Goal: Complete application form: Complete application form

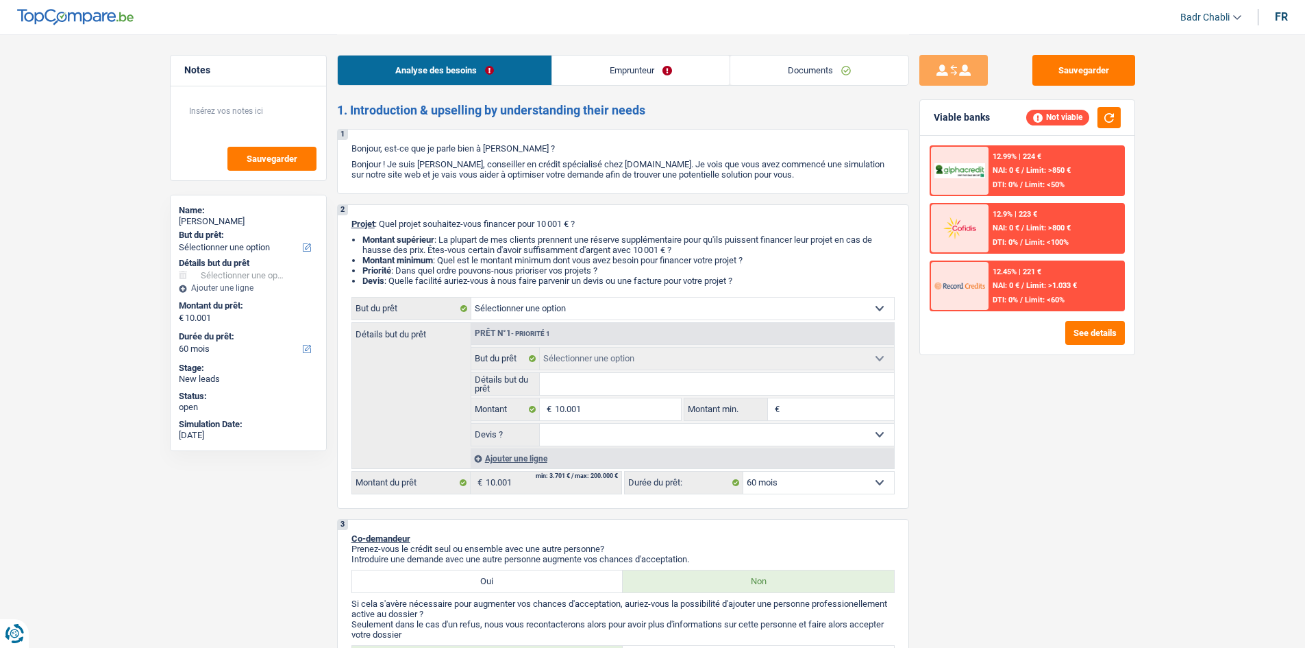
select select "60"
click at [829, 82] on link "Documents" at bounding box center [819, 70] width 178 height 29
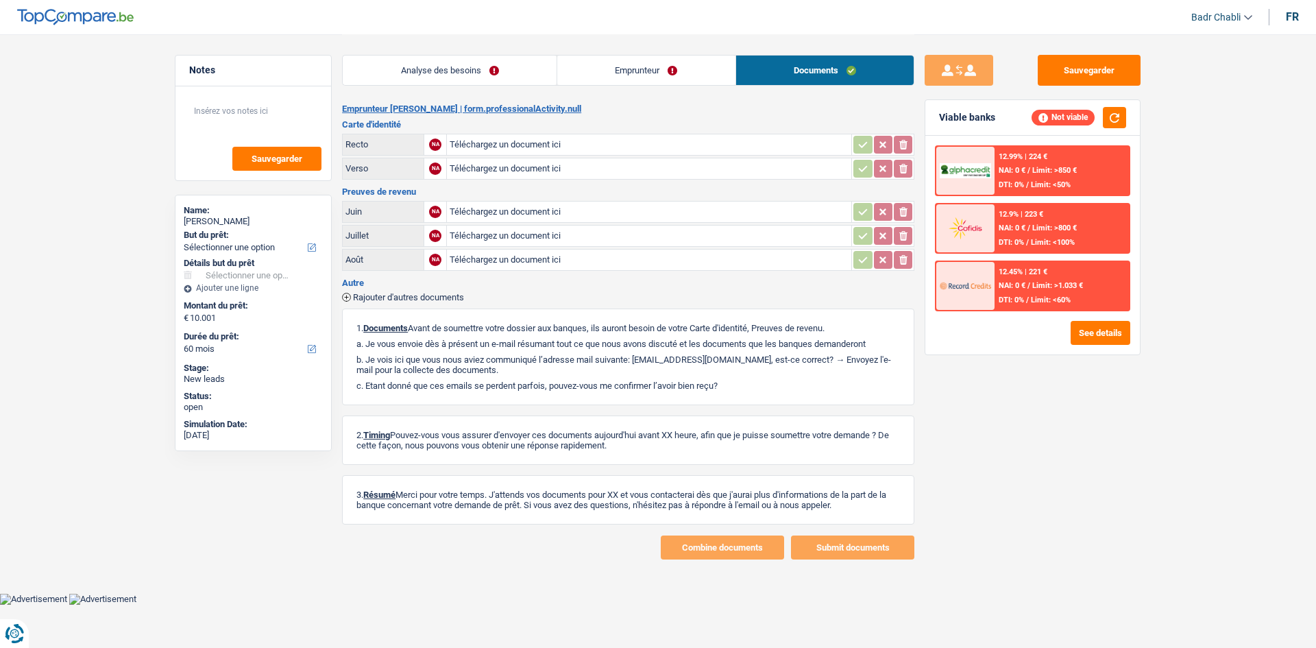
click at [454, 71] on link "Analyse des besoins" at bounding box center [450, 70] width 214 height 29
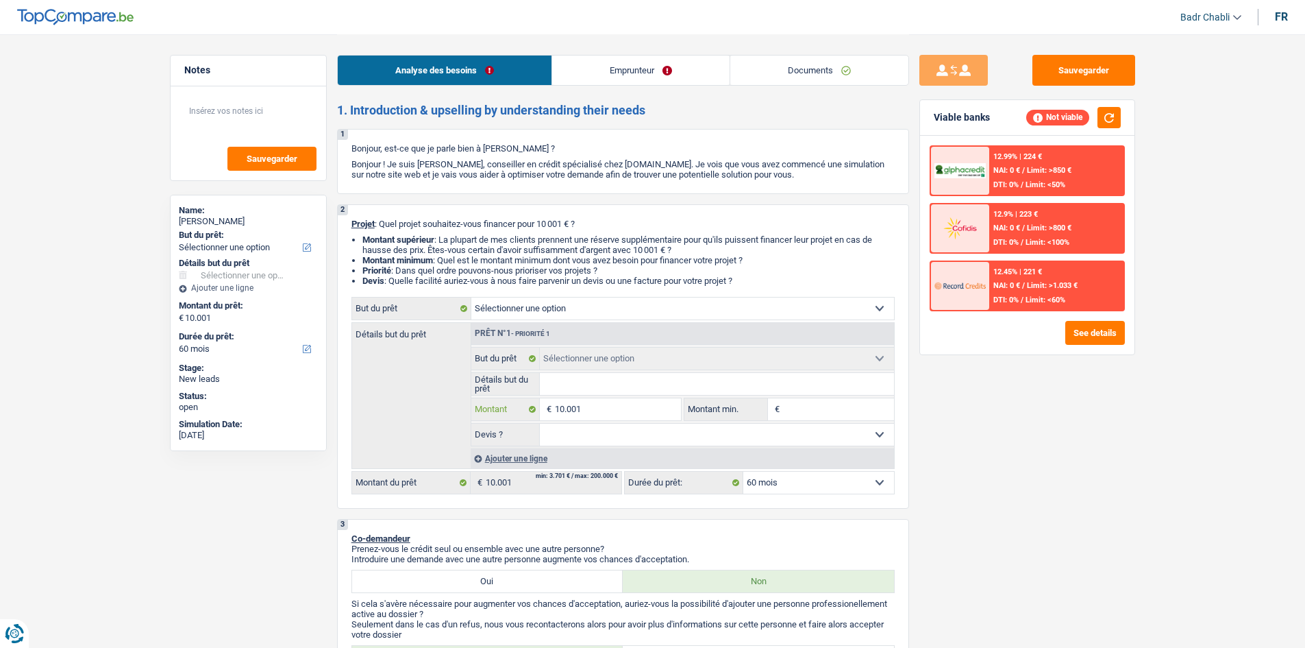
click at [611, 408] on input "10.001" at bounding box center [617, 409] width 125 height 22
select select
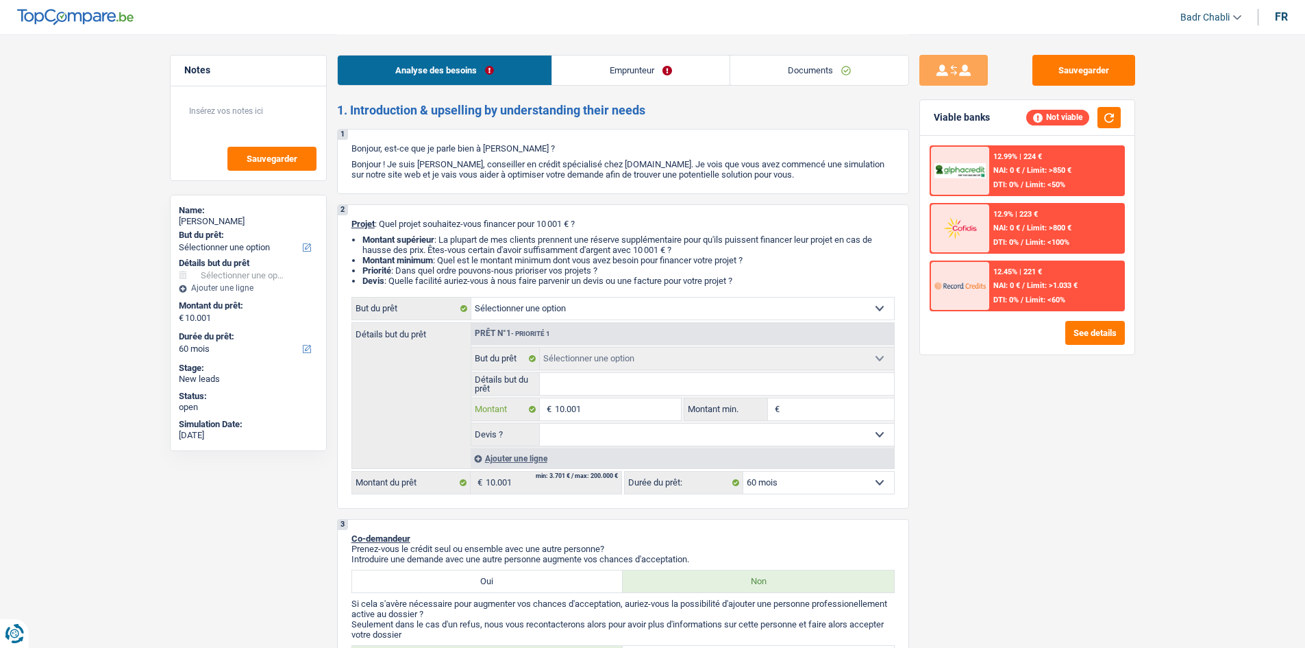
type input "2"
select select
type input "2"
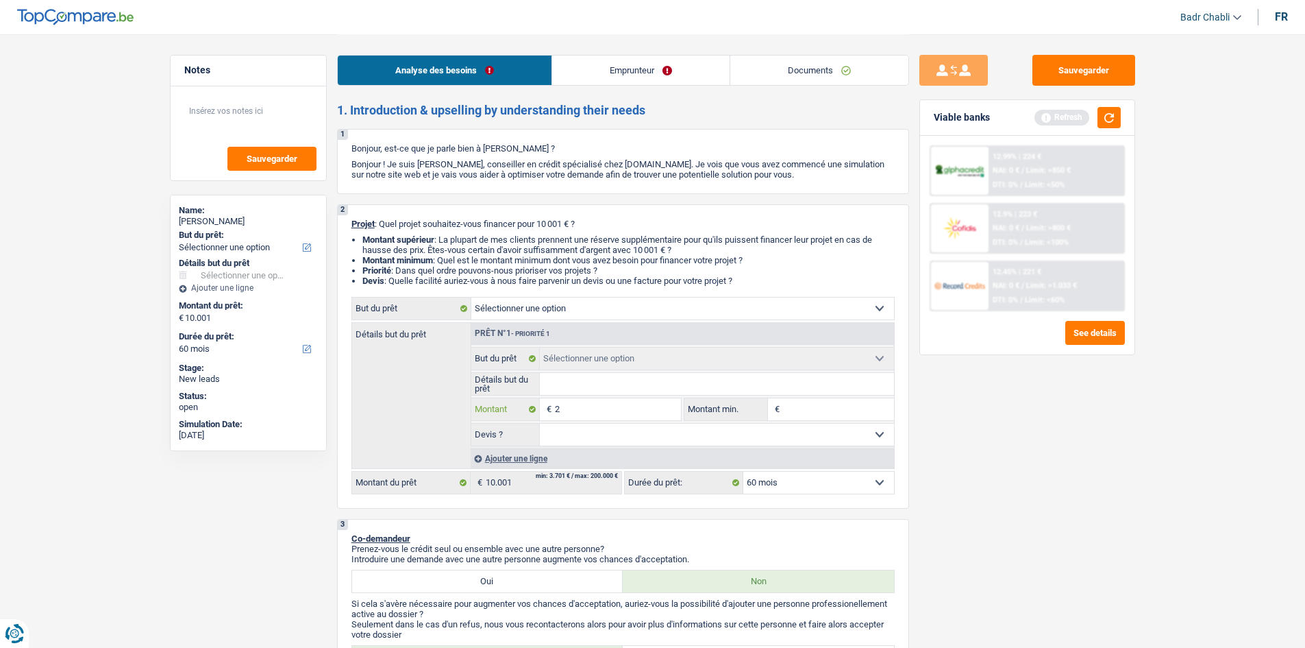
select select
type input "28"
select select
type input "28"
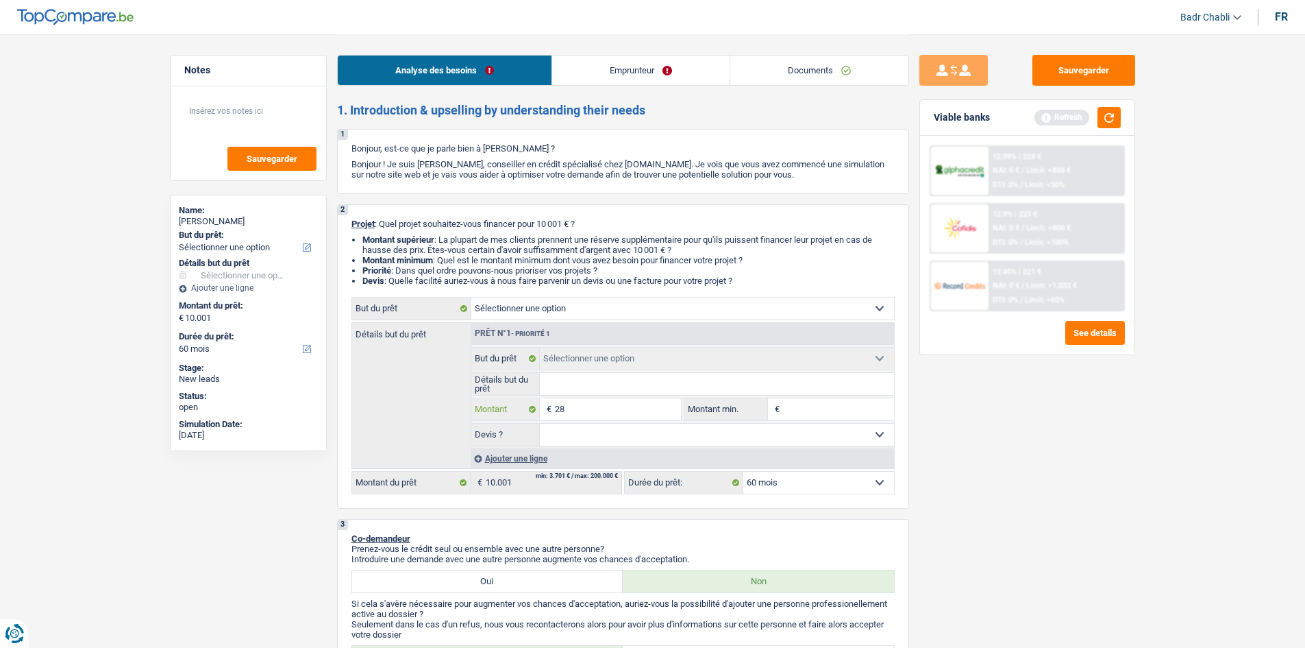
select select
type input "280"
select select
type input "280"
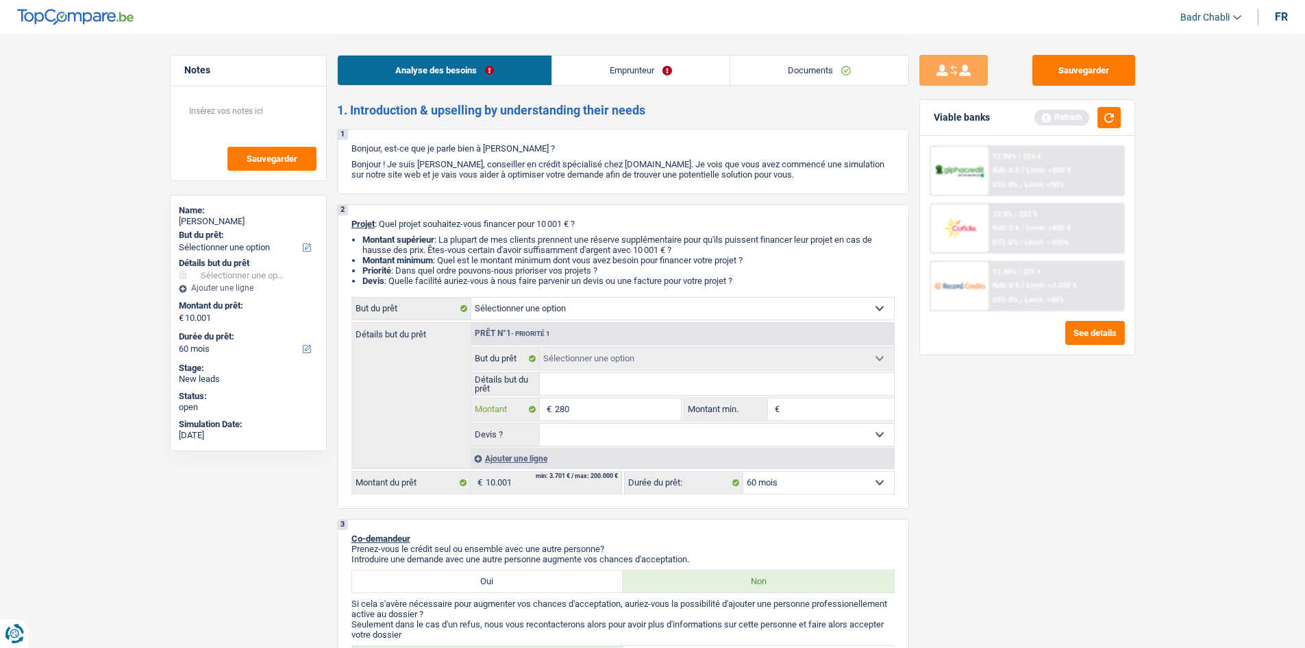
select select
type input "2.800"
select select
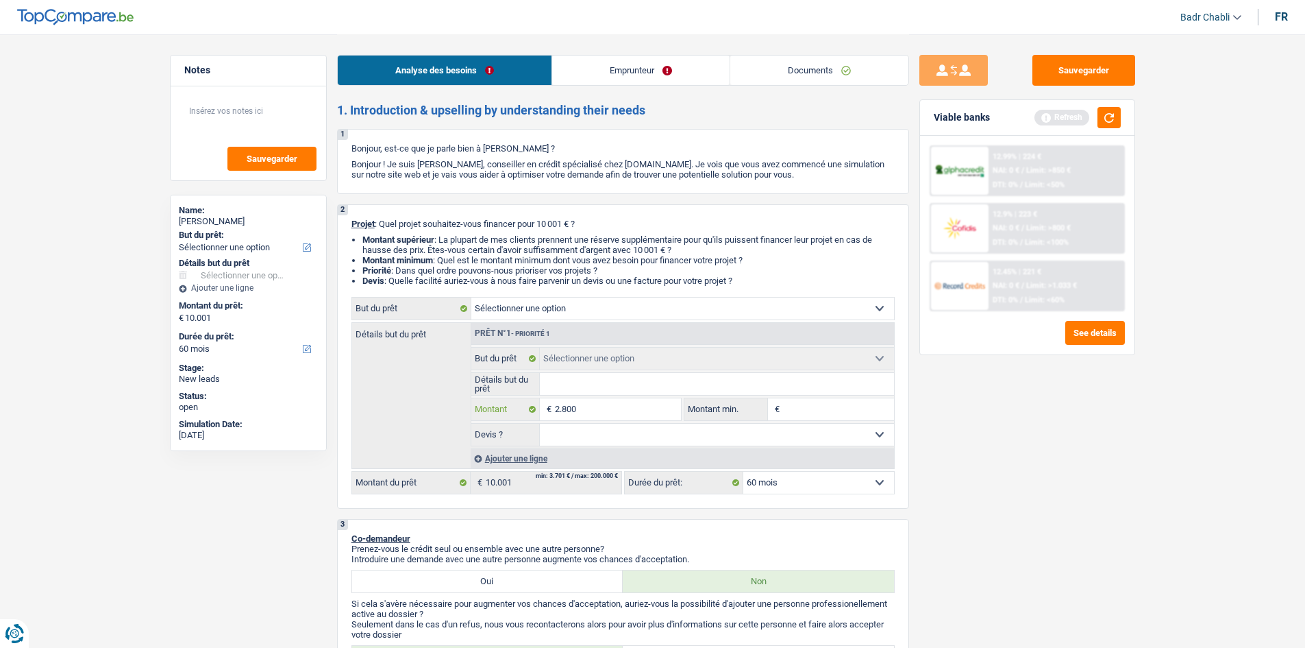
select select
type input "28.000"
select select
type input "28.000"
select select
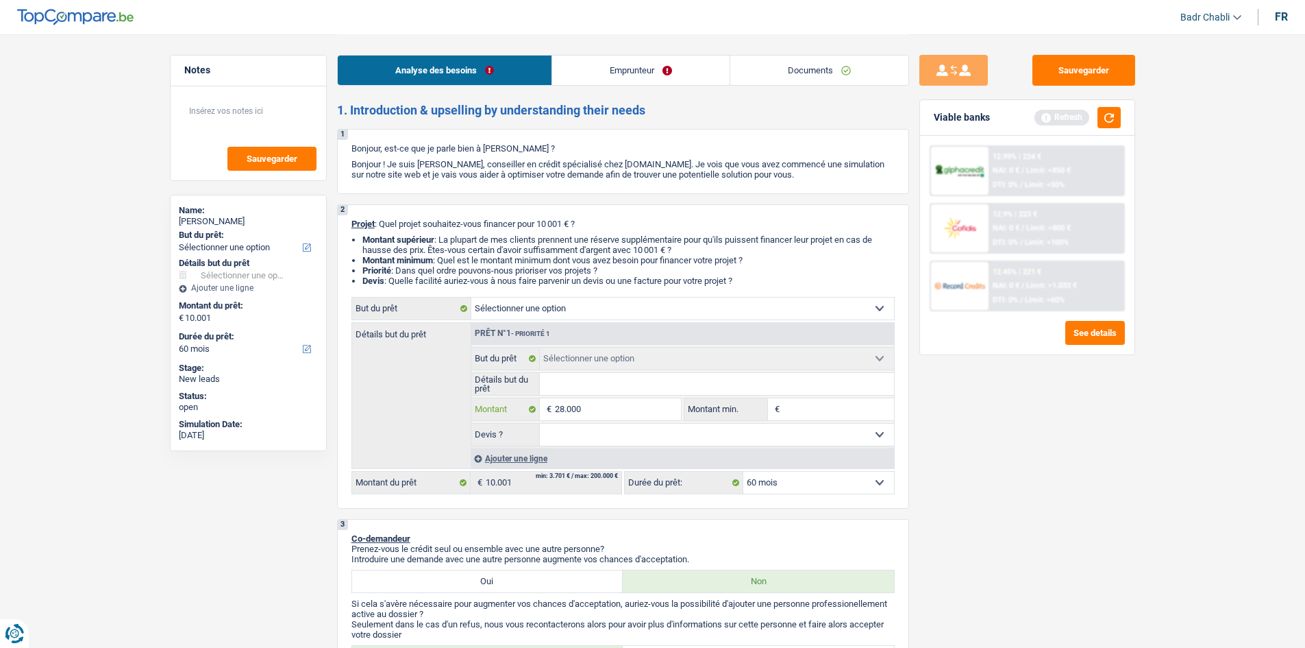
type input "28.000"
click at [550, 319] on select "Confort maison: meubles, textile, peinture, électroménager, outillage non-profe…" at bounding box center [682, 308] width 423 height 22
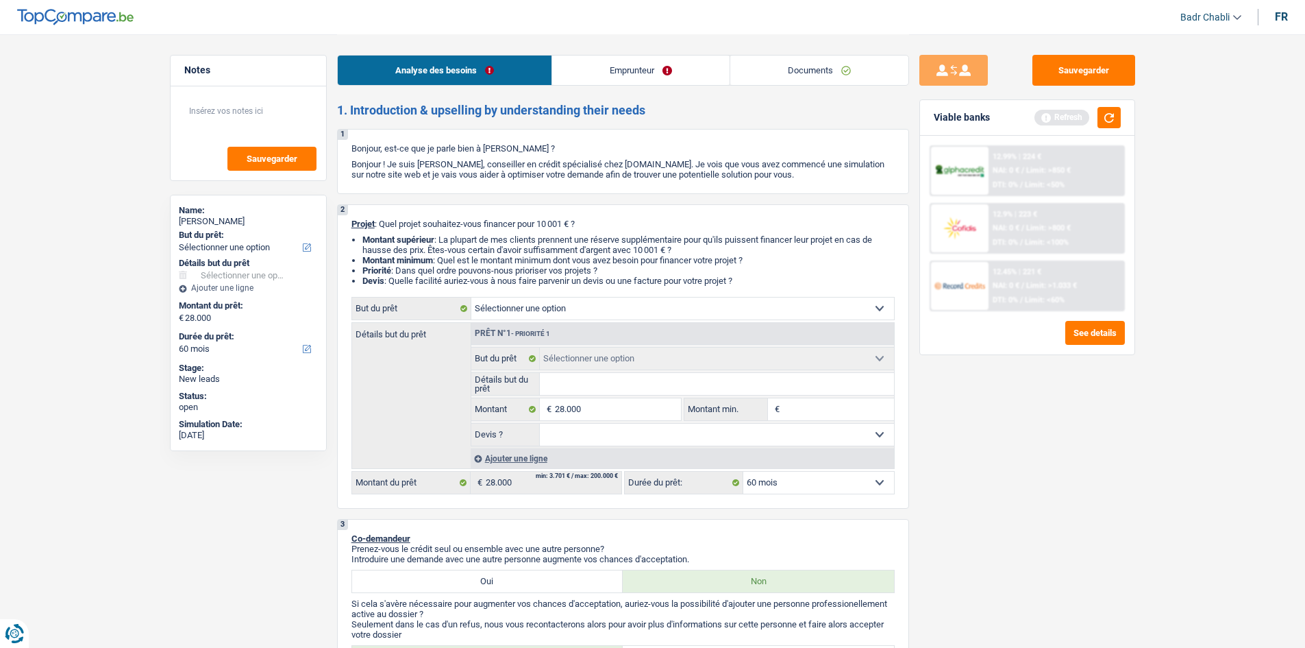
select select "120"
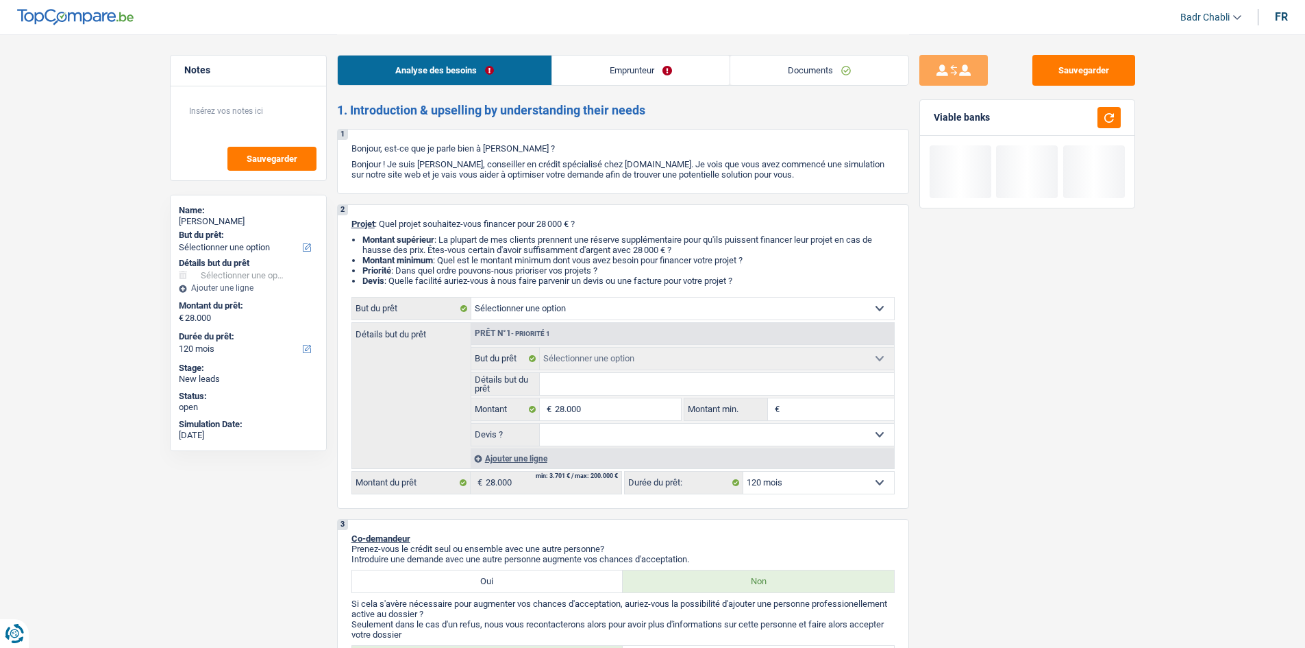
select select "study"
click at [471, 297] on select "Confort maison: meubles, textile, peinture, électroménager, outillage non-profe…" at bounding box center [682, 308] width 423 height 22
select select "study"
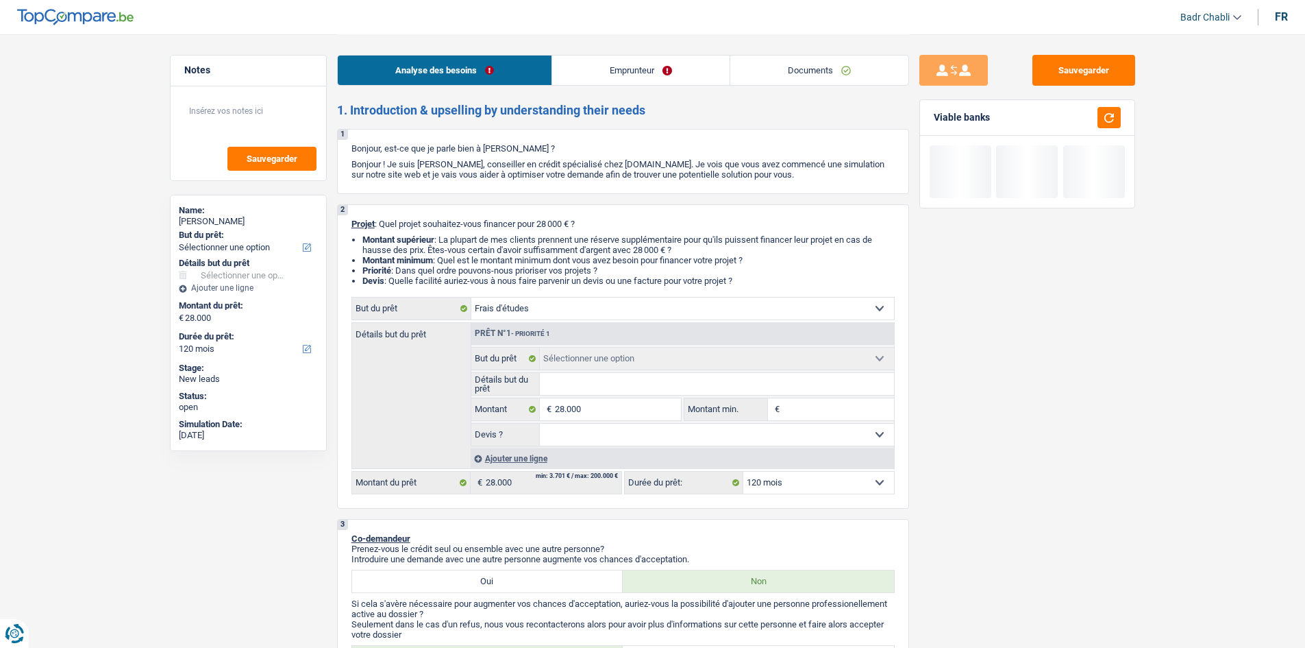
select select "study"
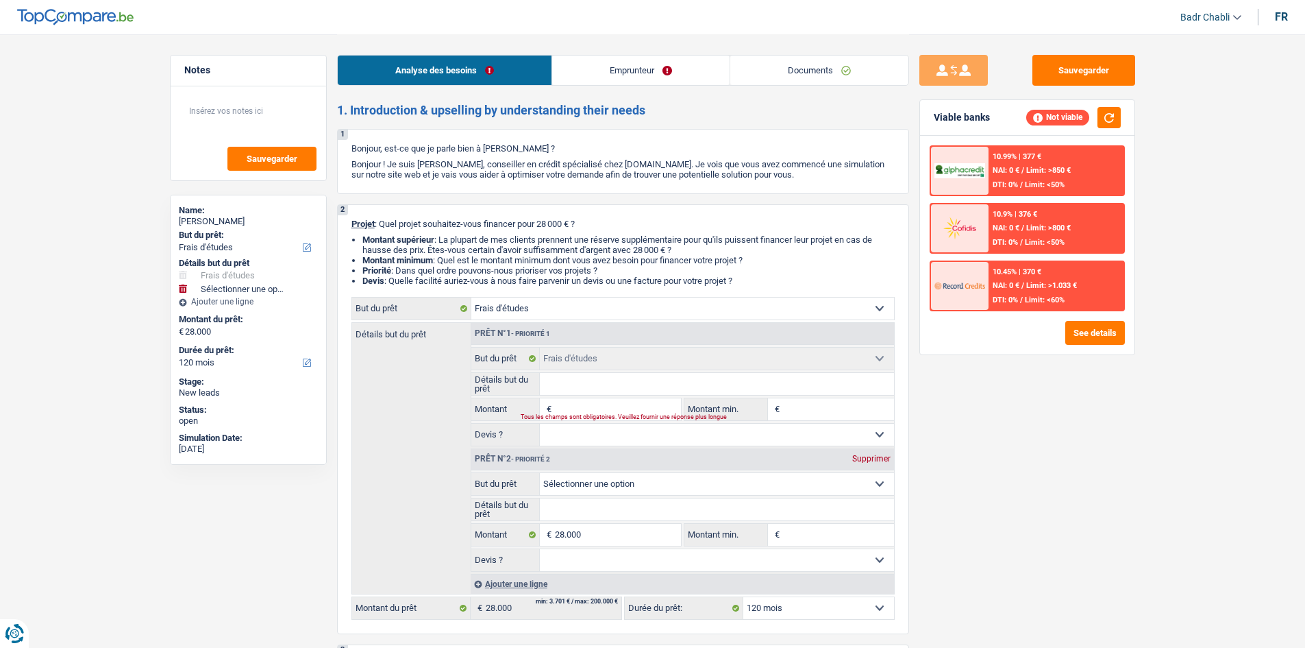
click at [585, 507] on input "Détails but du prêt" at bounding box center [717, 509] width 354 height 22
click at [587, 538] on input "28.000" at bounding box center [617, 535] width 125 height 22
select select
click at [616, 402] on input "Montant" at bounding box center [617, 409] width 125 height 22
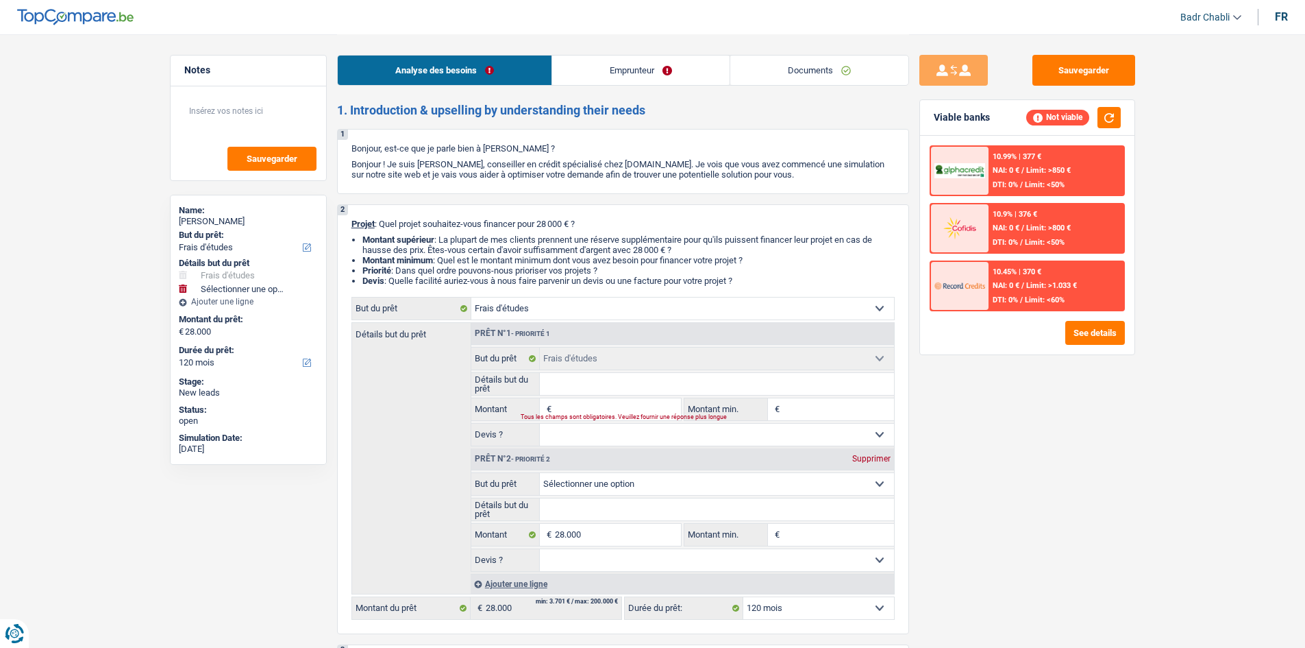
paste input "28.000"
type input "28.000"
select select
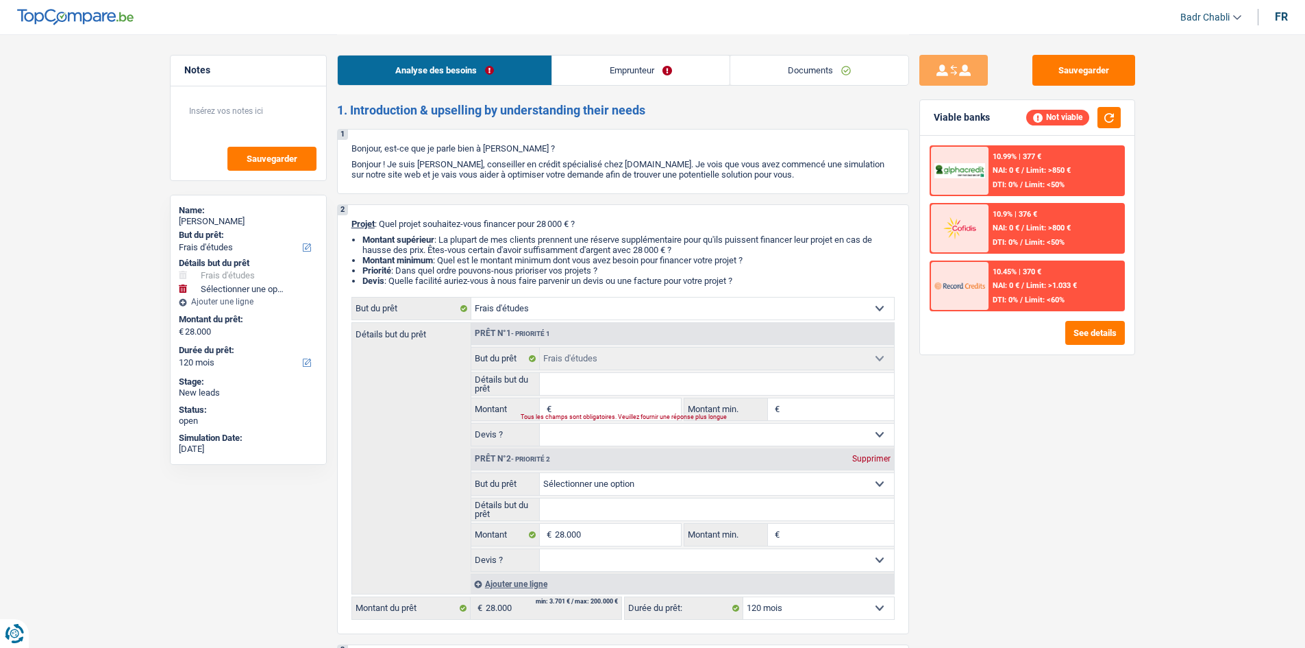
select select
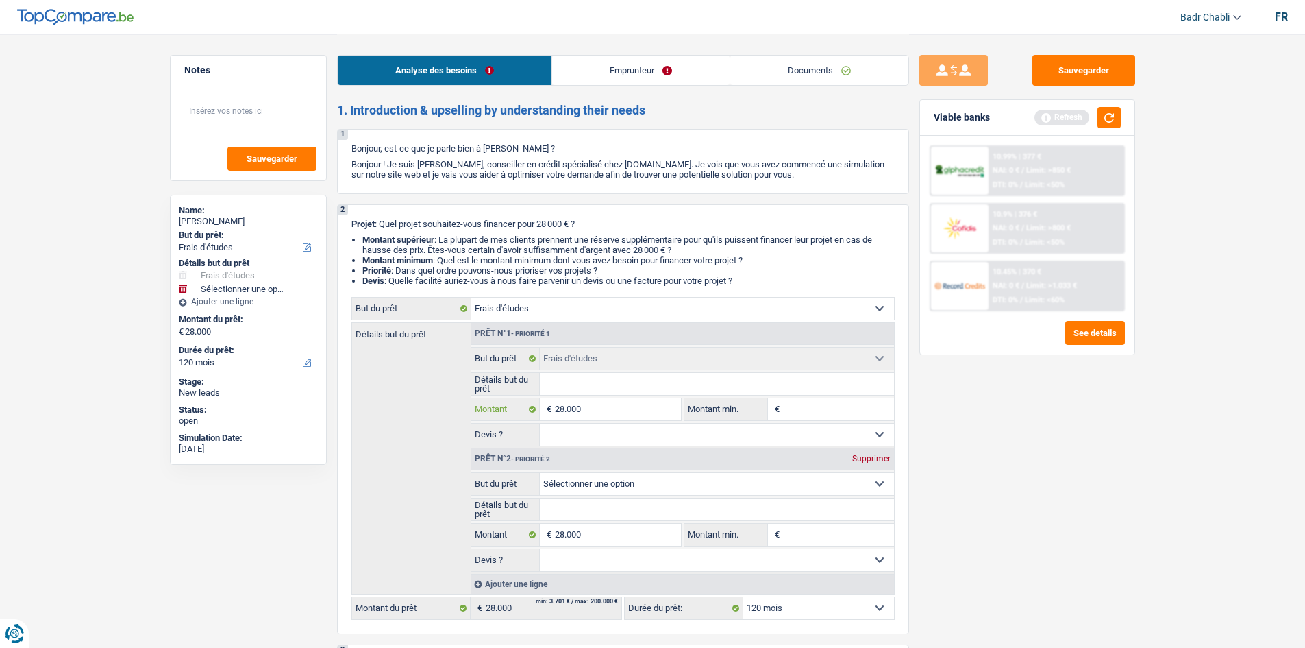
select select
type input "28.000"
type input "56.000"
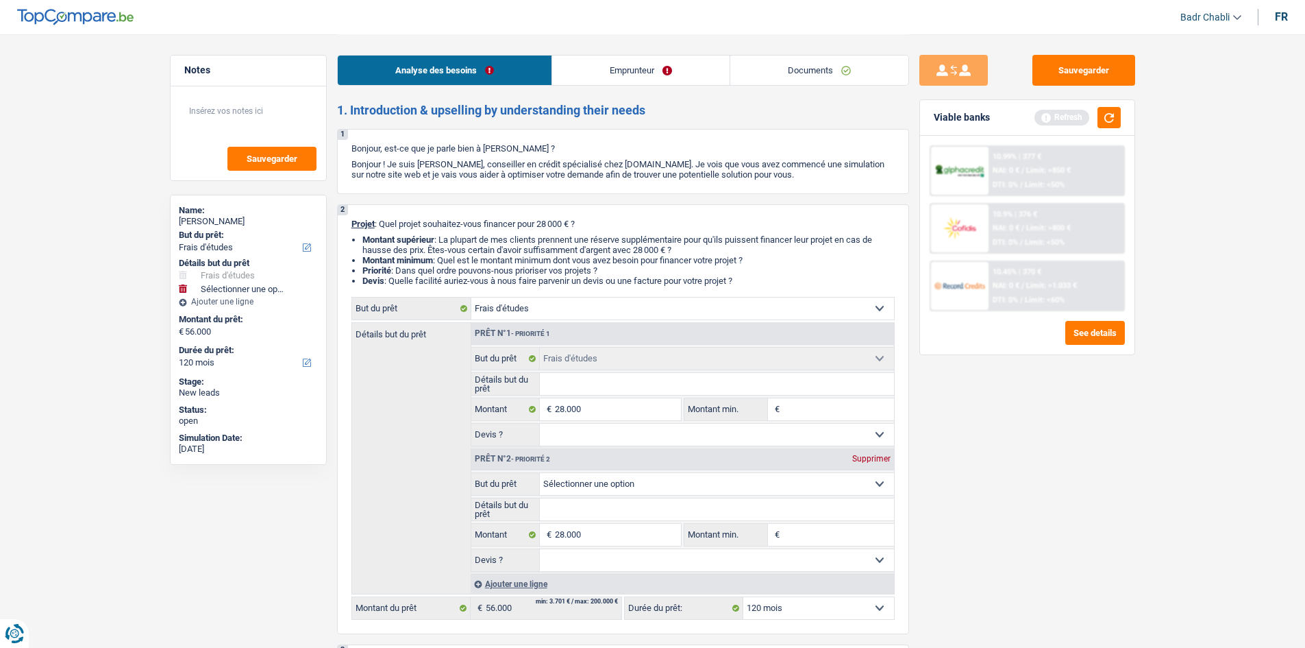
select select "144"
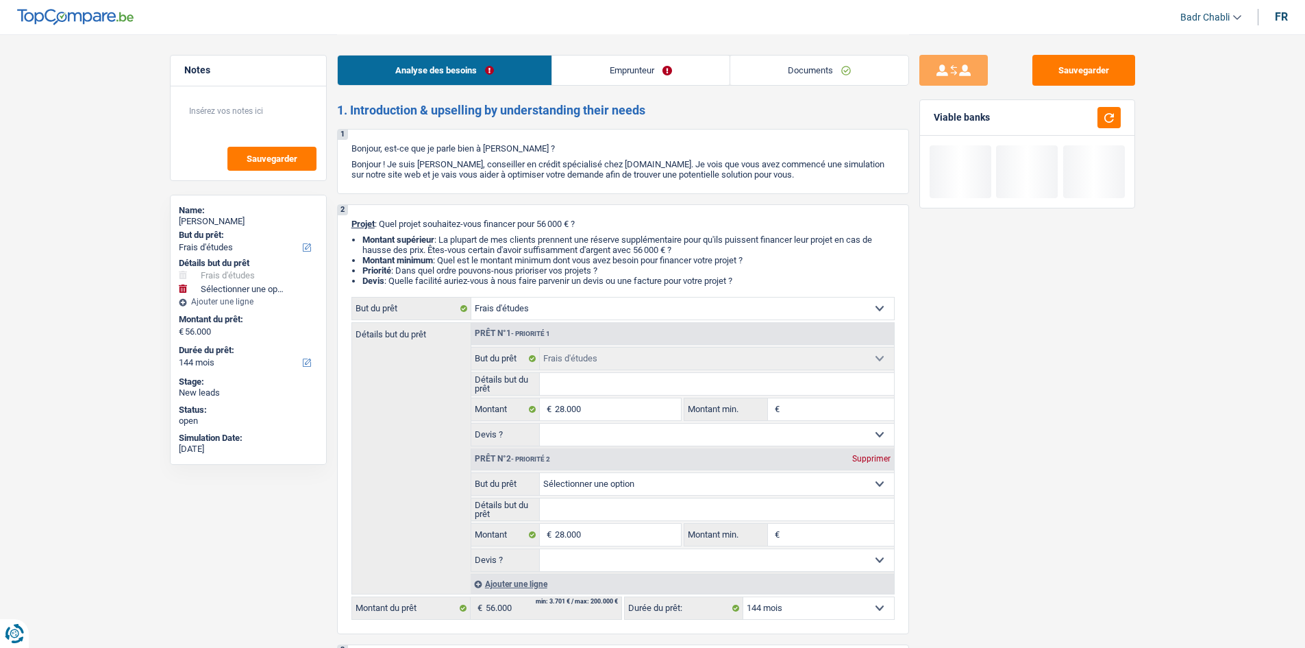
click at [585, 389] on input "Détails but du prêt" at bounding box center [717, 384] width 354 height 22
type input "F"
select select
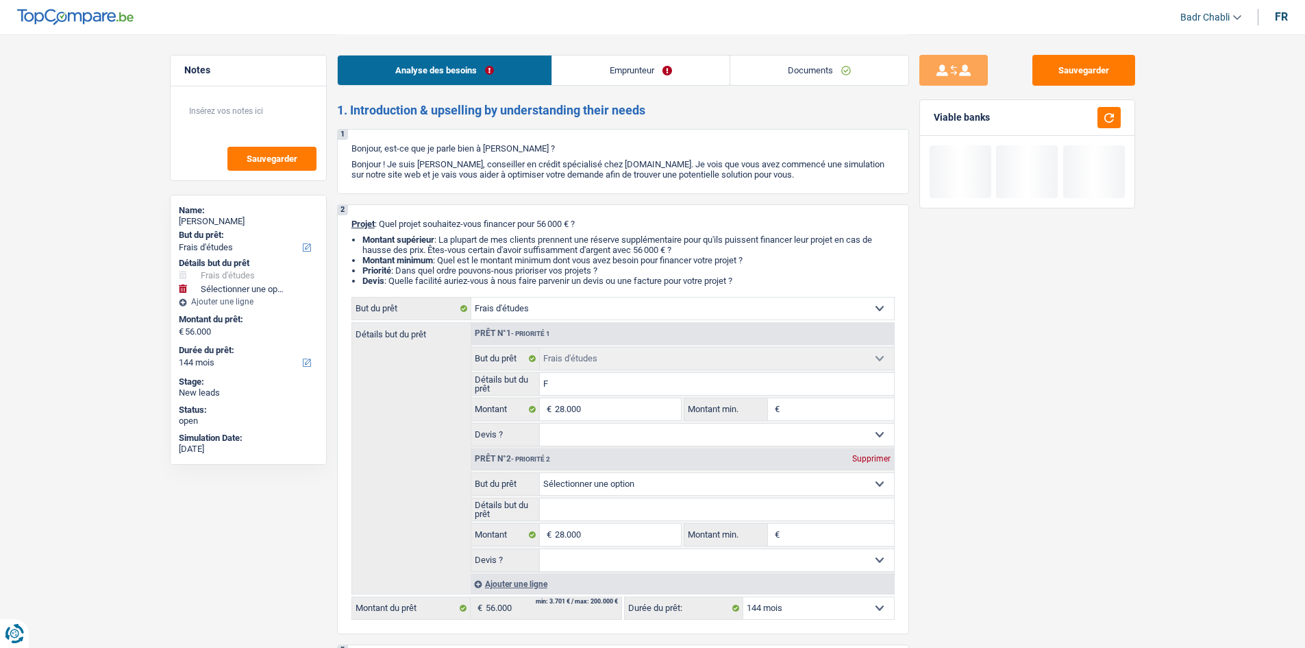
type input "Fr"
select select
type input "Fra"
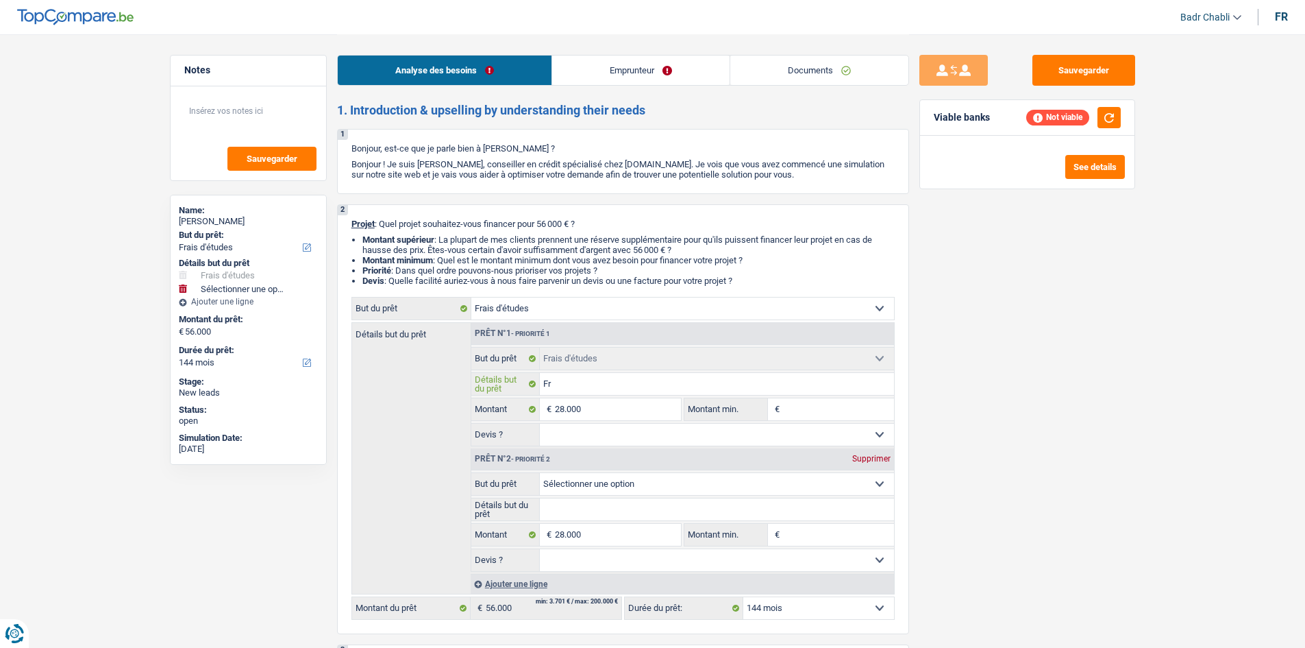
type input "Fra"
select select
type input "Frai"
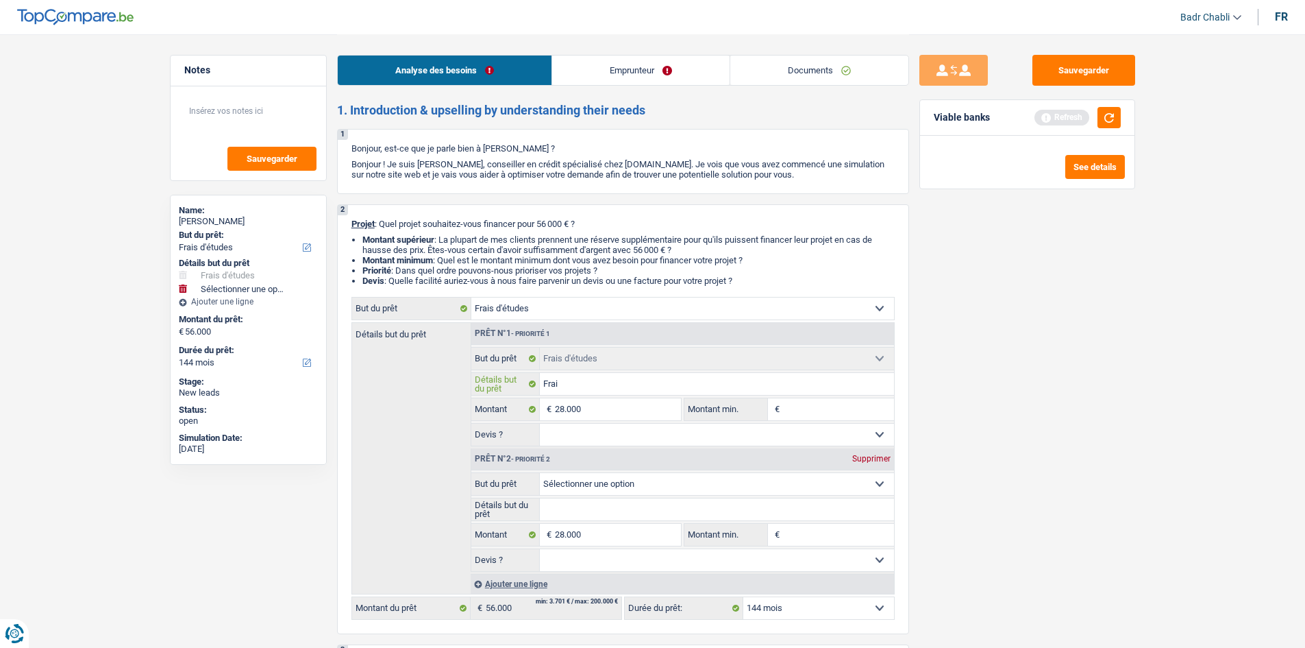
select select
type input "Frais"
select select
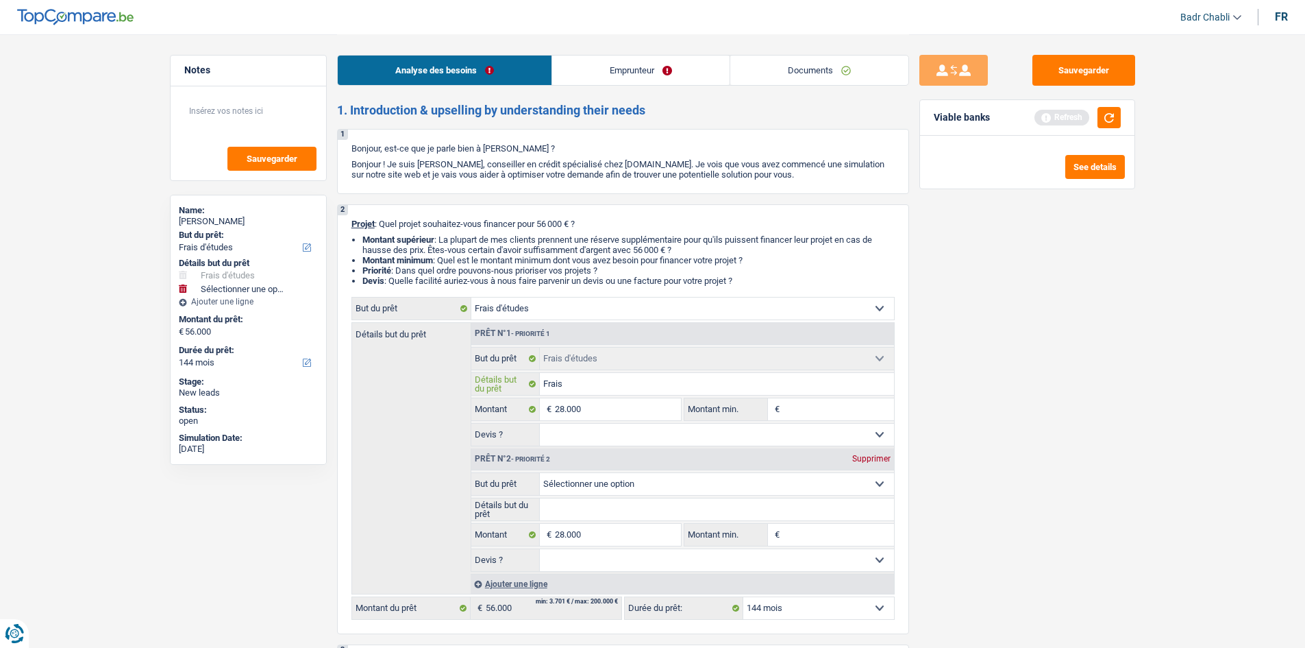
select select
type input "Frais"
select select
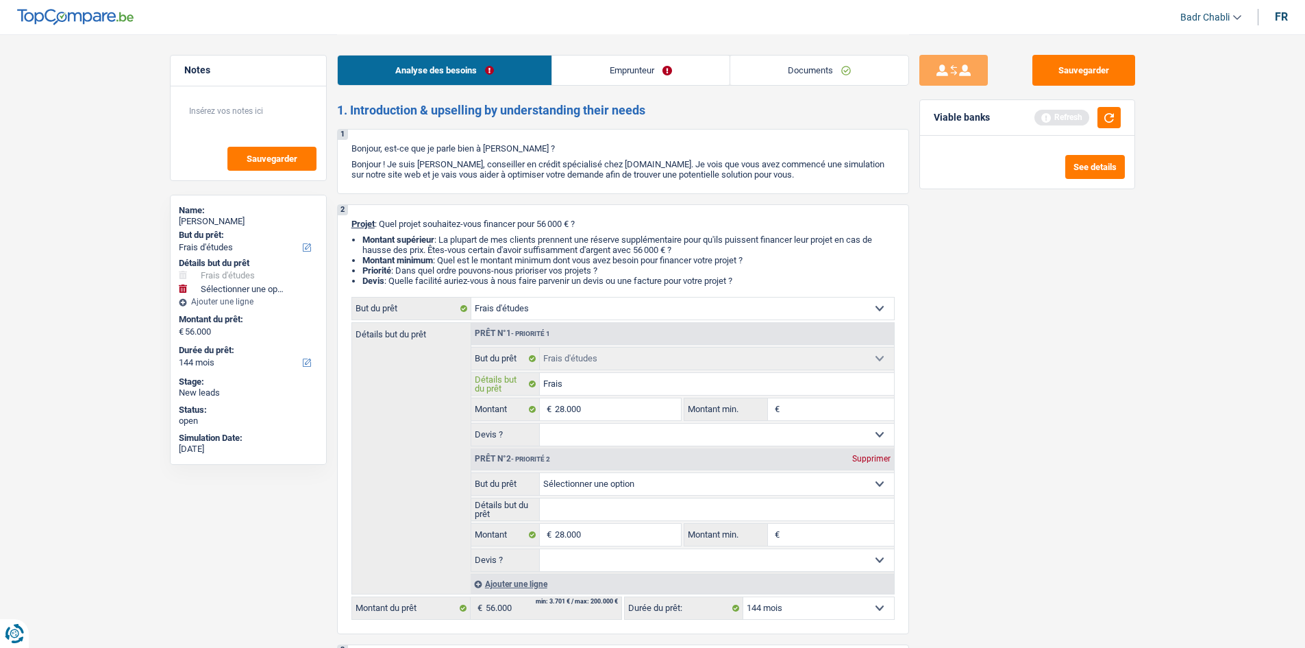
type input "Frais é"
select select
type input "Frais"
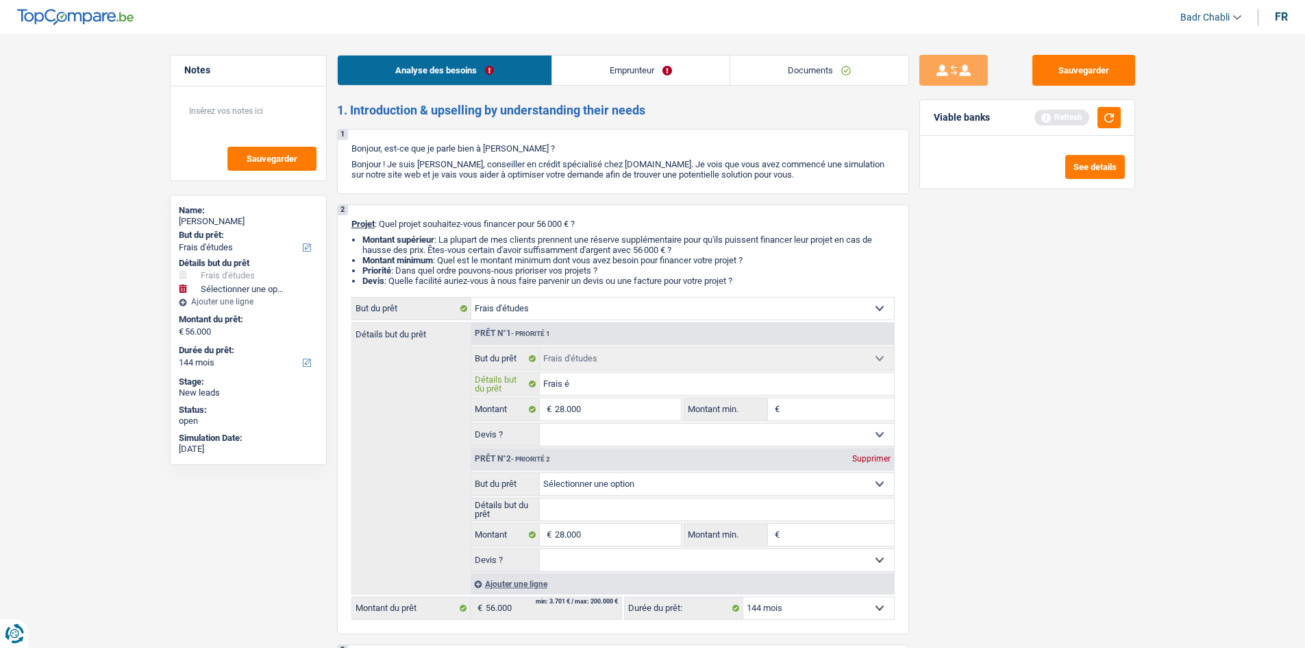
type input "Frais"
select select
type input "Frais é"
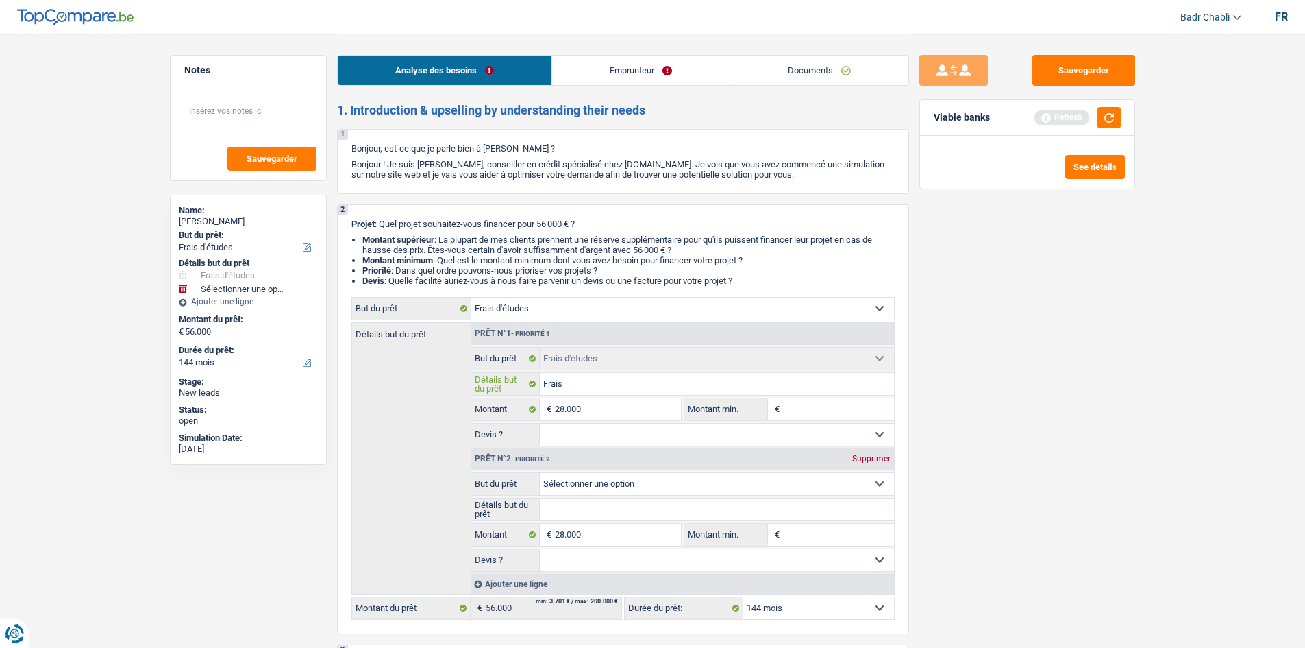
select select
type input "Frais ét"
select select
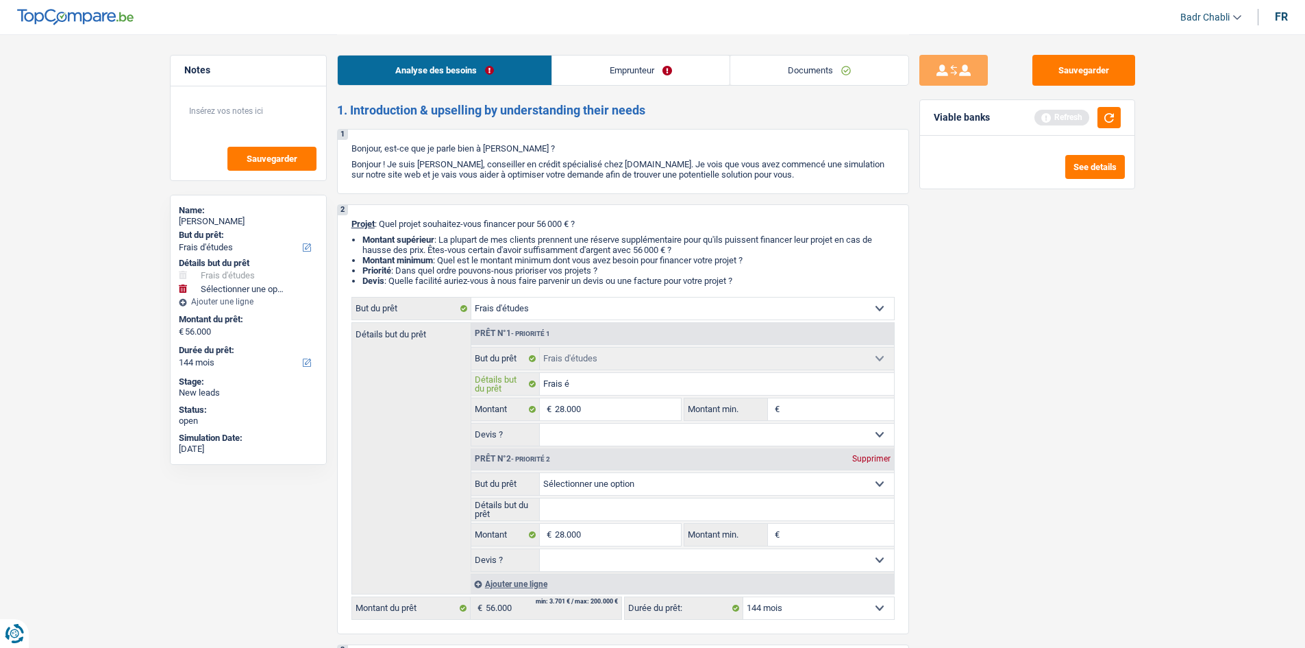
select select
type input "Frais étu"
select select
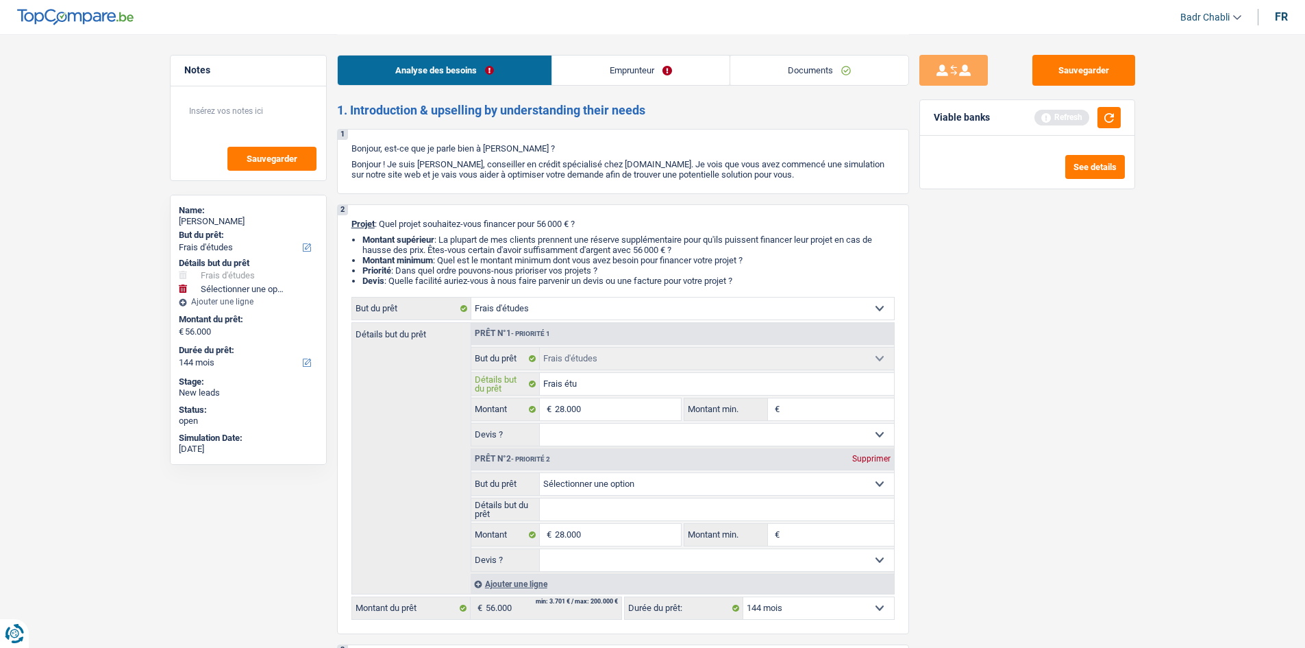
type input "Frais étud"
select select
type input "Frais étude"
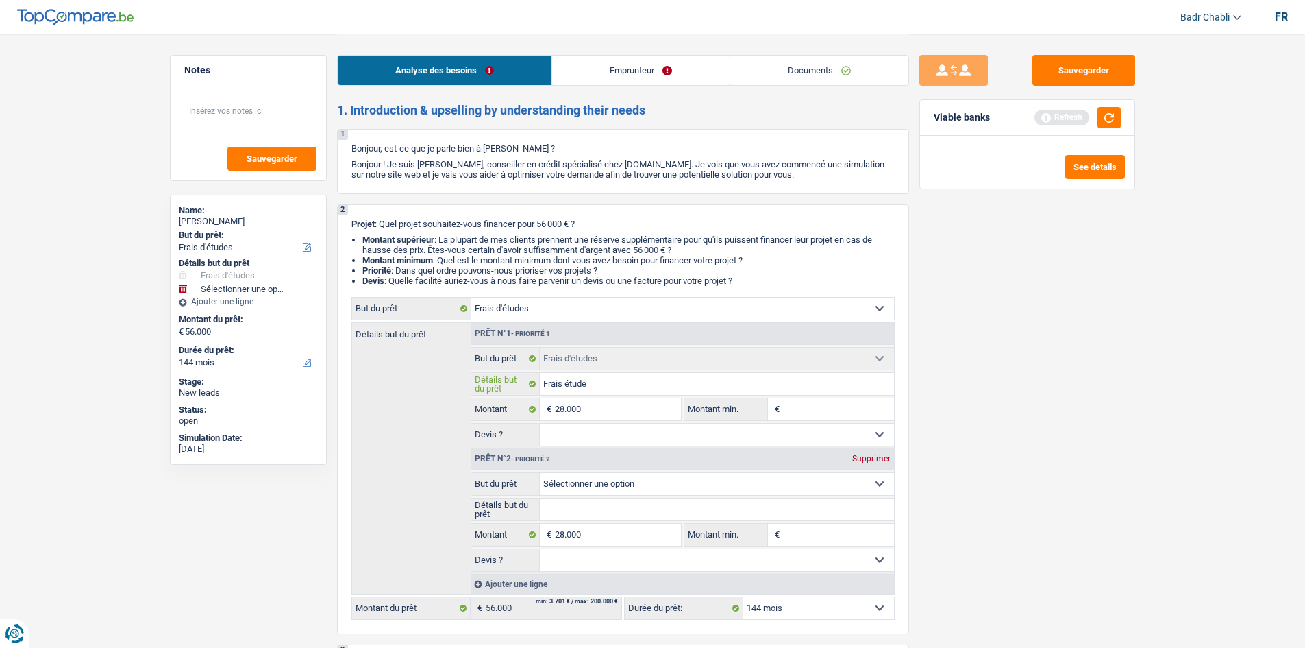
type input "Frais étude"
select select
type input "Frais études"
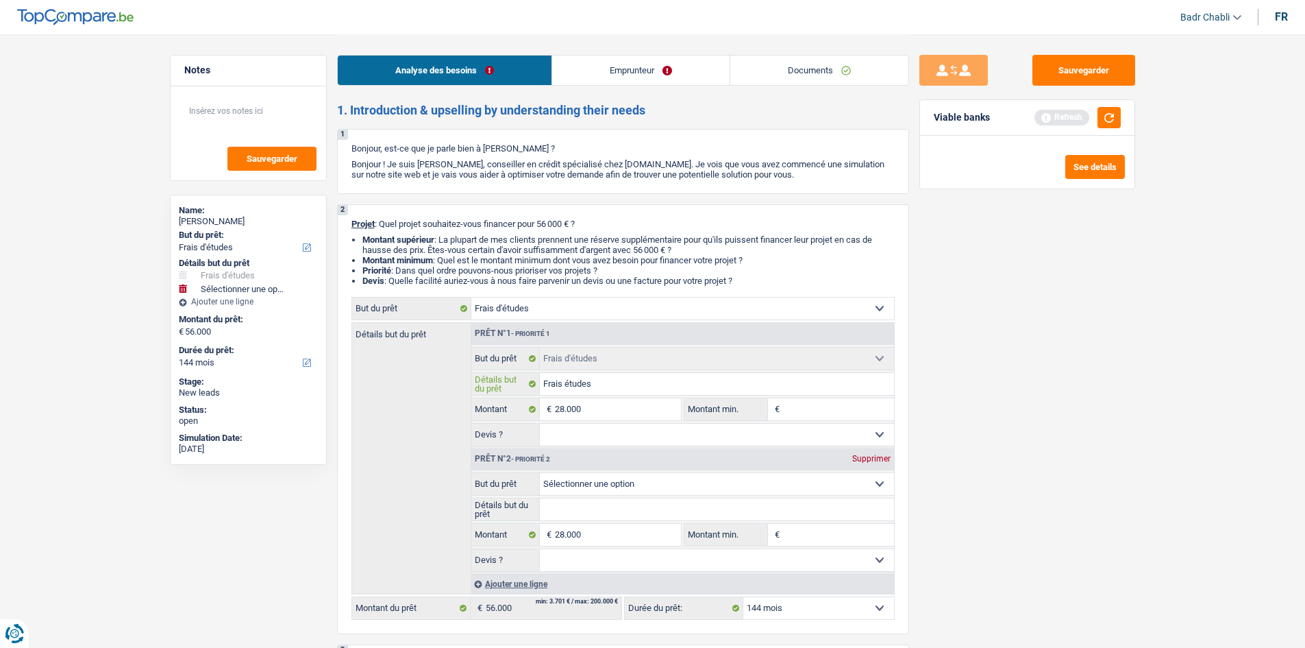
select select
type input "Frais études"
select select
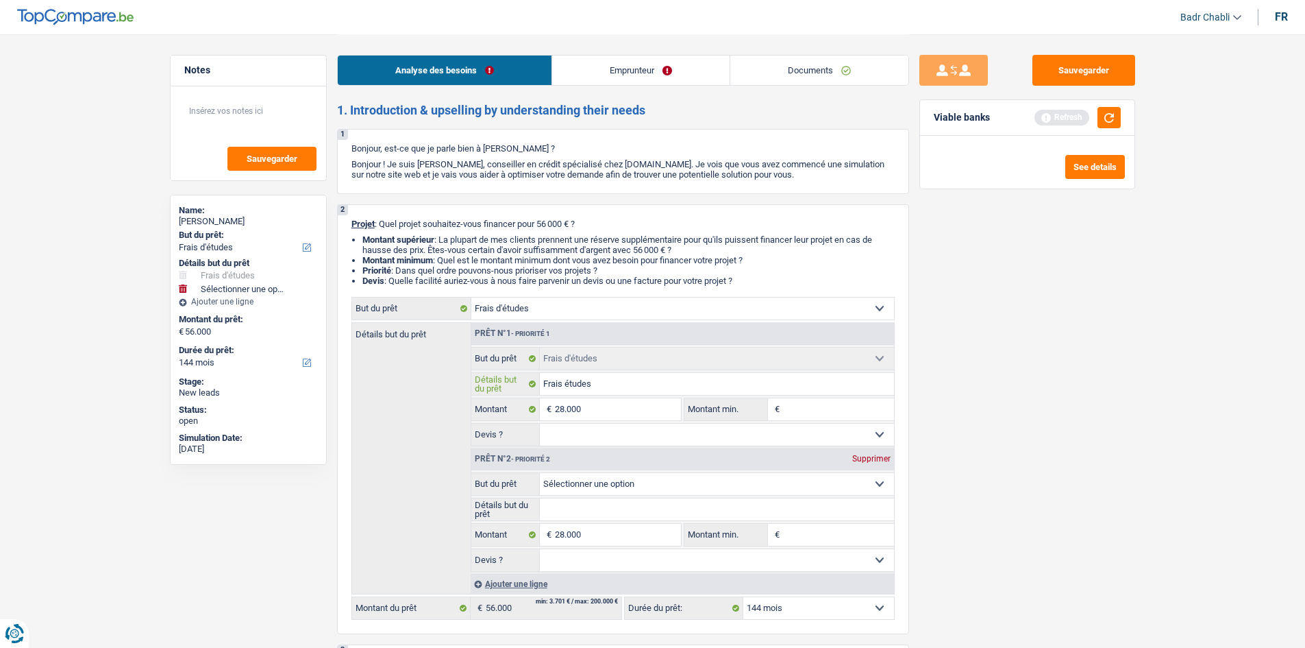
select select
type input "Frais études p"
select select
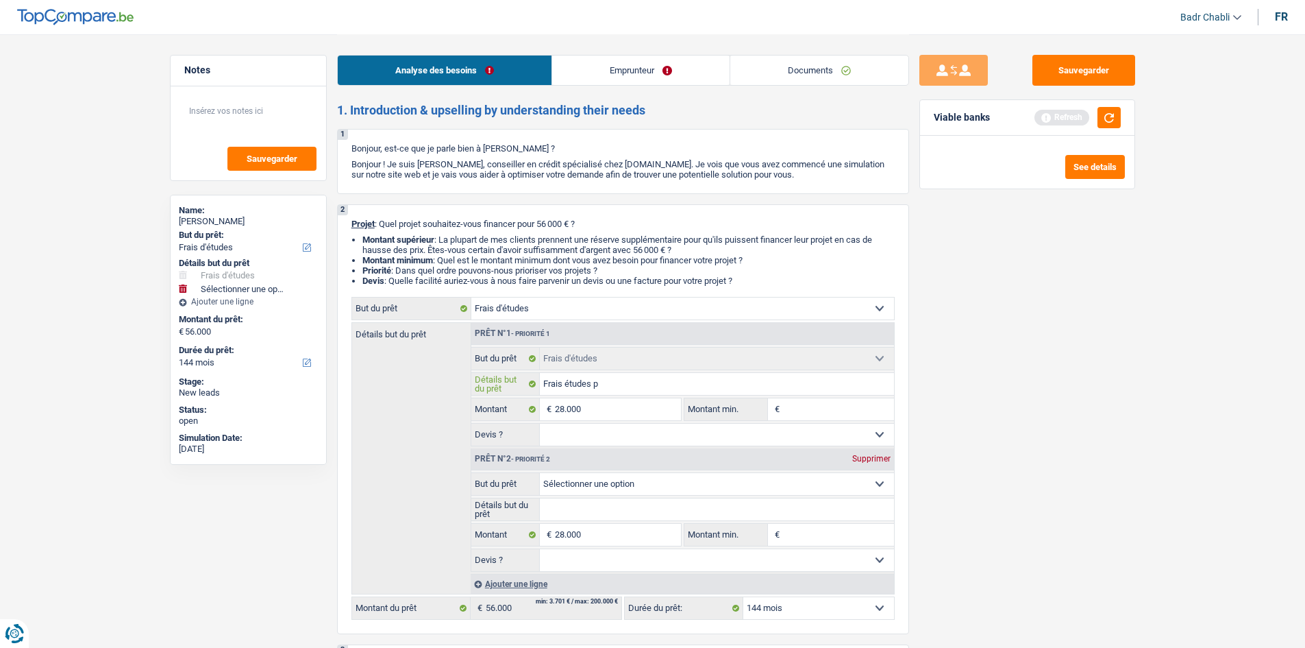
type input "Frais études pi"
select select
type input "Frais études pil"
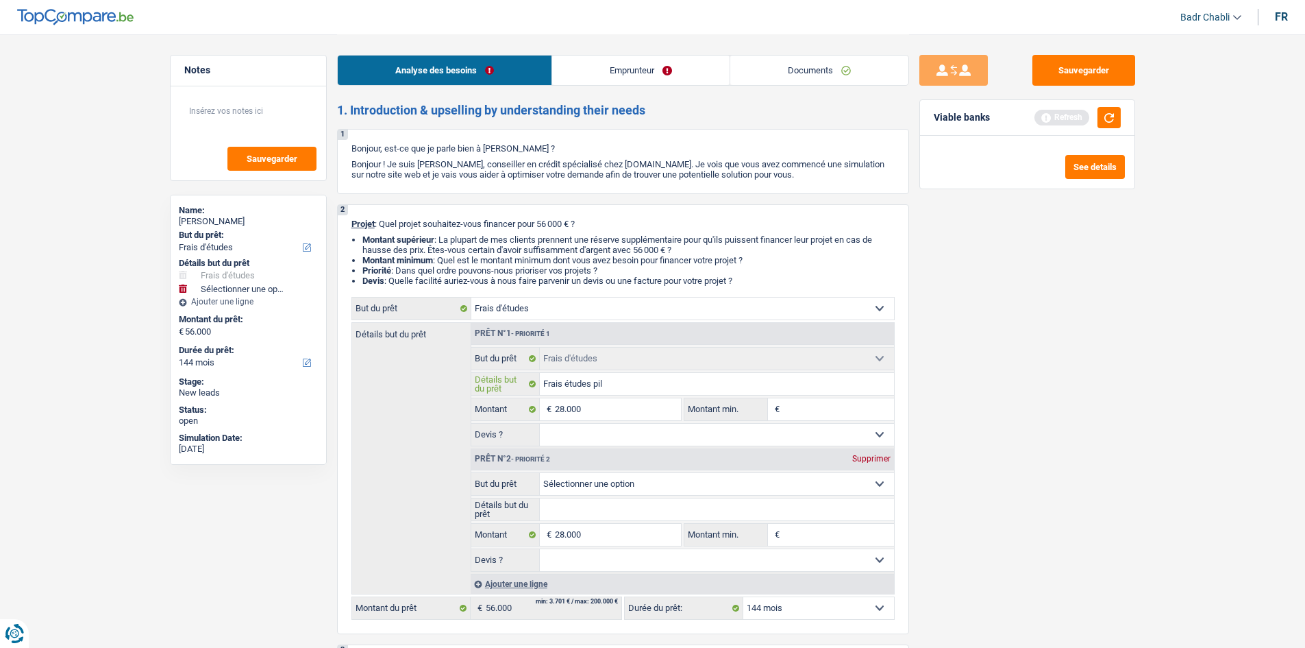
type input "Frais études pil"
select select
type input "Frais études pilo"
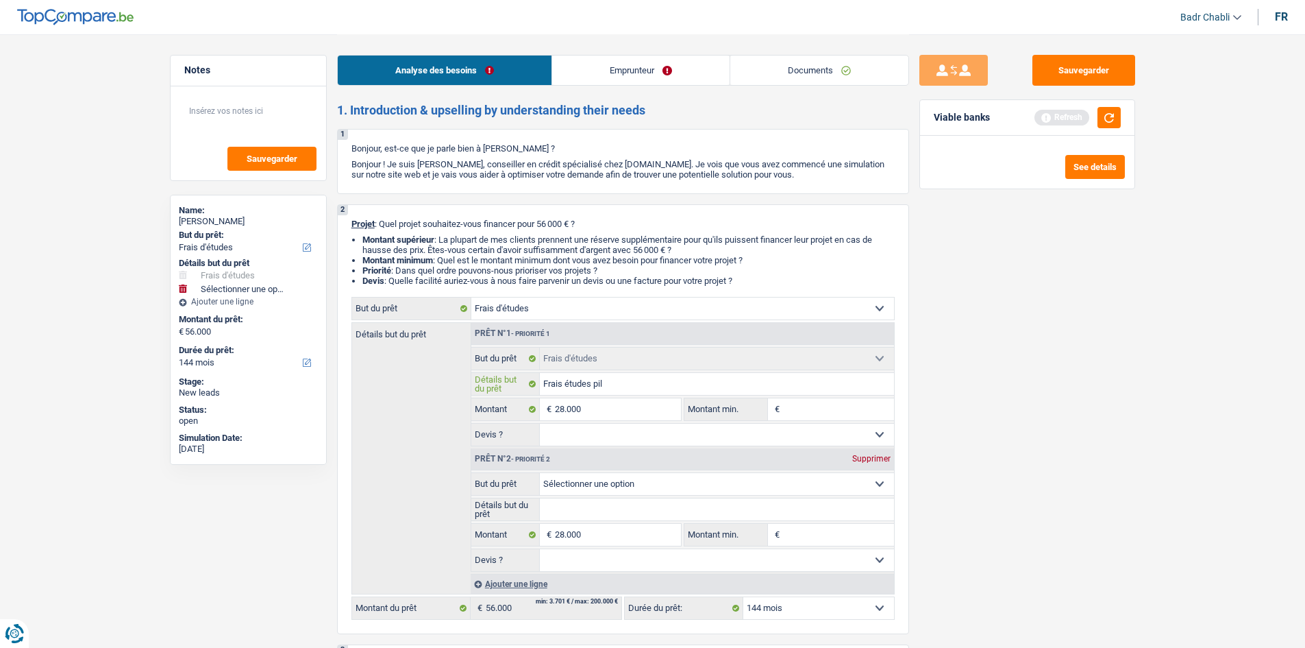
select select
type input "Frais études pilot"
select select
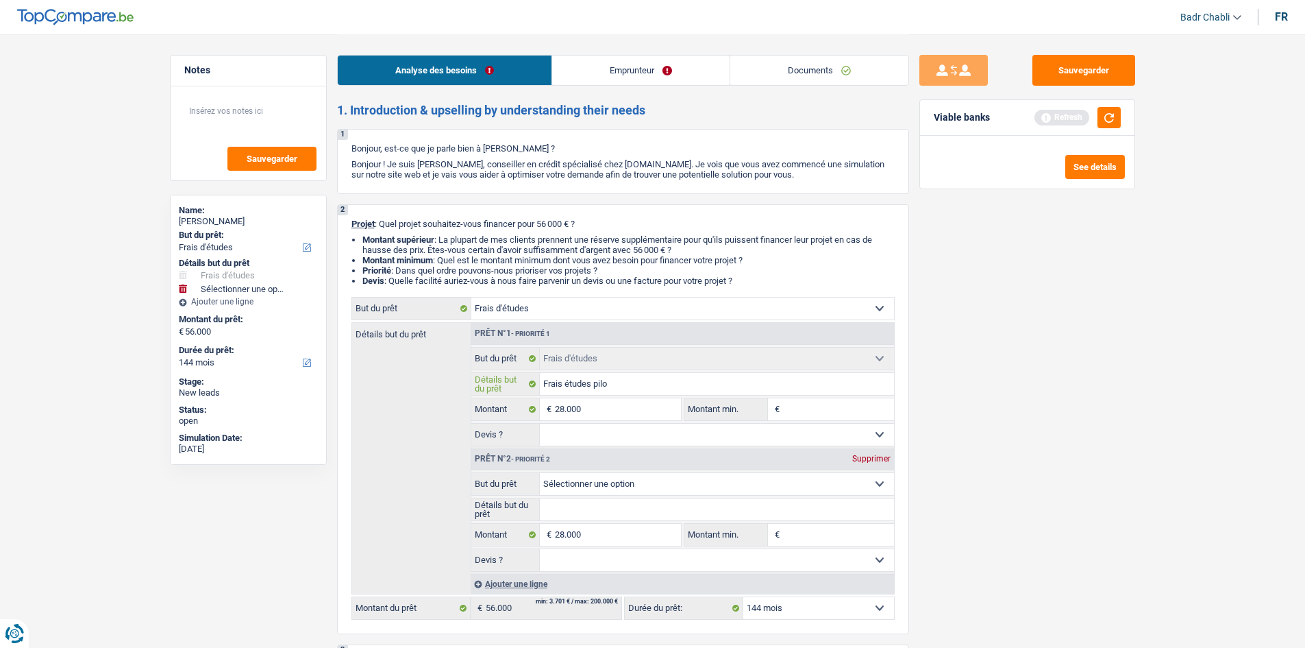
select select
type input "Frais études pilote"
select select
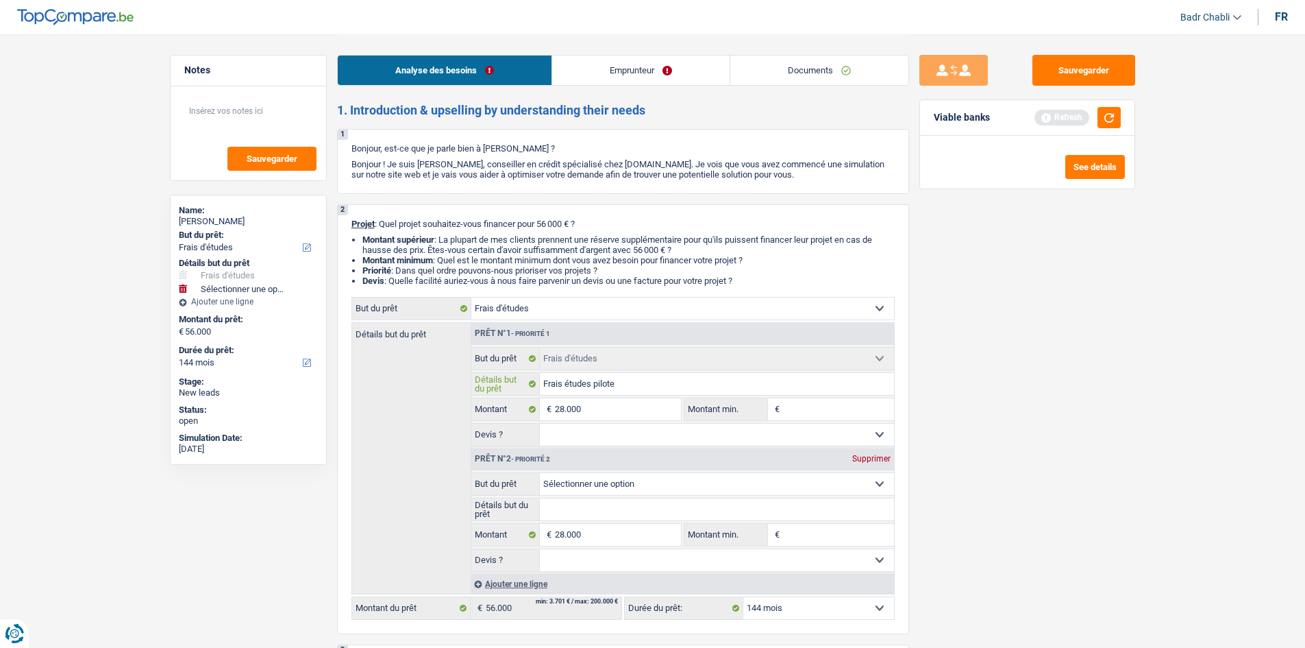
type input "Frais études pilote"
select select
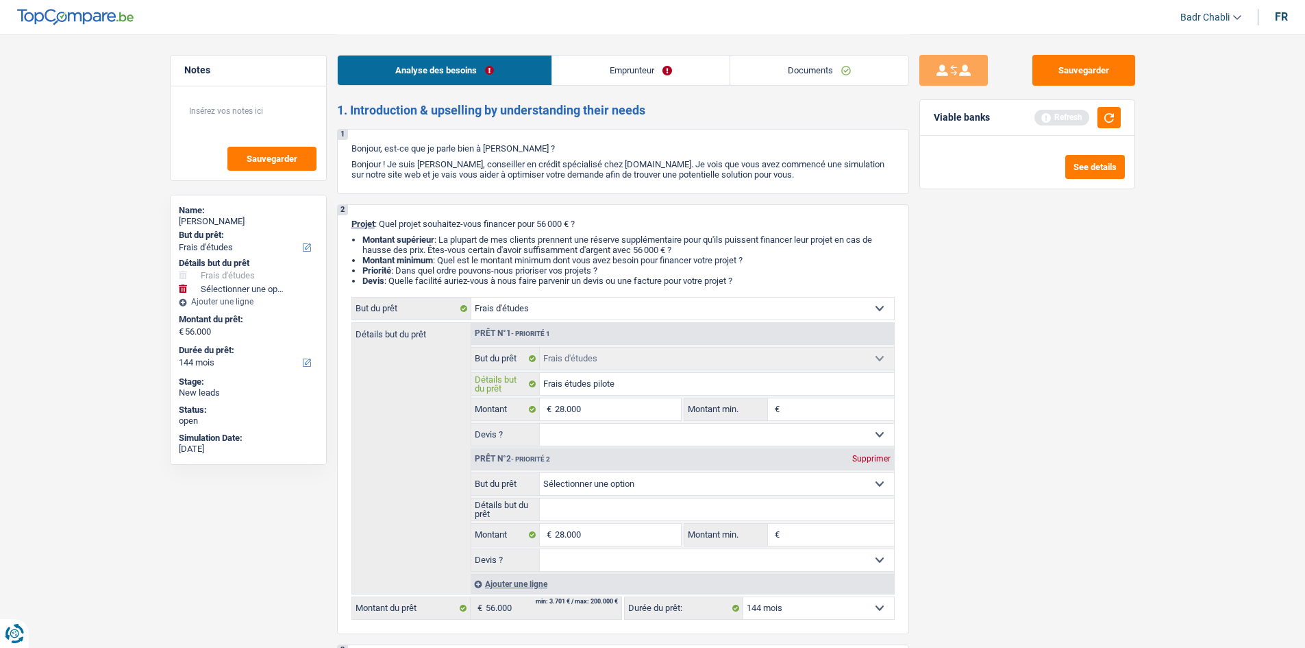
type input "Frais études pilote"
click at [878, 456] on div "Supprimer" at bounding box center [871, 458] width 45 height 8
type input "28.000"
select select "120"
type input "28.000"
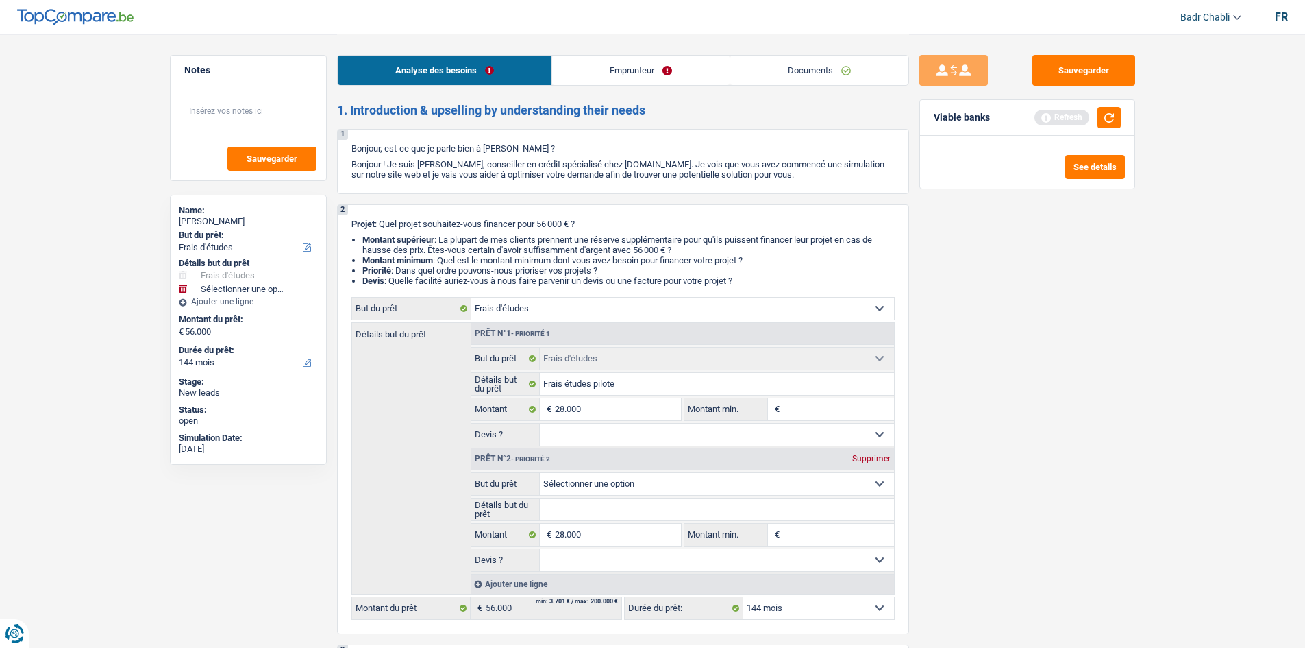
select select "120"
type input "28.000"
select select "120"
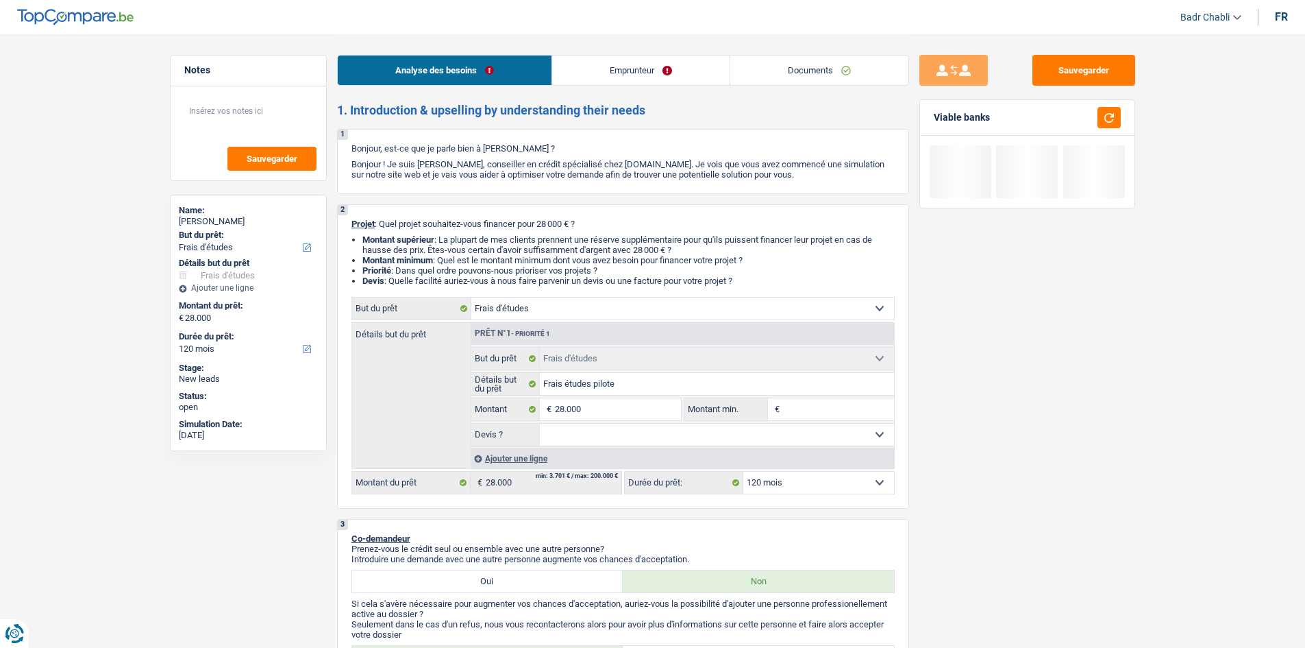
click at [579, 435] on select "Oui Non Non répondu Sélectionner une option" at bounding box center [717, 434] width 354 height 22
select select "yes"
click at [540, 423] on select "Oui Non Non répondu Sélectionner une option" at bounding box center [717, 434] width 354 height 22
select select "yes"
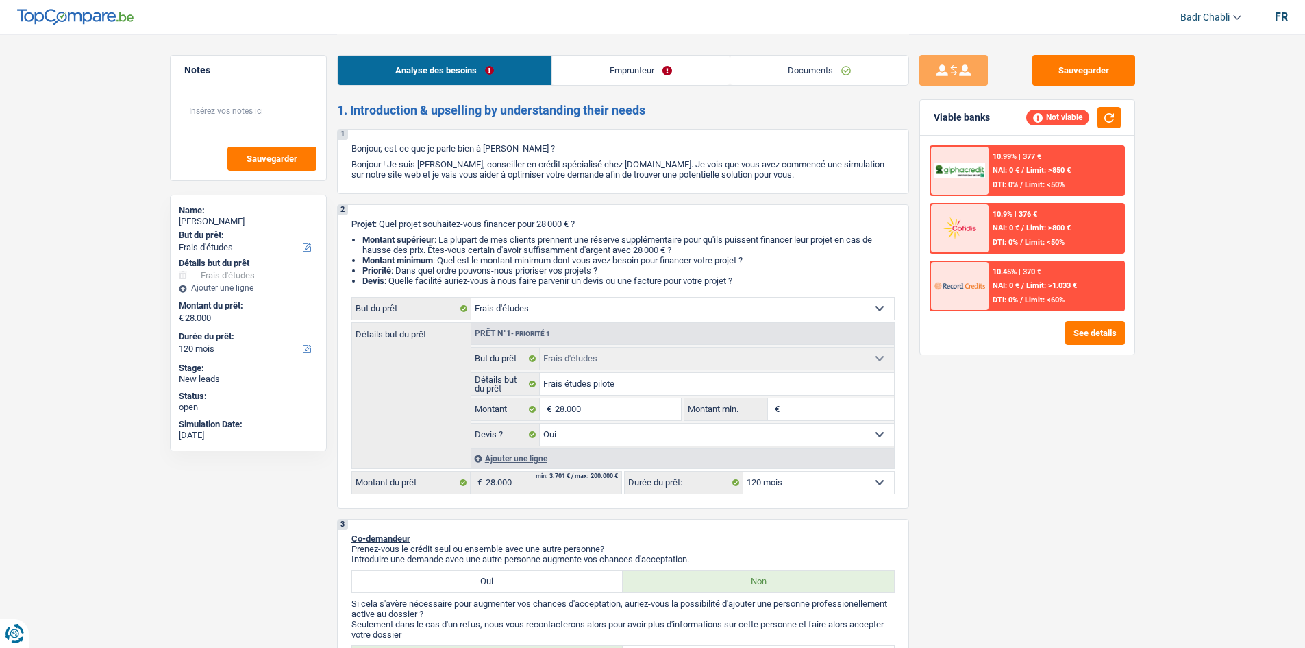
click at [606, 70] on link "Emprunteur" at bounding box center [640, 70] width 177 height 29
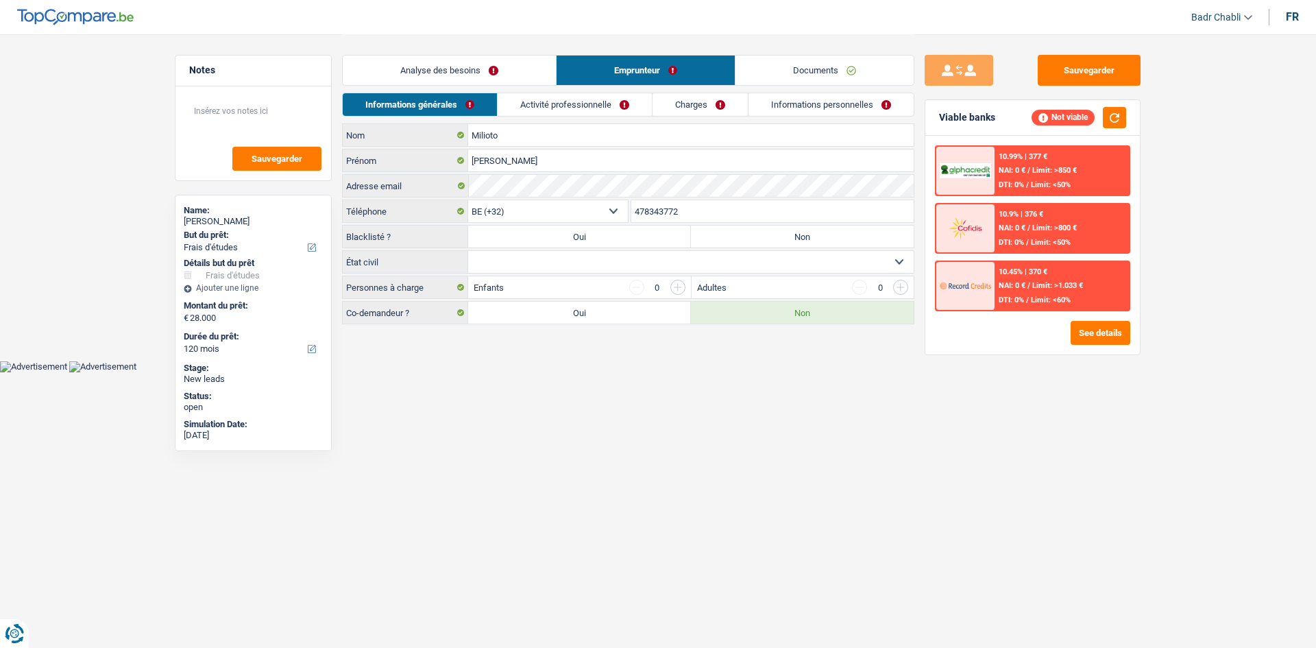
click at [597, 265] on select "Célibataire Marié(e) Cohabitant(e) légal(e) Divorcé(e) Veuf(ve) Séparé (de fait…" at bounding box center [690, 262] width 445 height 22
select select "single"
click at [468, 251] on select "Célibataire Marié(e) Cohabitant(e) légal(e) Divorcé(e) Veuf(ve) Séparé (de fait…" at bounding box center [690, 262] width 445 height 22
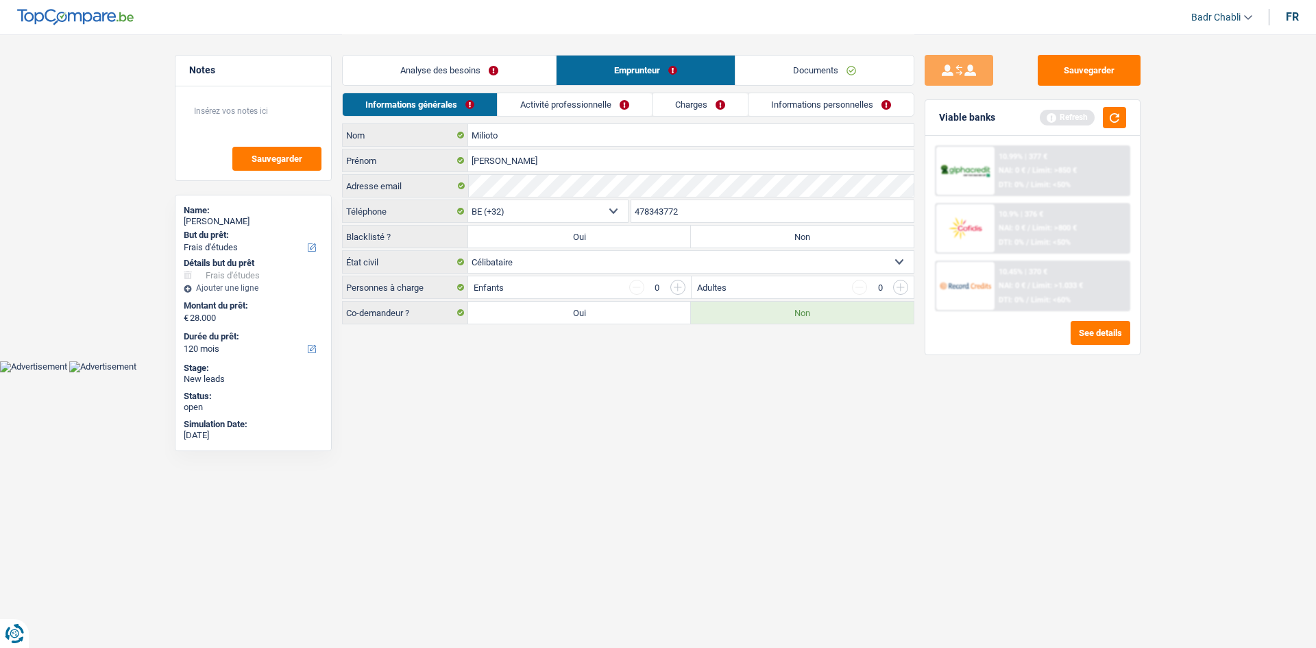
click at [680, 286] on input "button" at bounding box center [677, 287] width 15 height 15
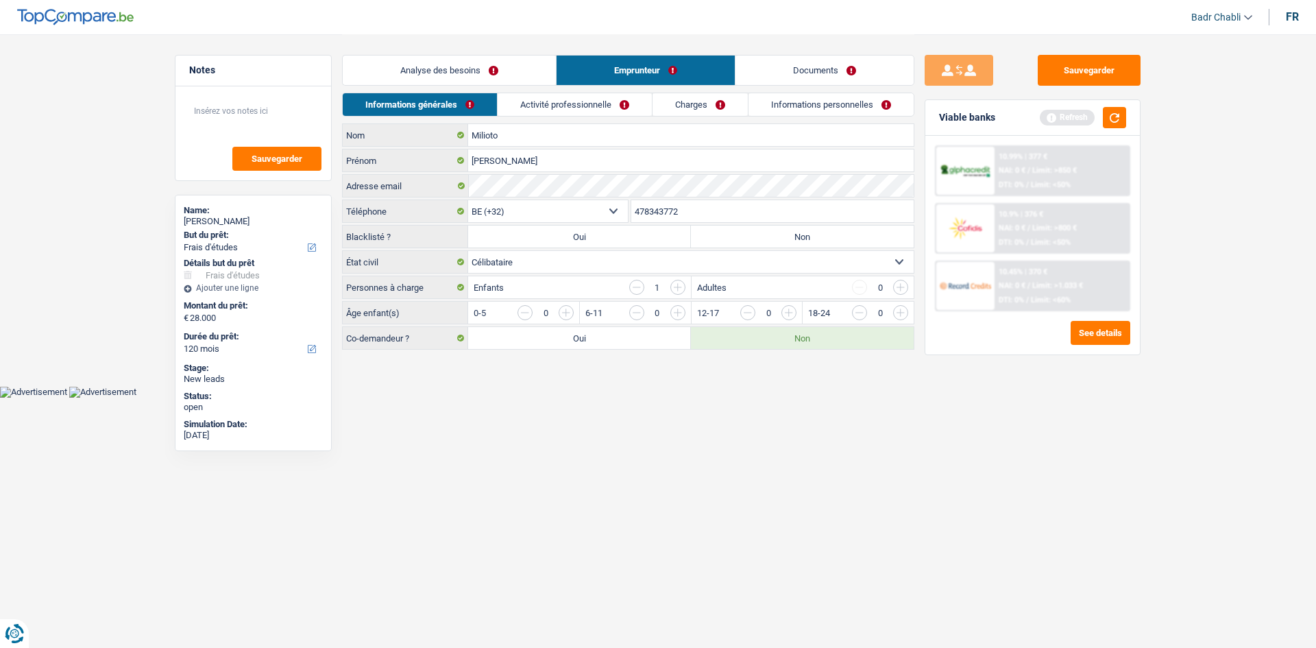
click at [680, 286] on input "button" at bounding box center [677, 287] width 15 height 15
click at [901, 313] on input "button" at bounding box center [1178, 316] width 571 height 22
click at [418, 66] on link "Analyse des besoins" at bounding box center [449, 70] width 213 height 29
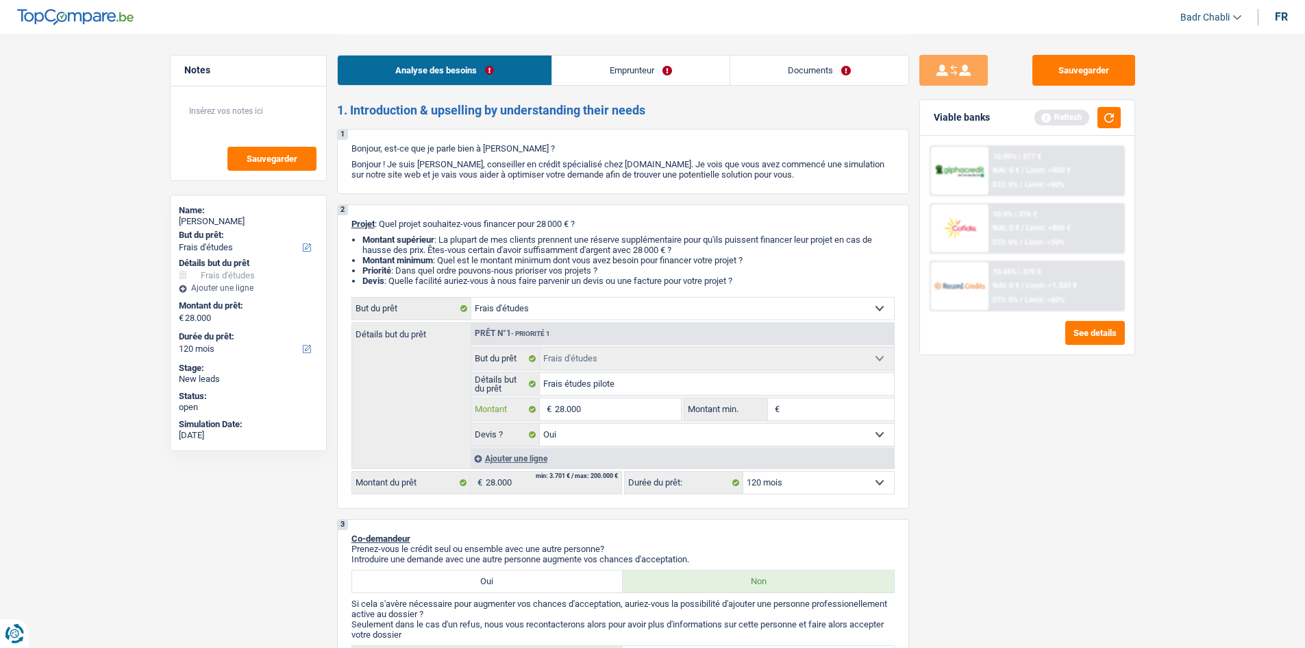
click at [648, 412] on input "28.000" at bounding box center [617, 409] width 125 height 22
click at [1105, 112] on button "button" at bounding box center [1109, 117] width 23 height 21
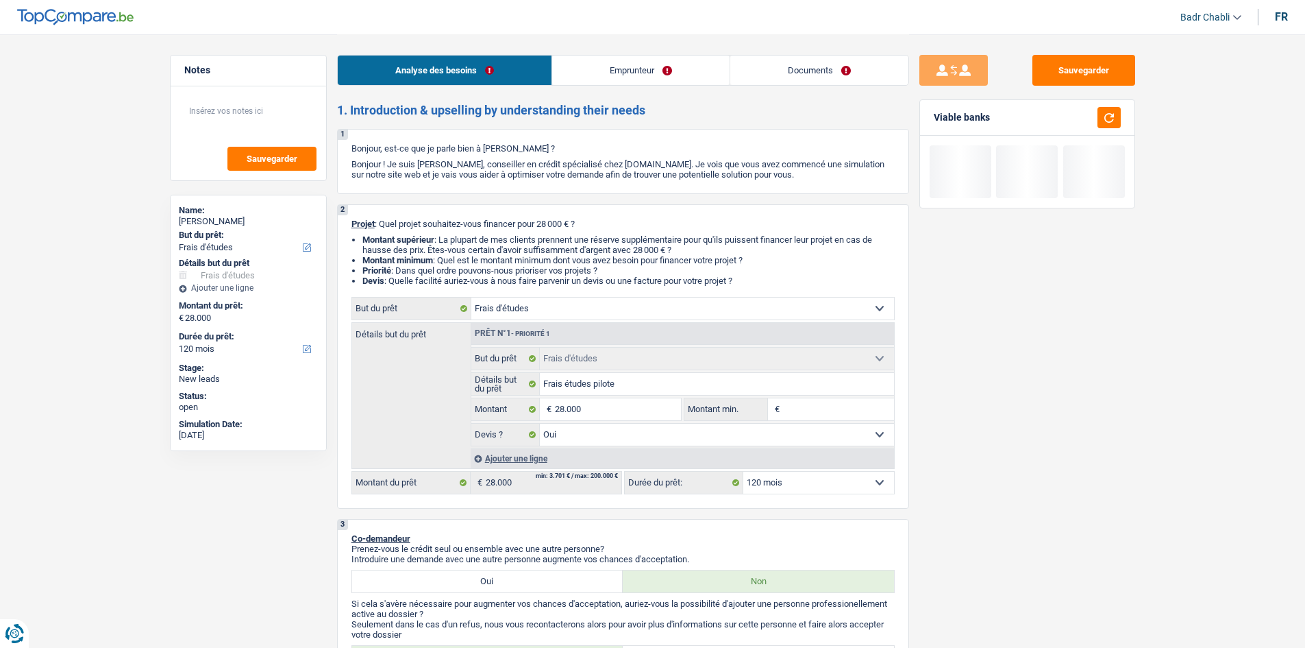
click at [633, 66] on link "Emprunteur" at bounding box center [640, 70] width 177 height 29
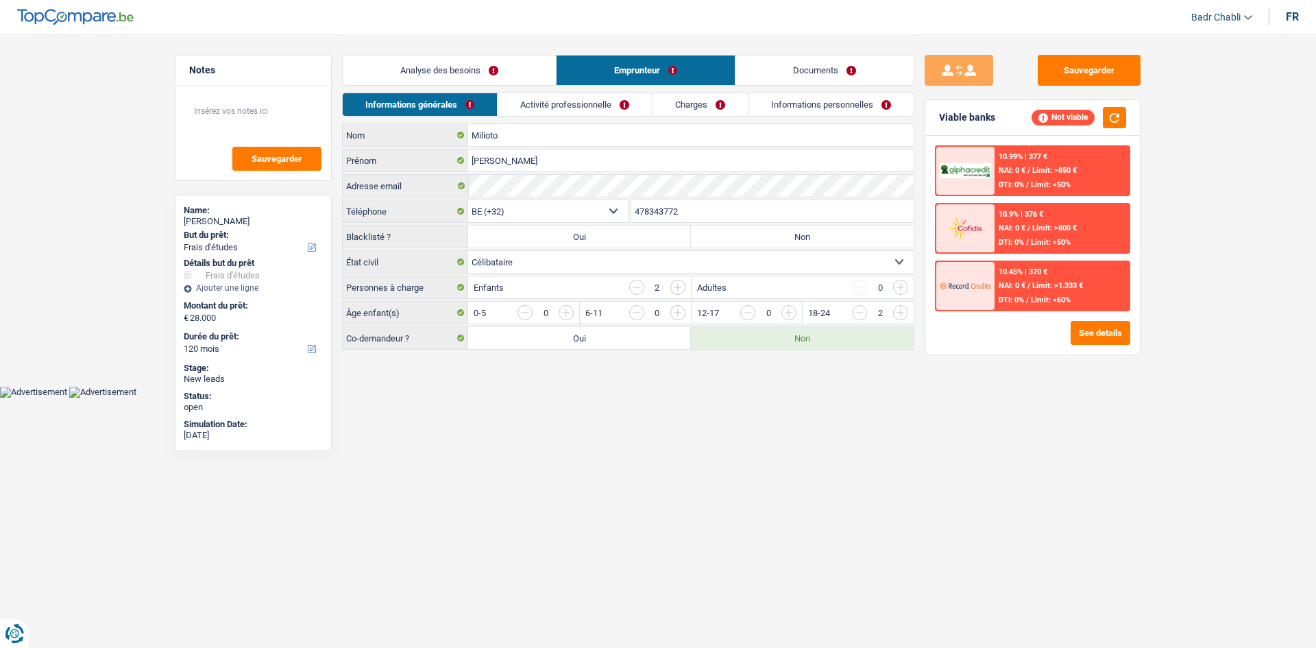
click at [487, 74] on link "Analyse des besoins" at bounding box center [449, 70] width 213 height 29
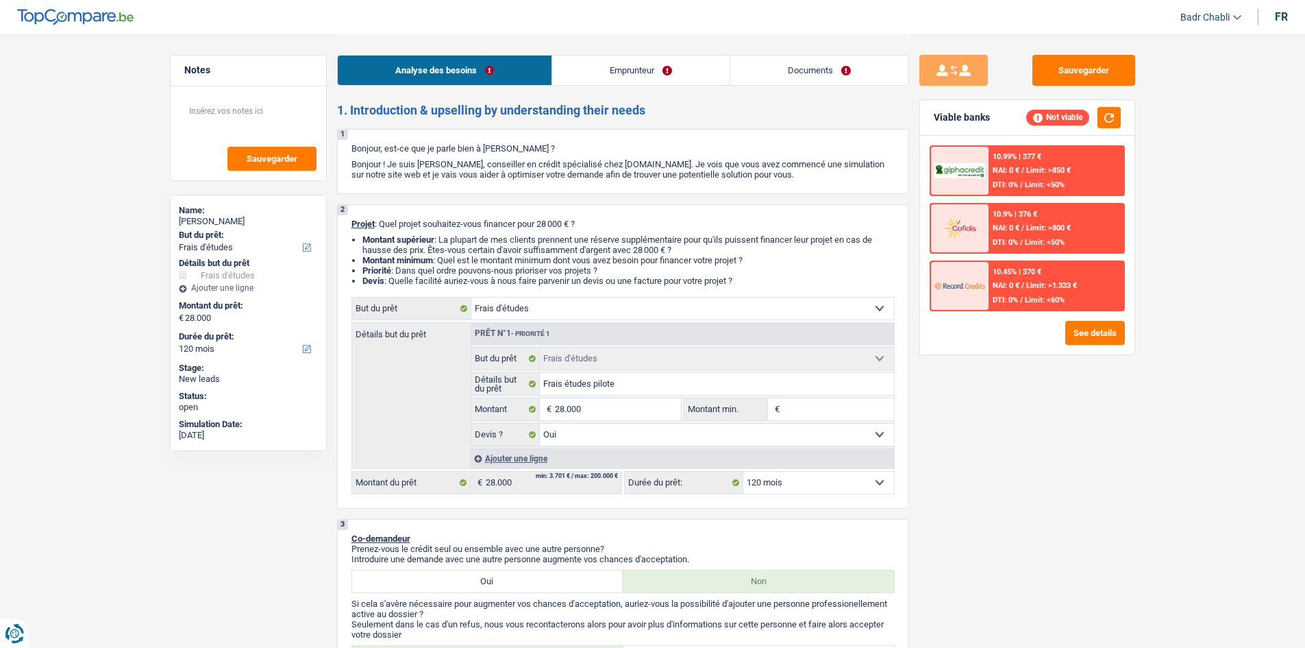
click at [799, 400] on input "Montant min." at bounding box center [838, 409] width 111 height 22
type input "2"
type input "20"
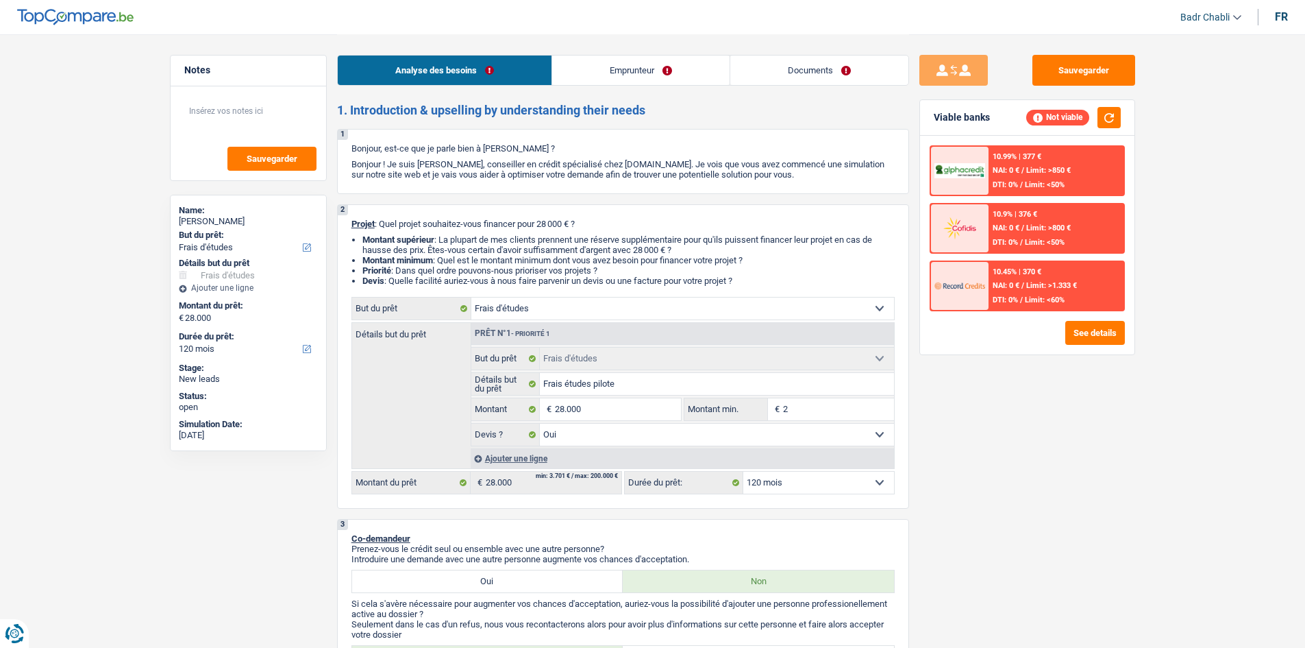
type input "20"
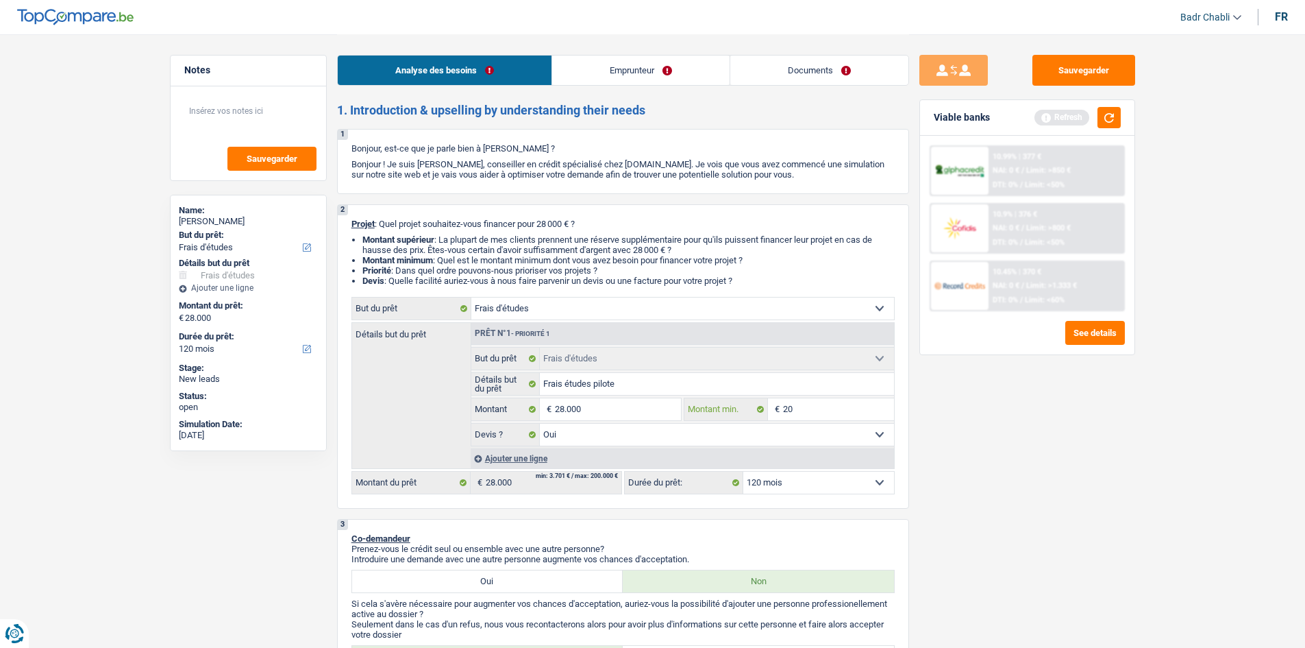
type input "200"
type input "2.000"
type input "20.000"
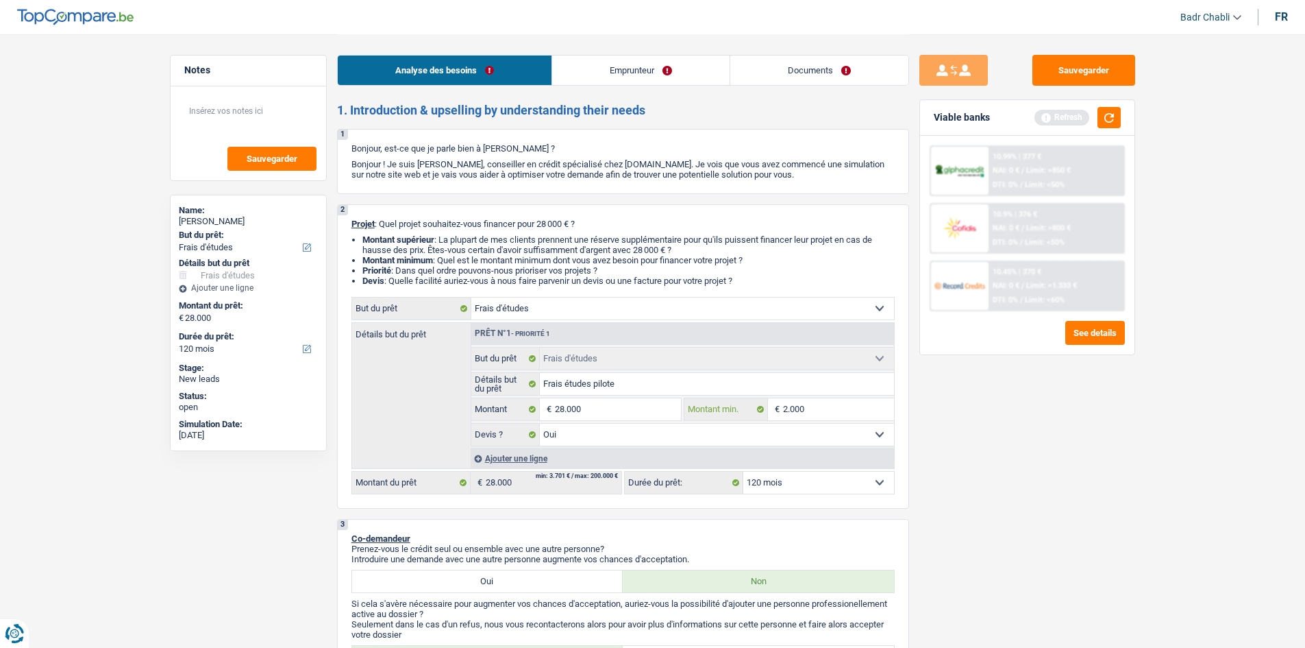
type input "20.000"
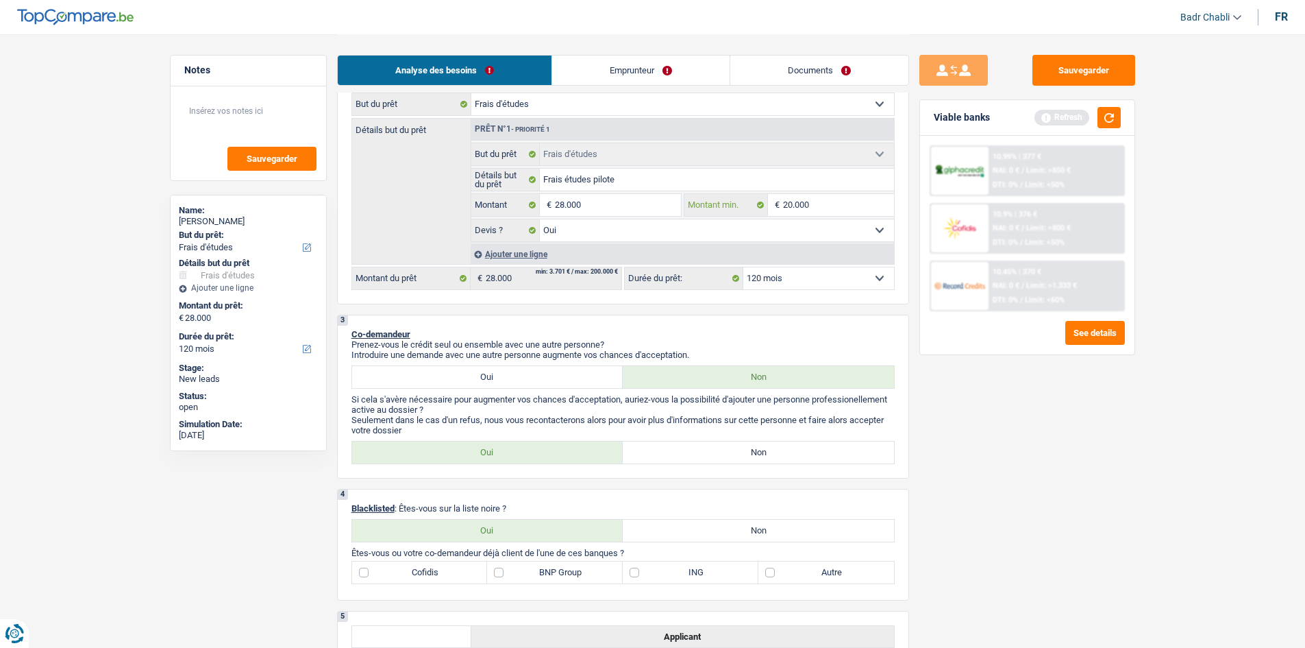
scroll to position [343, 0]
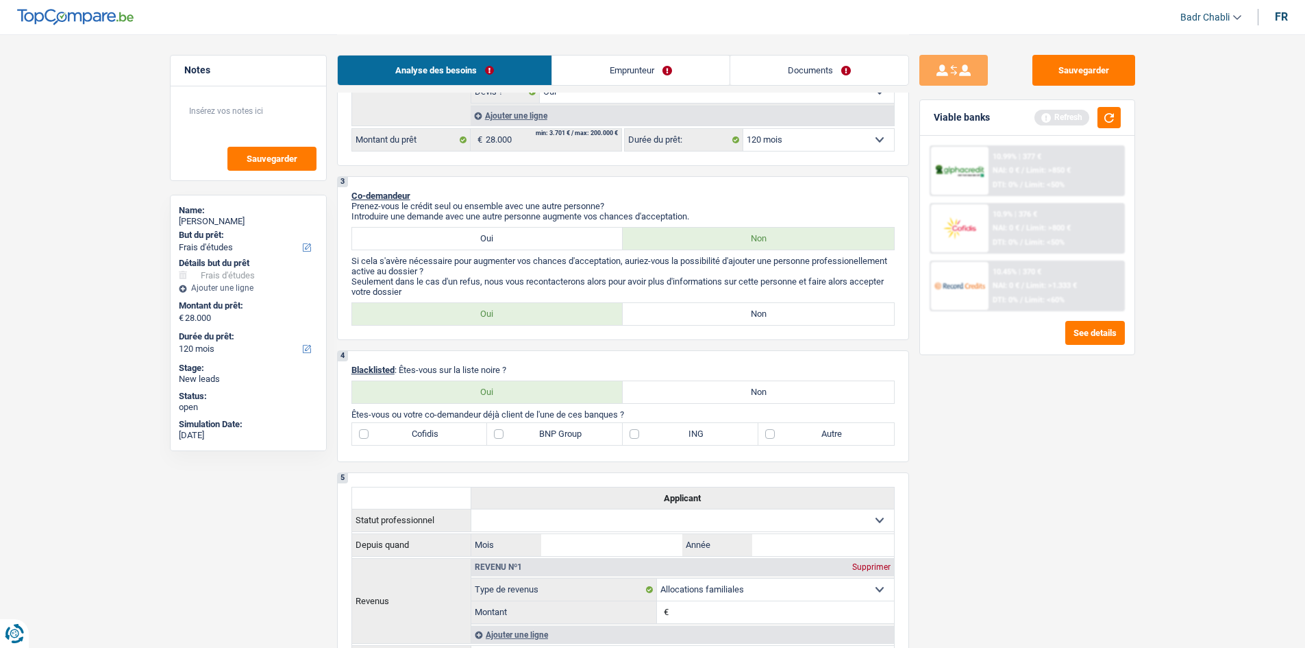
type input "20.000"
click at [730, 317] on label "Non" at bounding box center [758, 314] width 271 height 22
click at [730, 317] on input "Non" at bounding box center [758, 314] width 271 height 22
radio input "true"
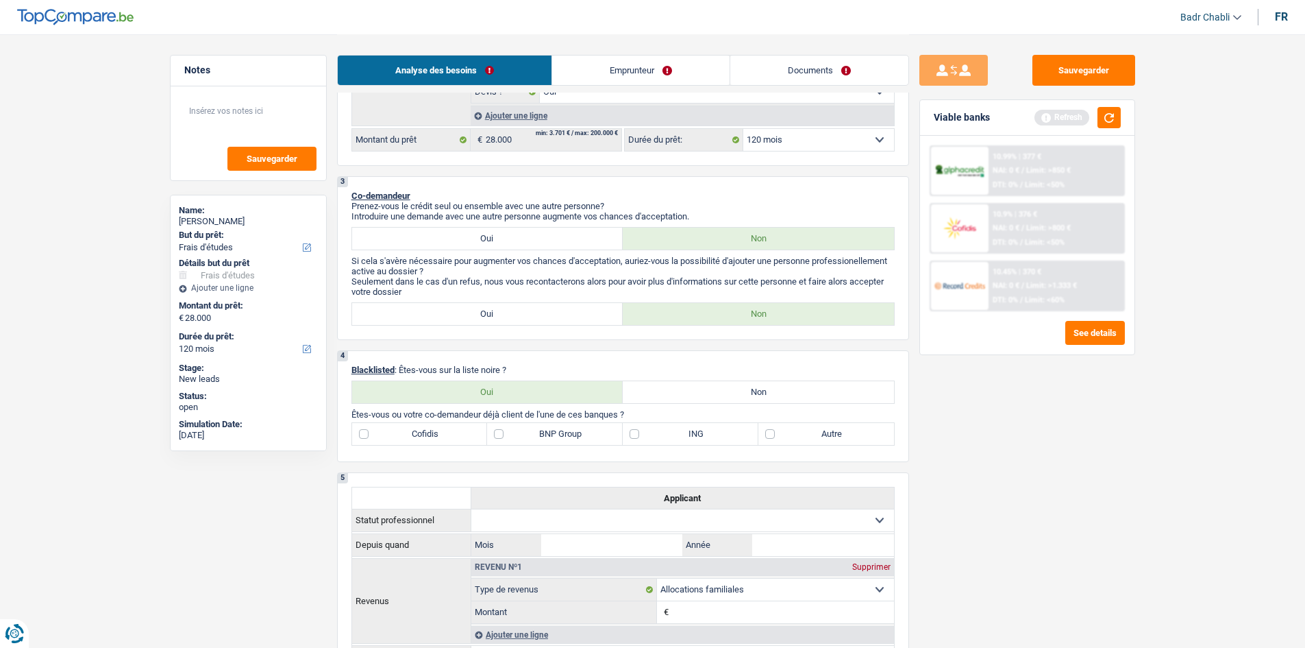
drag, startPoint x: 761, startPoint y: 379, endPoint x: 763, endPoint y: 399, distance: 20.7
click at [760, 380] on div "4 Blacklisted : Êtes-vous sur la liste noire ? Oui Non Tous les champs sont obl…" at bounding box center [623, 406] width 572 height 112
click at [764, 402] on label "Non" at bounding box center [758, 392] width 271 height 22
click at [764, 402] on input "Non" at bounding box center [758, 392] width 271 height 22
radio input "true"
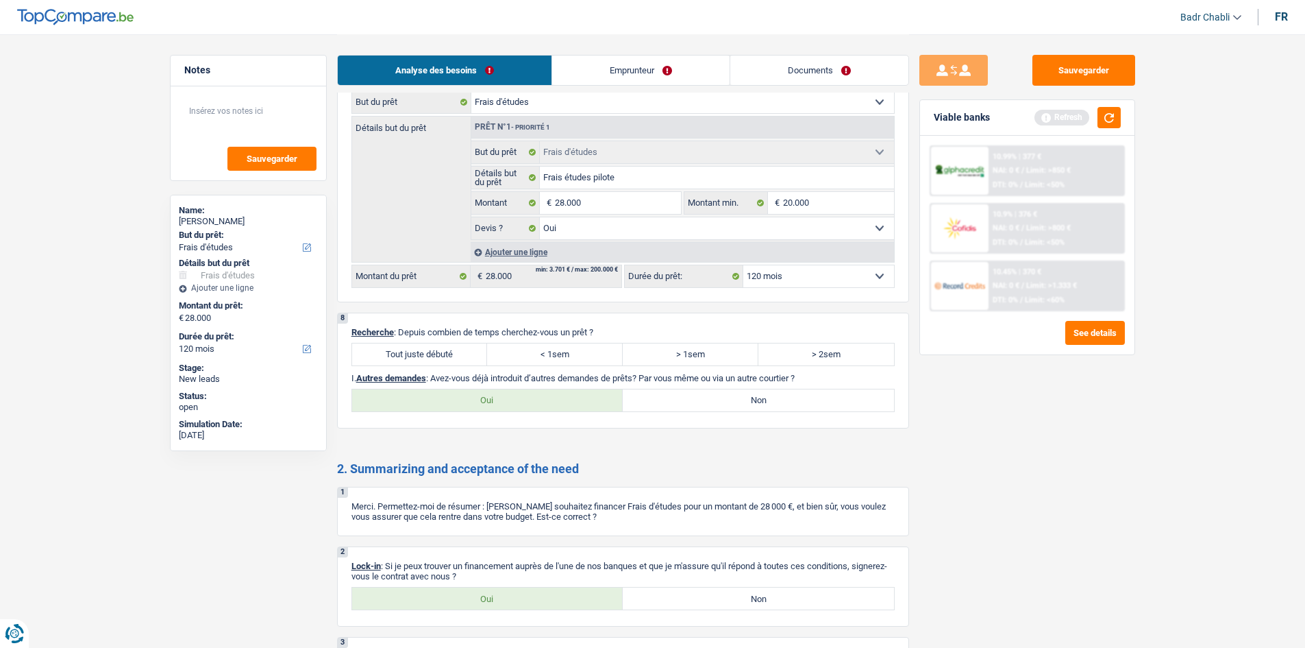
scroll to position [1190, 0]
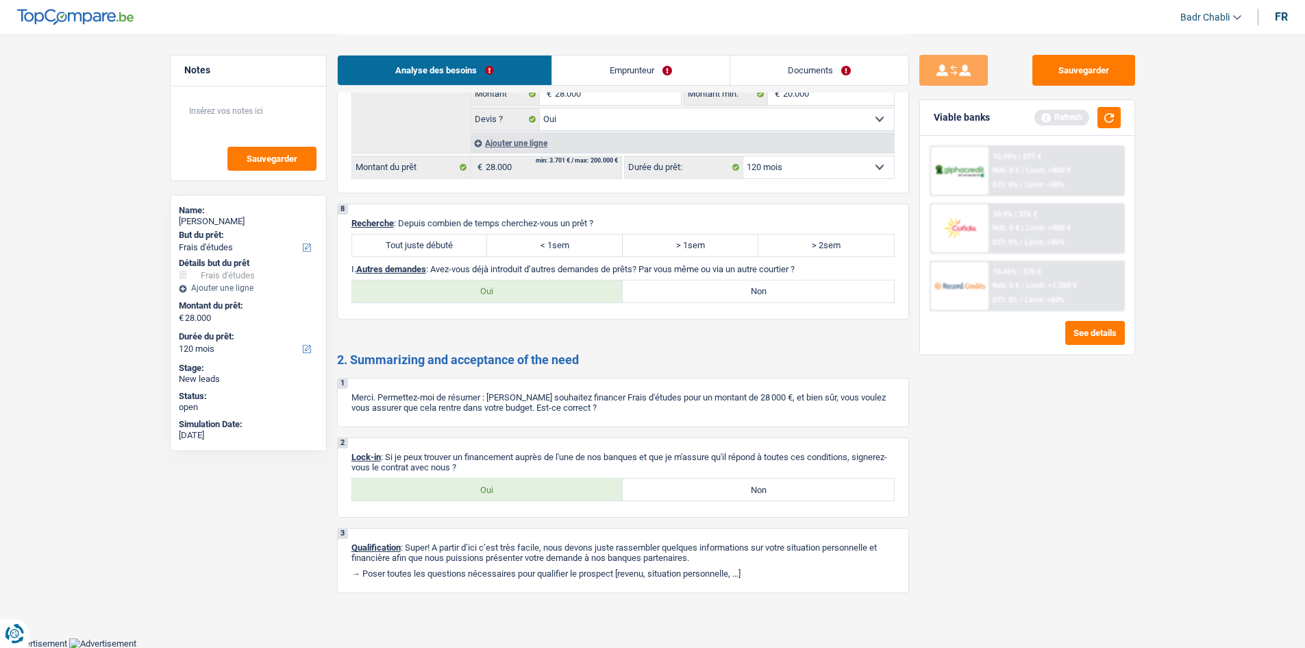
click at [459, 245] on label "Tout juste débuté" at bounding box center [420, 245] width 136 height 22
click at [459, 245] on input "Tout juste débuté" at bounding box center [420, 245] width 136 height 22
radio input "true"
click at [794, 295] on label "Non" at bounding box center [758, 291] width 271 height 22
click at [794, 295] on input "Non" at bounding box center [758, 291] width 271 height 22
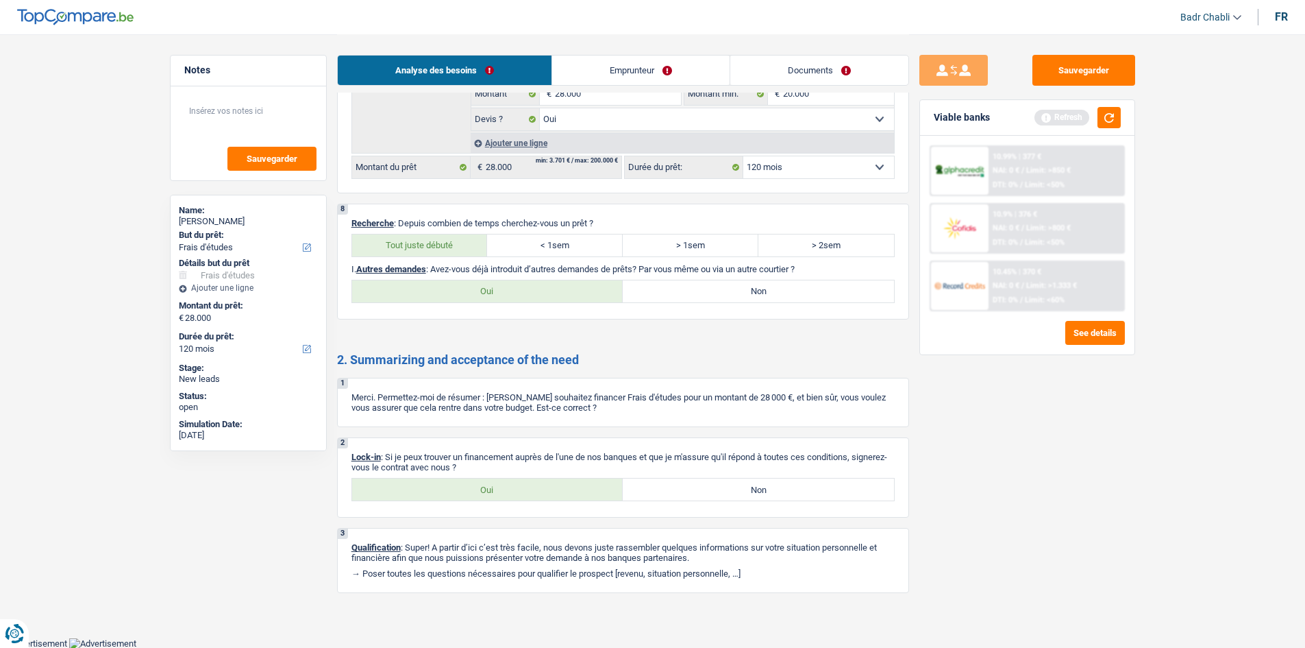
radio input "true"
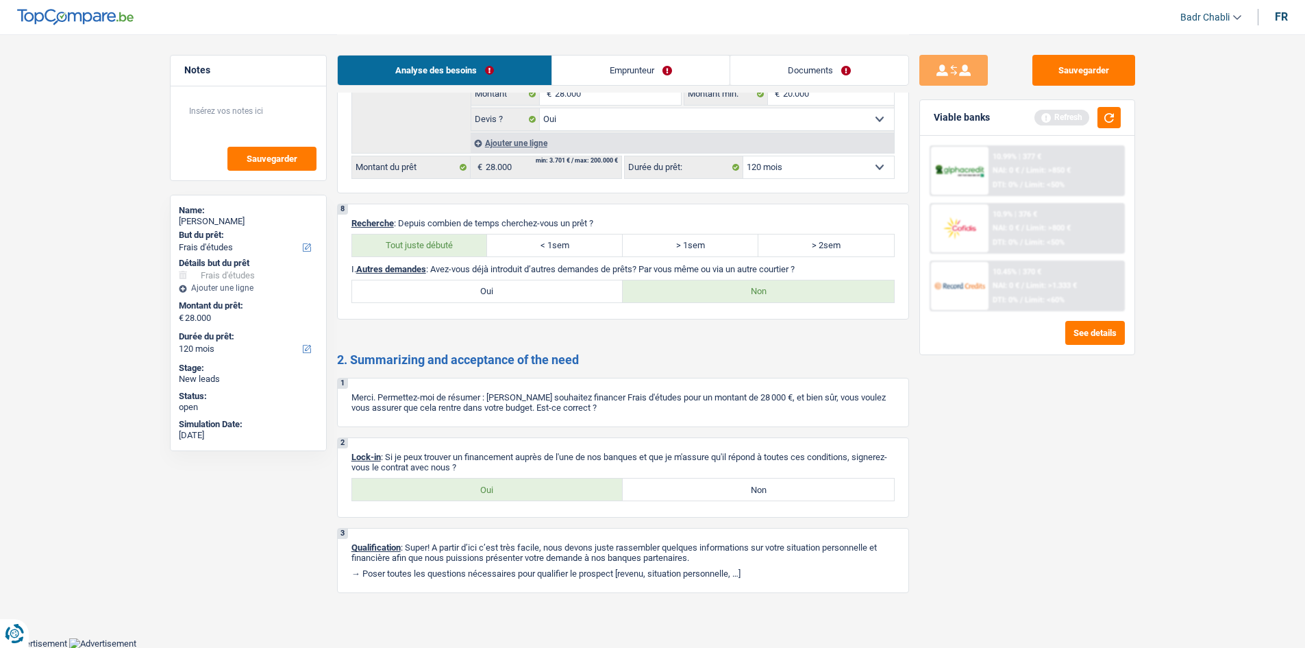
click at [548, 482] on label "Oui" at bounding box center [487, 489] width 271 height 22
click at [548, 482] on input "Oui" at bounding box center [487, 489] width 271 height 22
radio input "true"
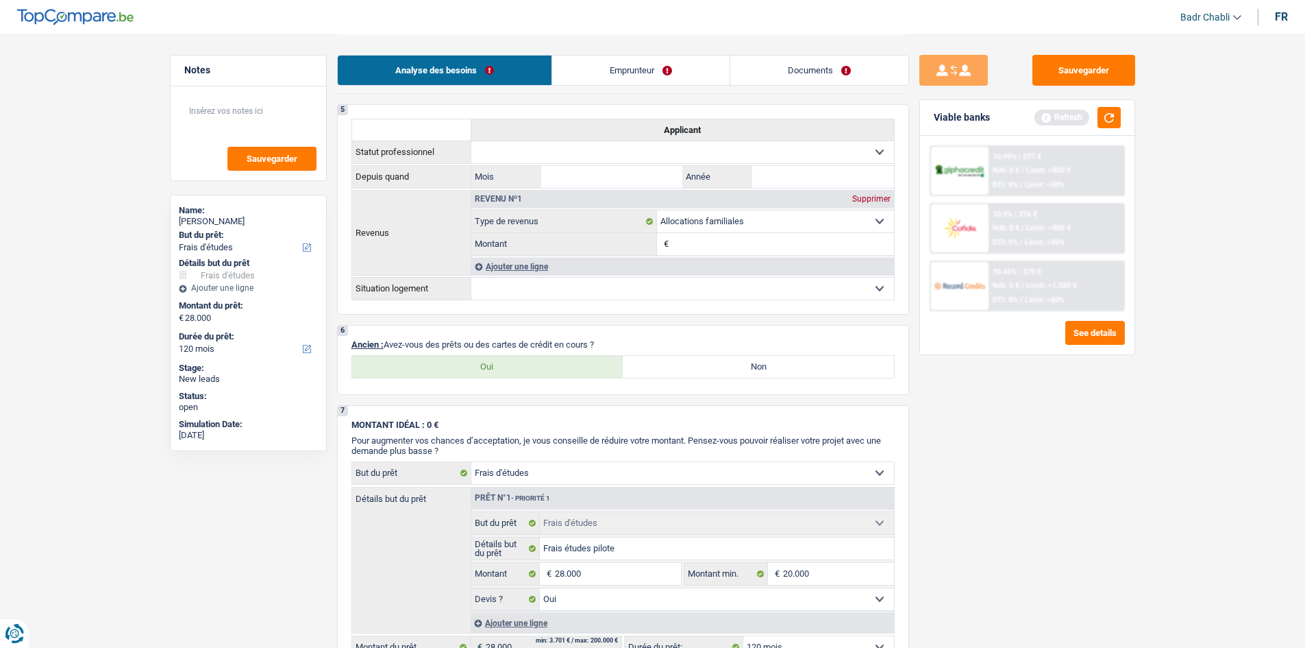
scroll to position [642, 0]
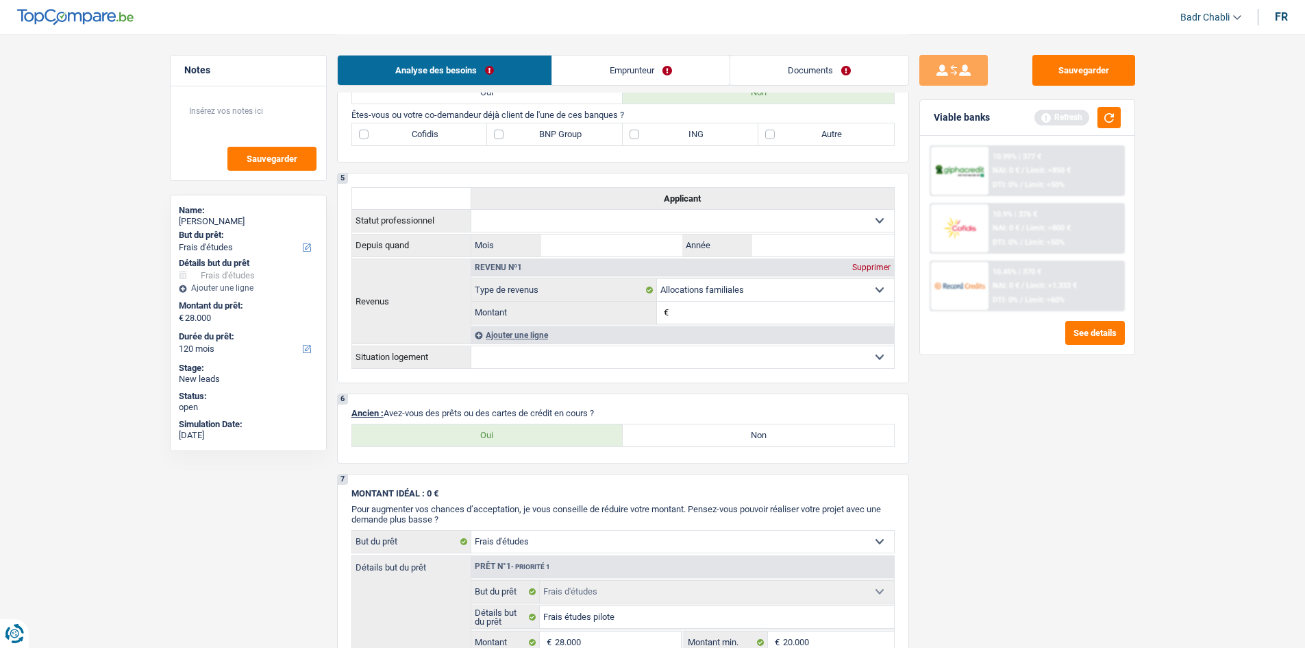
click at [536, 432] on label "Oui" at bounding box center [487, 435] width 271 height 22
click at [536, 432] on input "Oui" at bounding box center [487, 435] width 271 height 22
radio input "true"
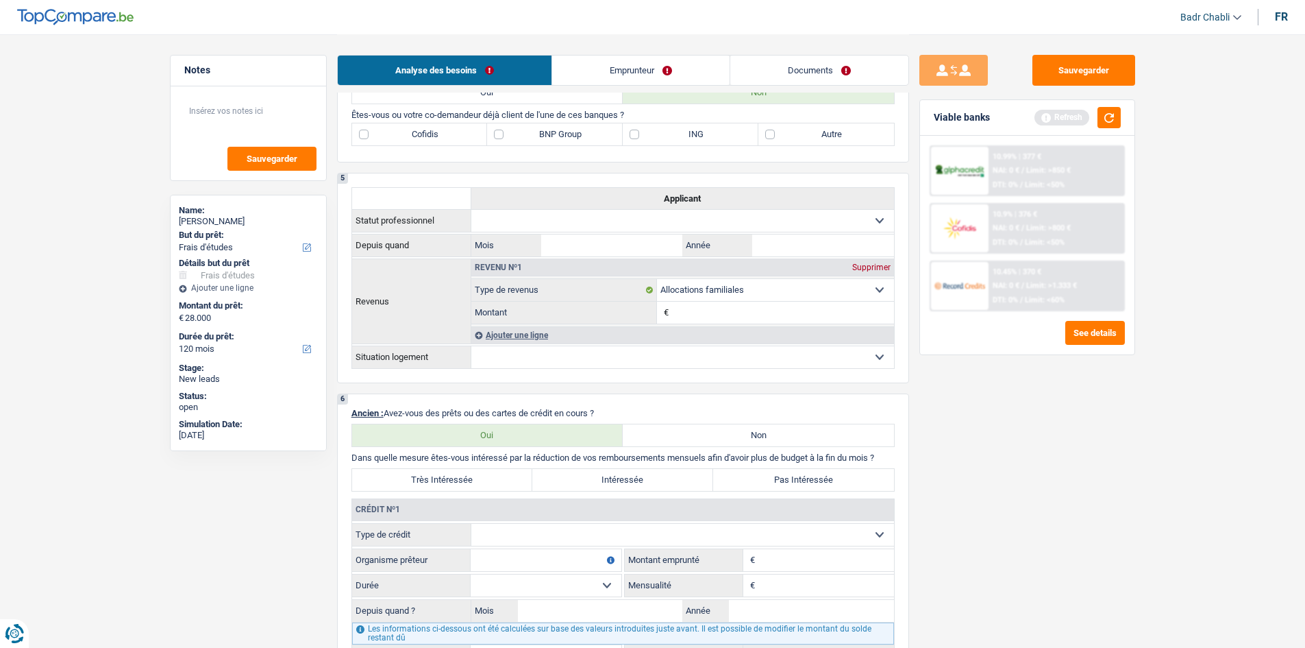
click at [571, 530] on select "Carte ou ouverture de crédit Prêt hypothécaire Vente à tempérament Prêt à tempé…" at bounding box center [682, 535] width 423 height 22
select select "mortgage"
click at [471, 524] on select "Carte ou ouverture de crédit Prêt hypothécaire Vente à tempérament Prêt à tempé…" at bounding box center [682, 535] width 423 height 22
click at [817, 589] on input "0" at bounding box center [827, 585] width 136 height 22
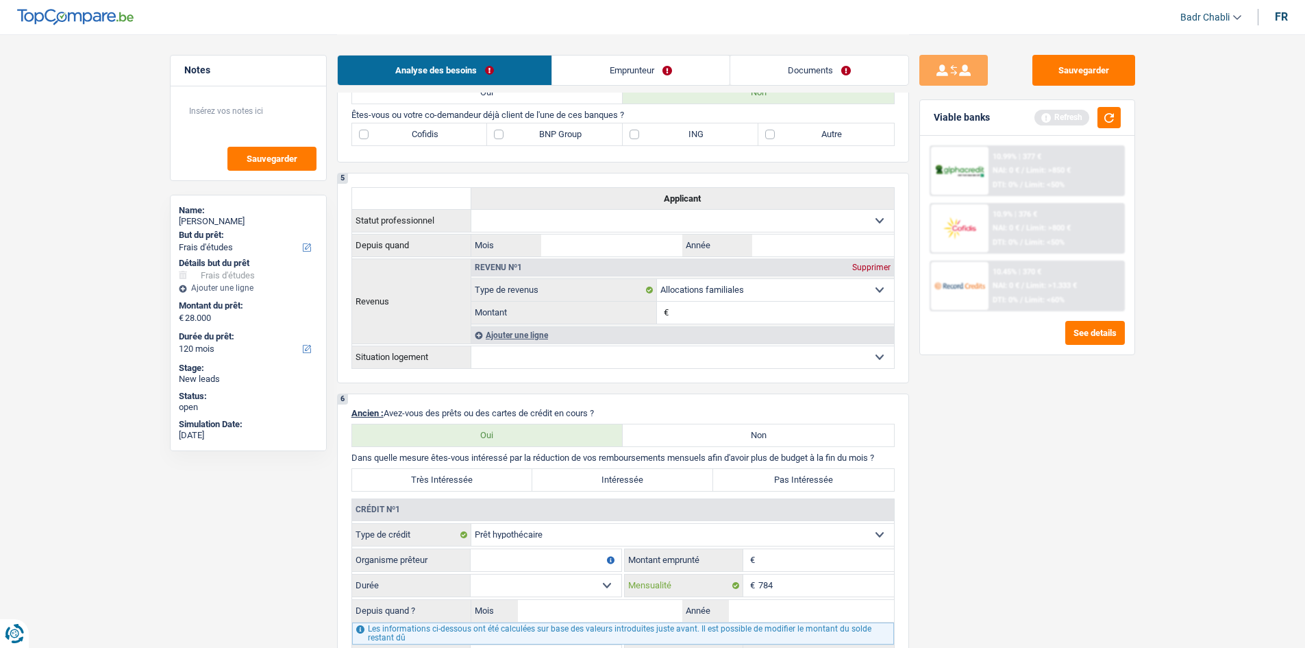
type input "784"
click at [573, 563] on input "Organisme prêteur" at bounding box center [546, 560] width 151 height 22
click at [568, 561] on input "Organisme prêteur" at bounding box center [546, 560] width 151 height 22
type input "Elantis"
click at [794, 561] on input "Montant" at bounding box center [827, 560] width 136 height 22
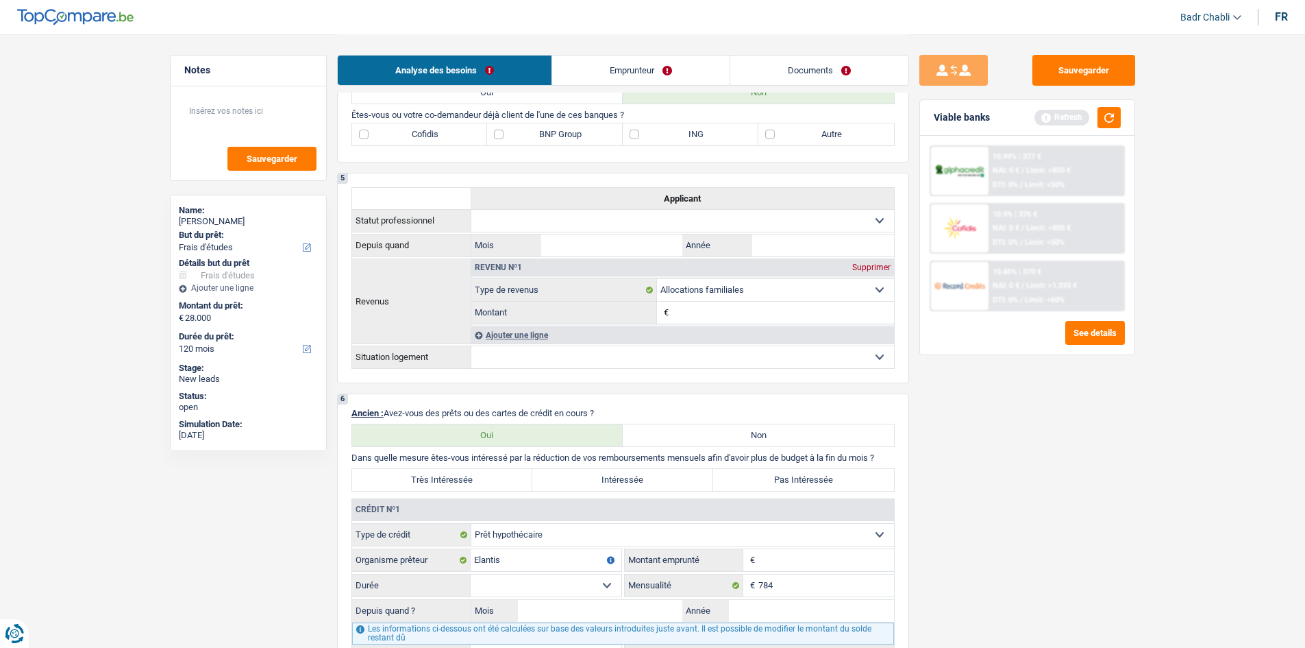
click at [794, 561] on input "Montant" at bounding box center [827, 560] width 136 height 22
click at [602, 475] on label "Intéressée" at bounding box center [622, 480] width 181 height 22
click at [602, 475] on input "Intéressée" at bounding box center [622, 480] width 181 height 22
radio input "true"
click at [826, 560] on input "Montant" at bounding box center [827, 560] width 136 height 22
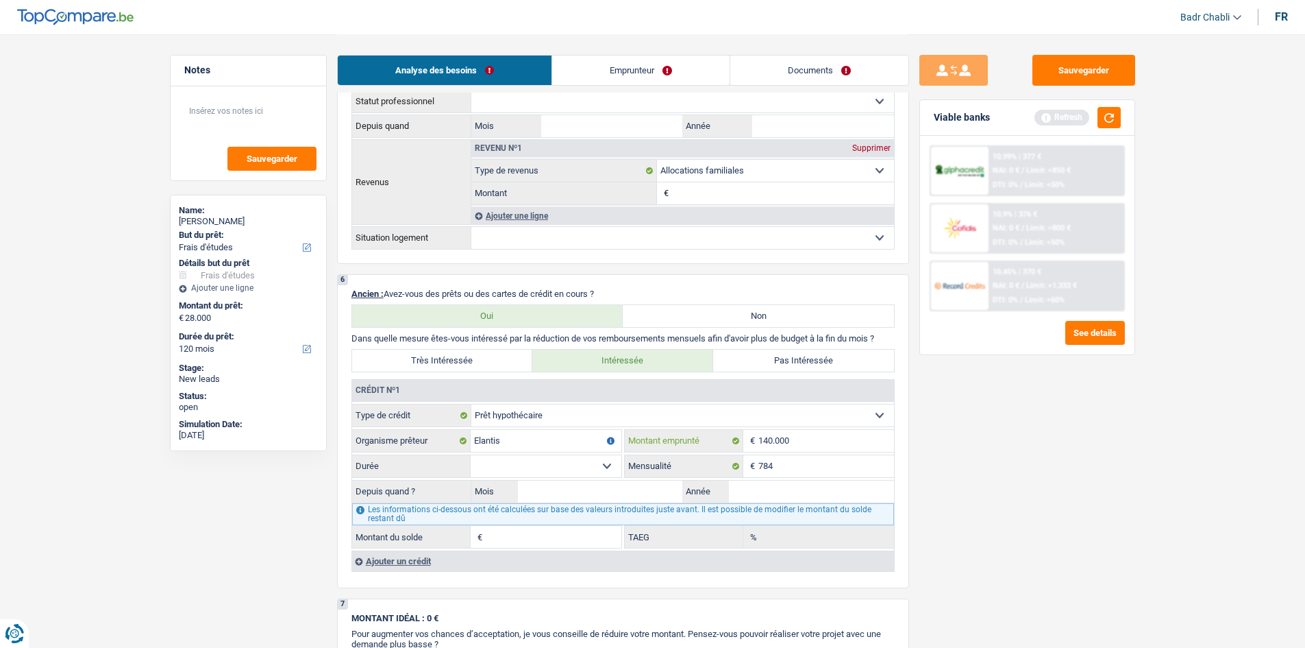
scroll to position [848, 0]
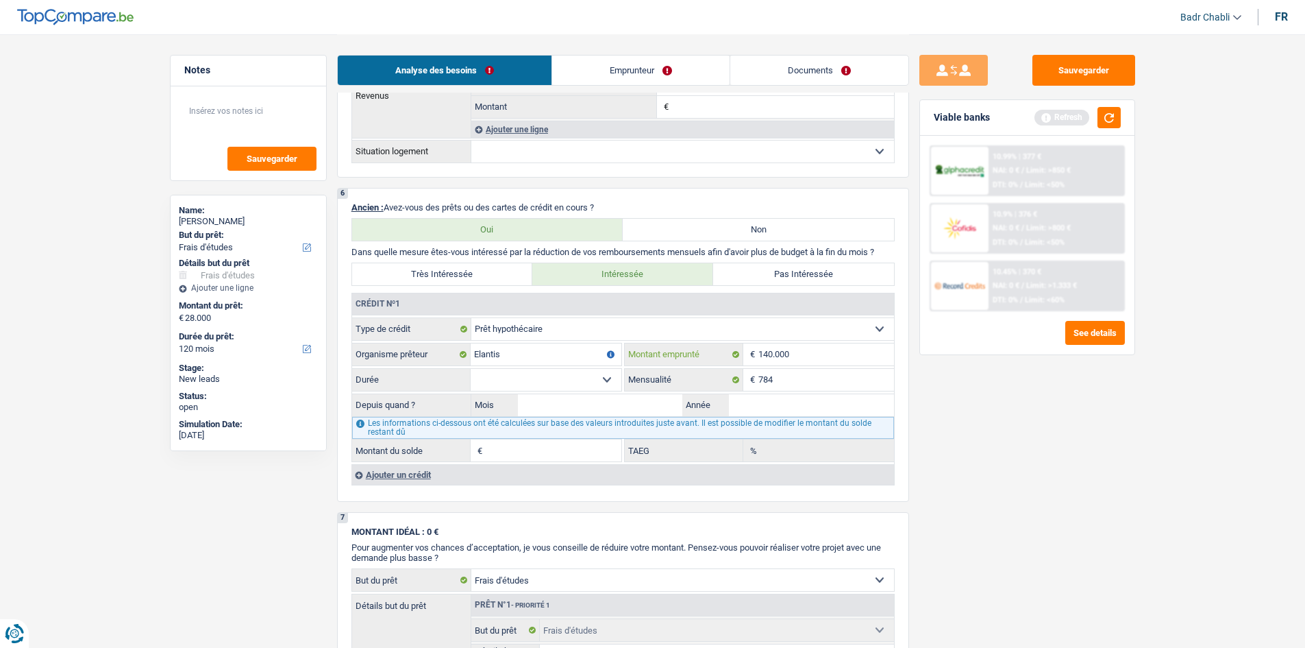
type input "140.000"
click at [598, 380] on select "120 mois 132 mois 144 mois 180 mois 240 mois 300 mois 360 mois 420 mois Sélecti…" at bounding box center [546, 380] width 151 height 22
select select "180"
click at [471, 369] on select "120 mois 132 mois 144 mois 180 mois 240 mois 300 mois 360 mois 420 mois Sélecti…" at bounding box center [546, 380] width 151 height 22
click at [611, 399] on input "Mois" at bounding box center [600, 405] width 165 height 22
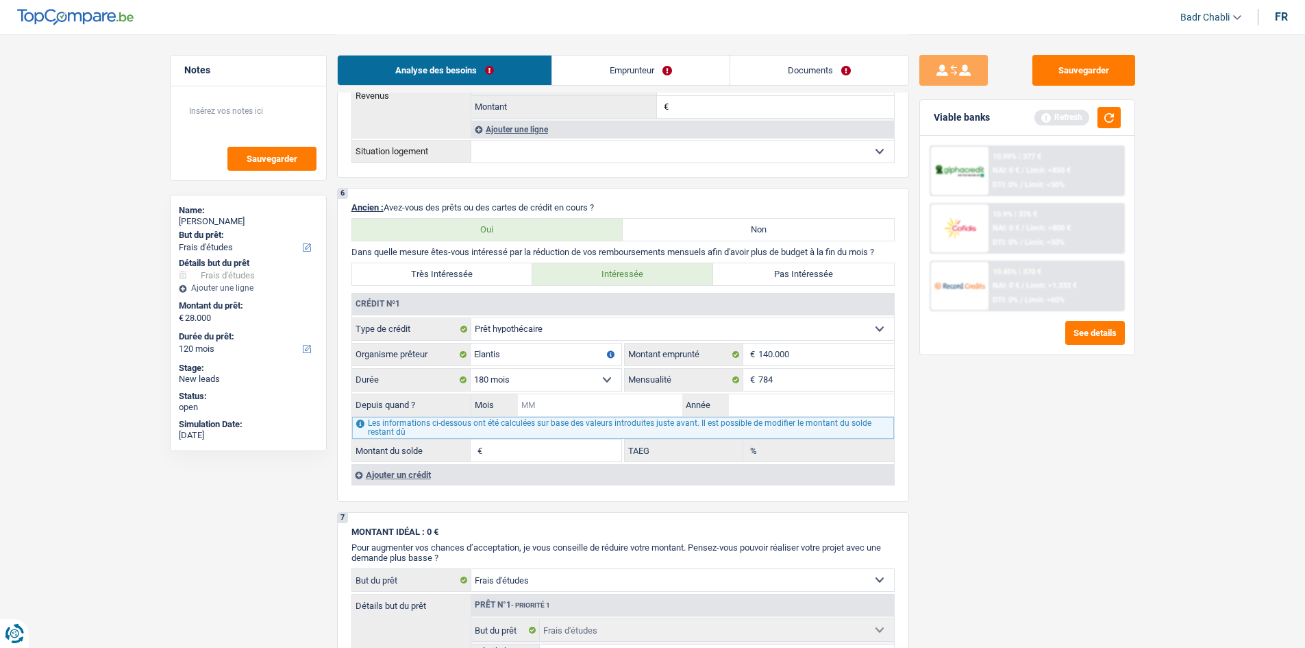
click at [611, 399] on input "Mois" at bounding box center [600, 405] width 165 height 22
type input "01"
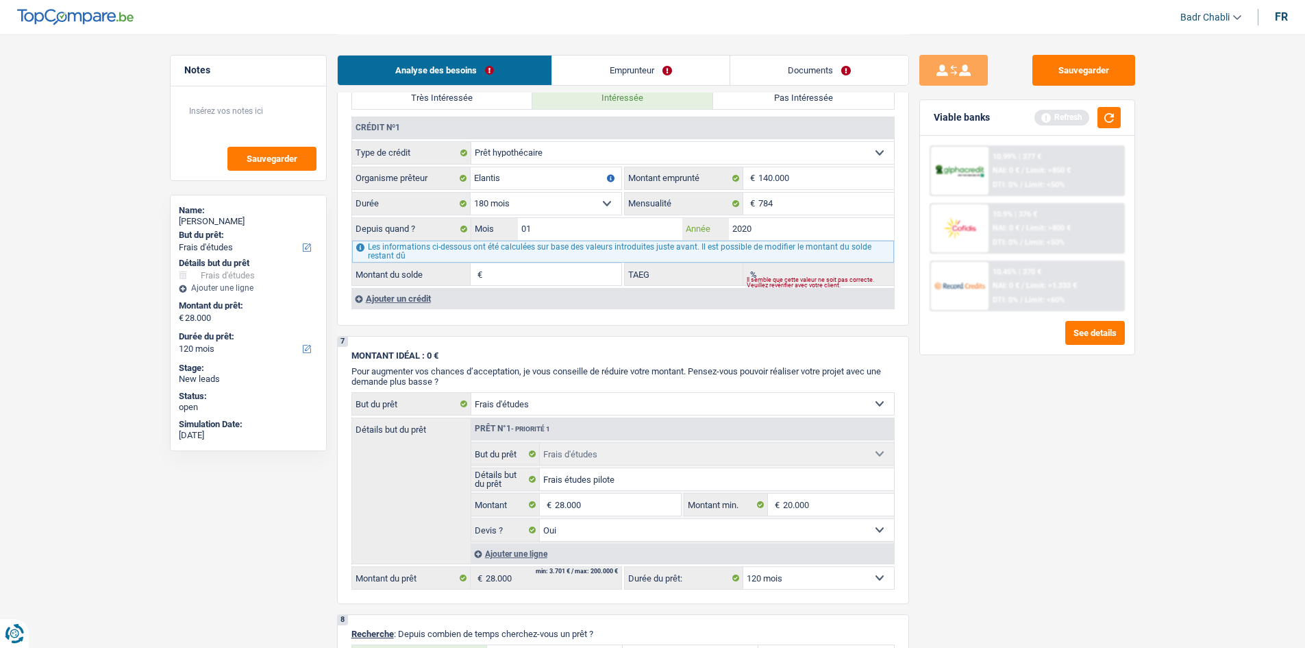
scroll to position [818, 0]
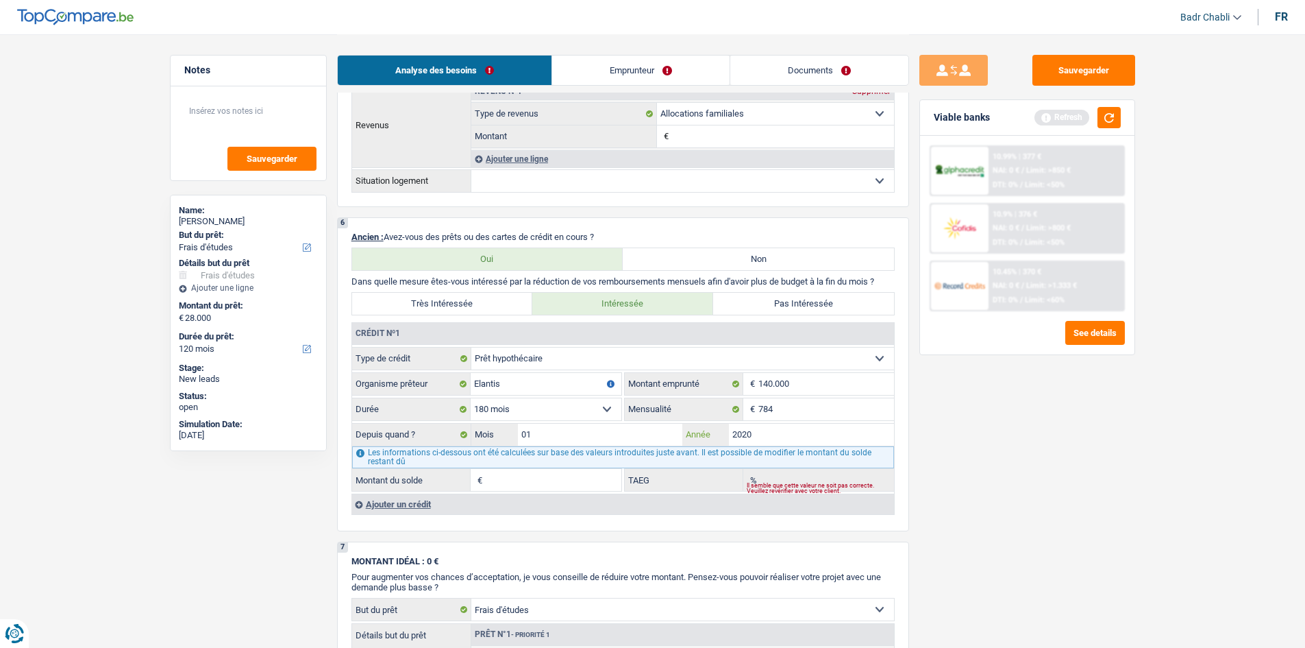
type input "2020"
type input "87.373"
type input "0,11"
click at [434, 506] on div "Ajouter un crédit" at bounding box center [623, 503] width 543 height 21
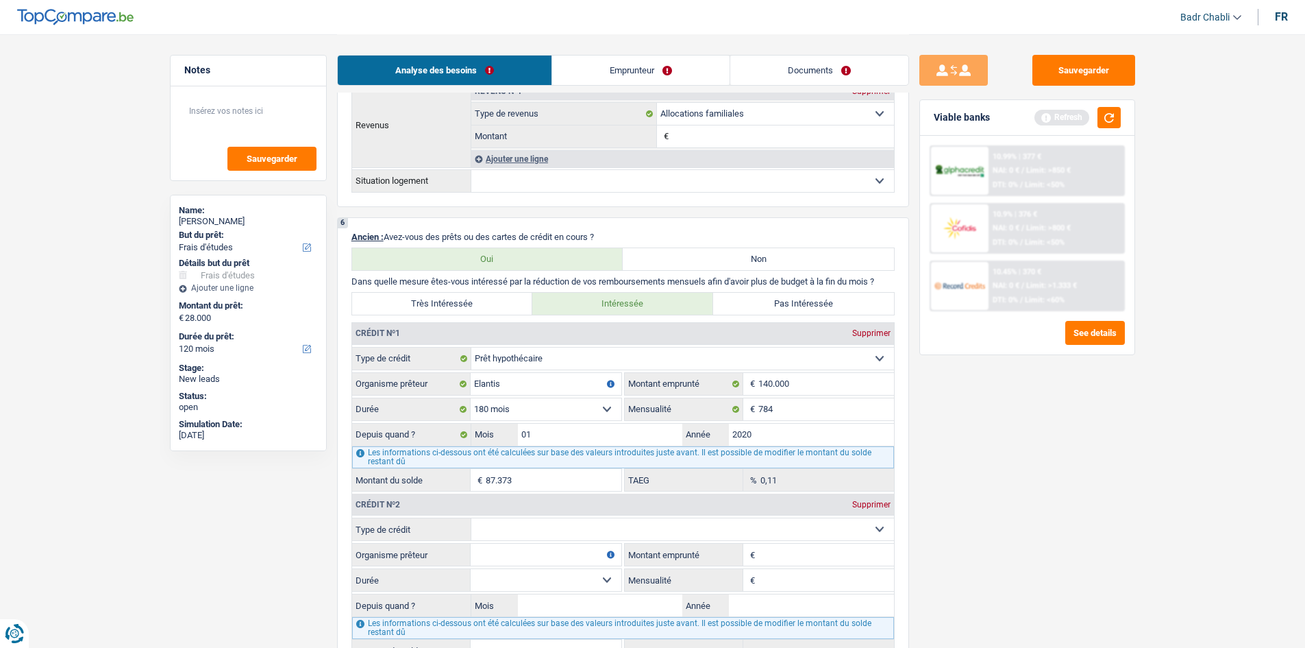
click at [606, 541] on fieldset "Carte ou ouverture de crédit Prêt hypothécaire Vente à tempérament Prêt à tempé…" at bounding box center [623, 589] width 542 height 145
click at [601, 528] on select "Carte ou ouverture de crédit Prêt hypothécaire Vente à tempérament Prêt à tempé…" at bounding box center [682, 529] width 423 height 22
select select "cardOrCredit"
type input "0"
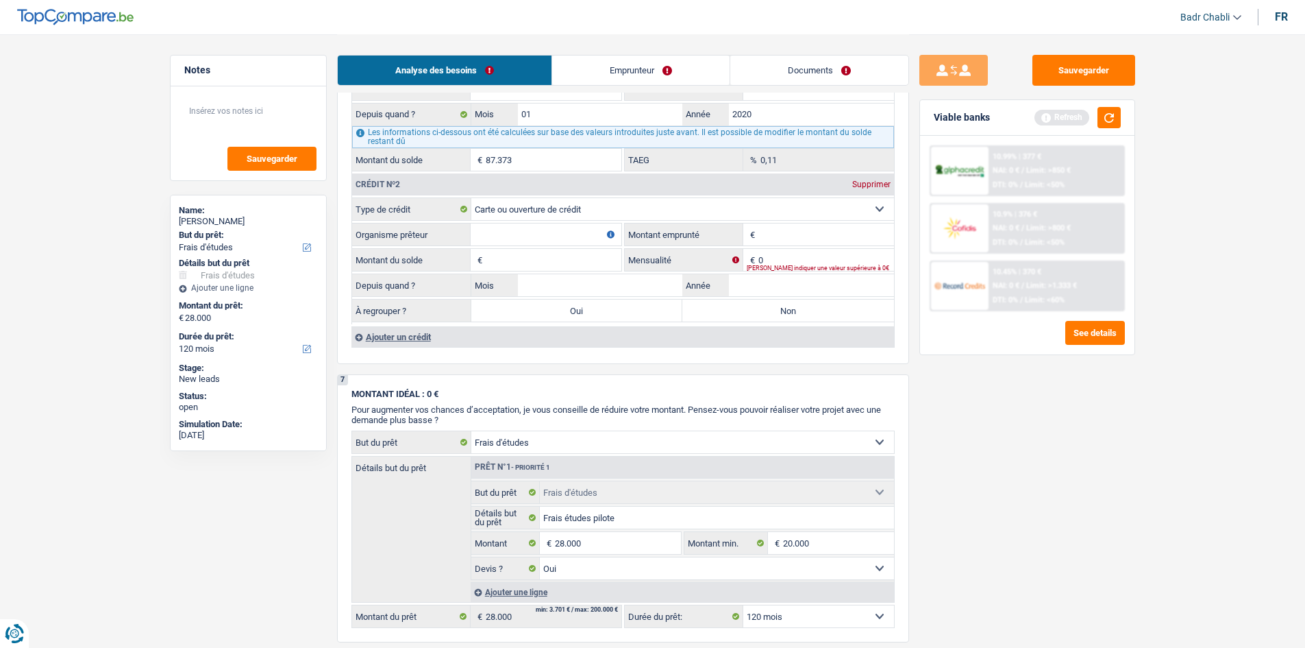
scroll to position [1229, 0]
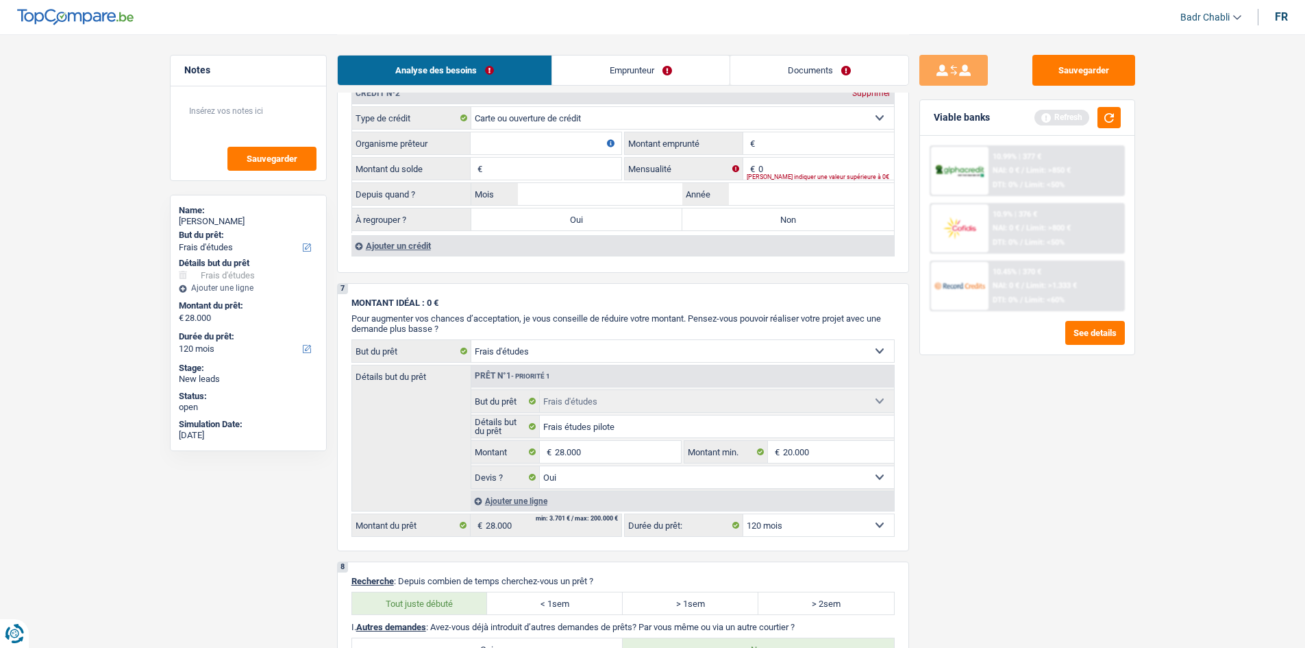
click at [421, 249] on div "Ajouter un crédit" at bounding box center [623, 245] width 543 height 21
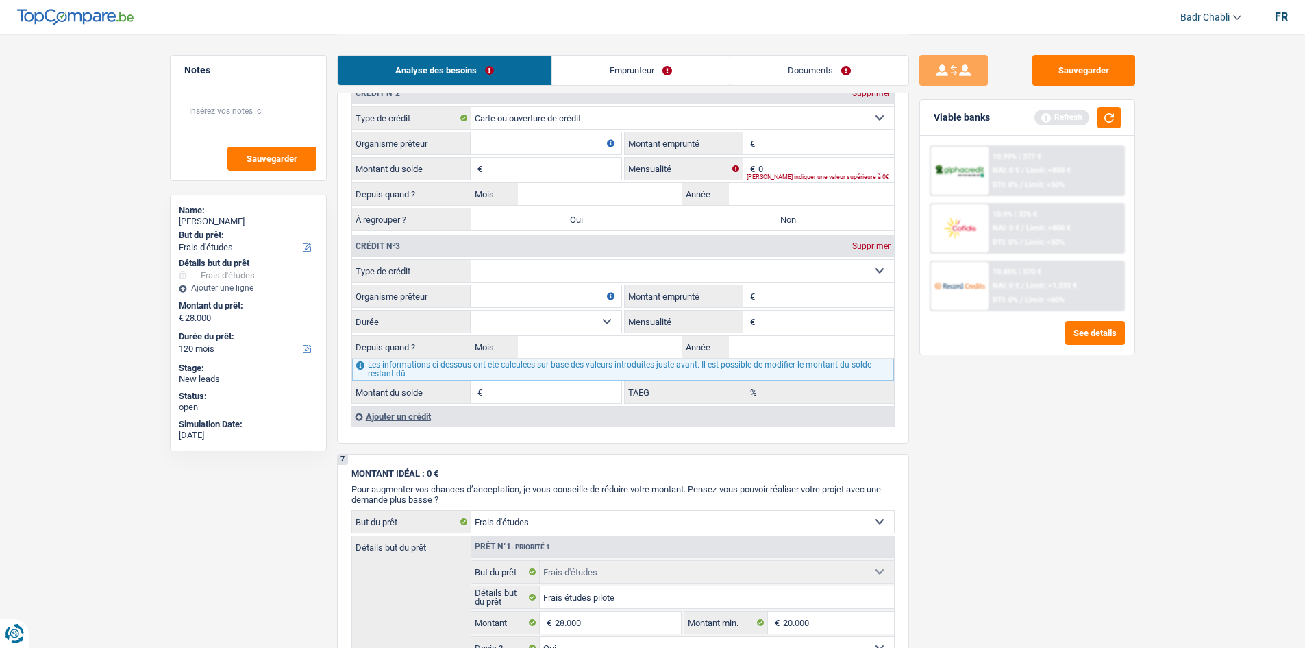
click at [539, 277] on select "Carte ou ouverture de crédit Prêt hypothécaire Vente à tempérament Prêt à tempé…" at bounding box center [682, 271] width 423 height 22
select select "cardOrCredit"
type input "0"
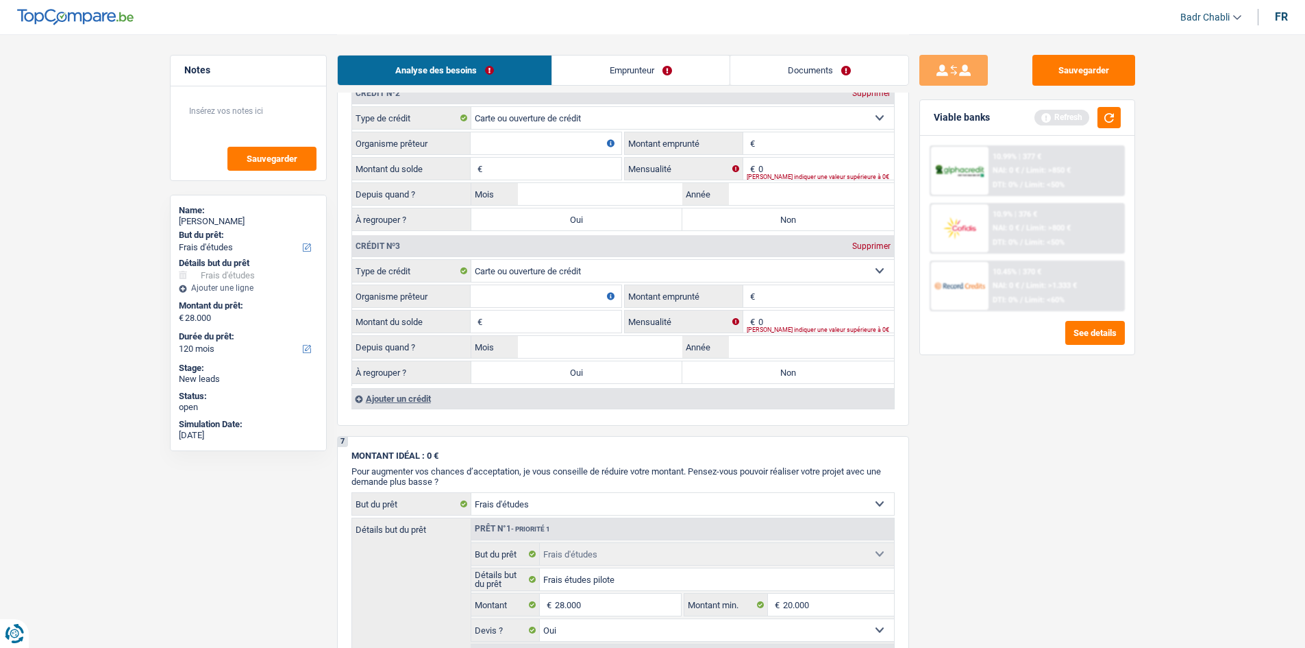
click at [534, 144] on input "Organisme prêteur" at bounding box center [546, 143] width 151 height 22
type input "Beobank"
click at [869, 243] on div "Supprimer" at bounding box center [871, 246] width 45 height 8
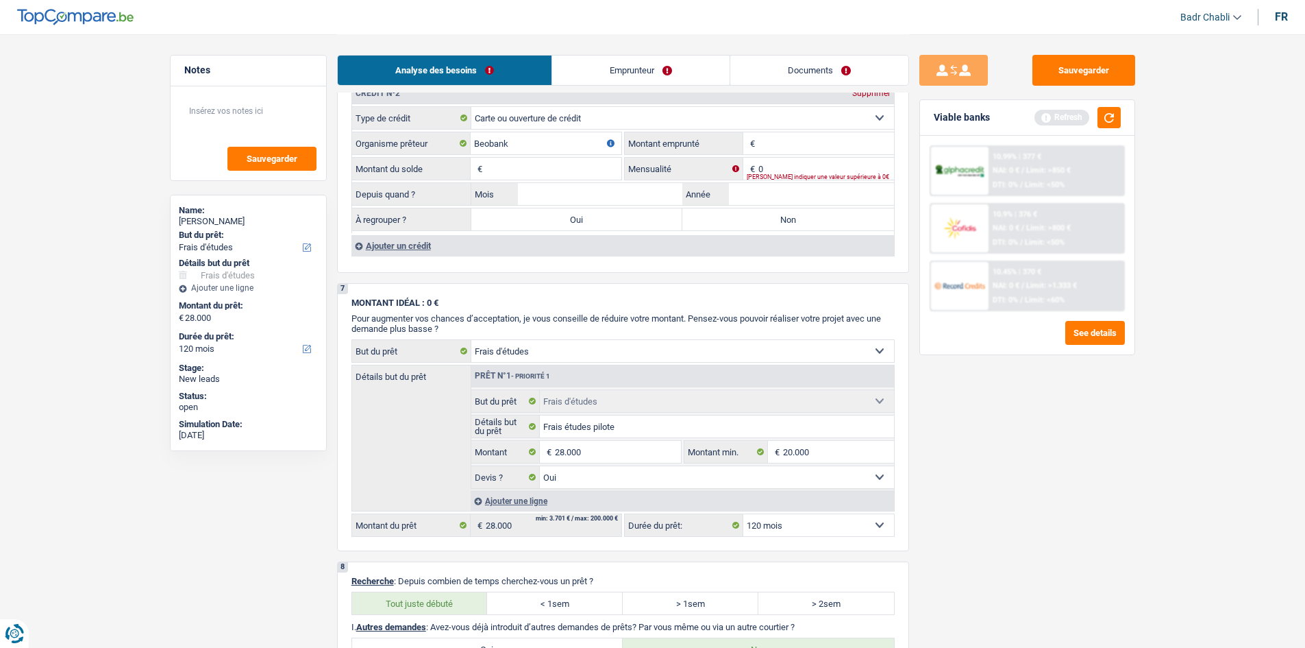
click at [798, 147] on input "Montant emprunté" at bounding box center [827, 143] width 136 height 22
type input "5.500"
click at [534, 169] on input "Montant du solde" at bounding box center [554, 169] width 136 height 22
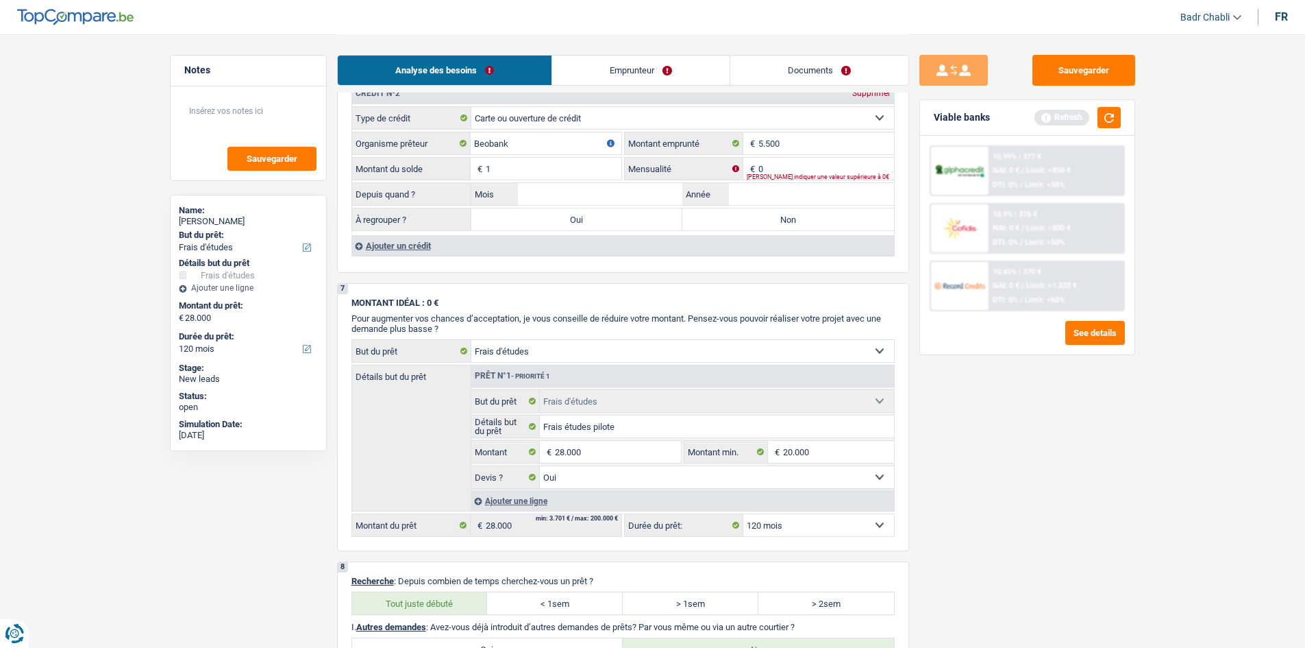
type input "1"
type input "02"
type input "2020"
click at [748, 217] on label "Non" at bounding box center [788, 219] width 212 height 22
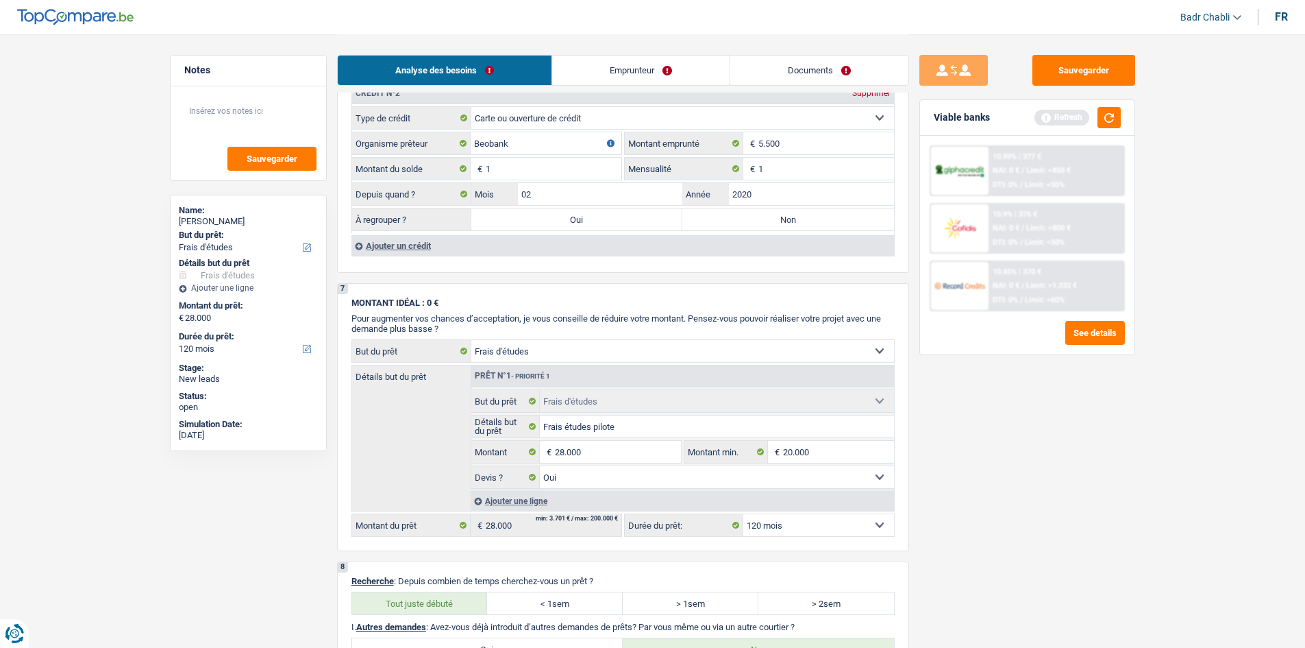
click at [748, 217] on input "Non" at bounding box center [788, 219] width 212 height 22
radio input "true"
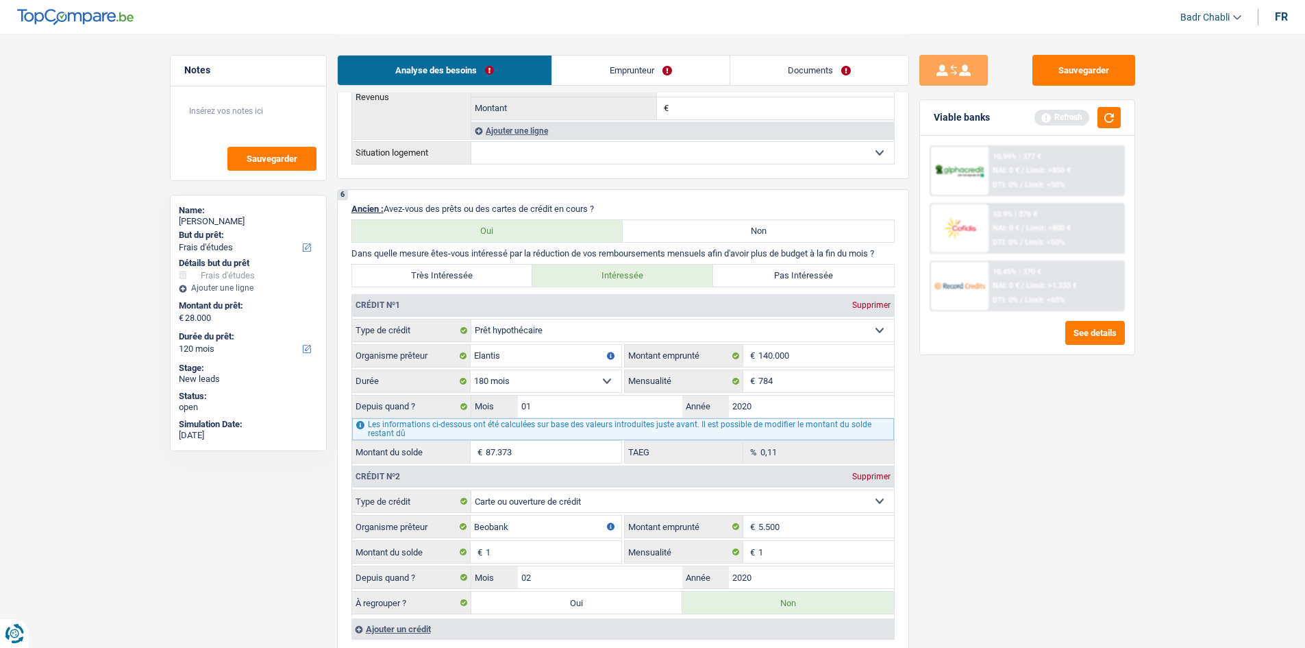
scroll to position [918, 0]
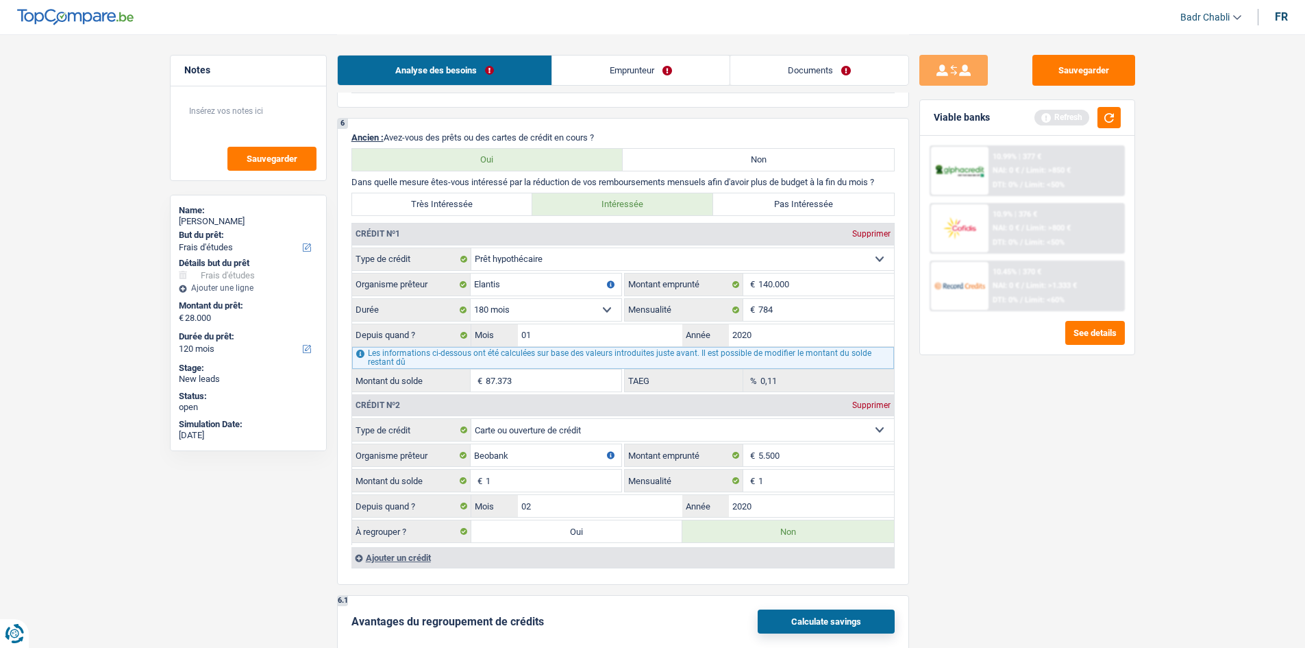
click at [415, 558] on div "Ajouter un crédit" at bounding box center [623, 557] width 543 height 21
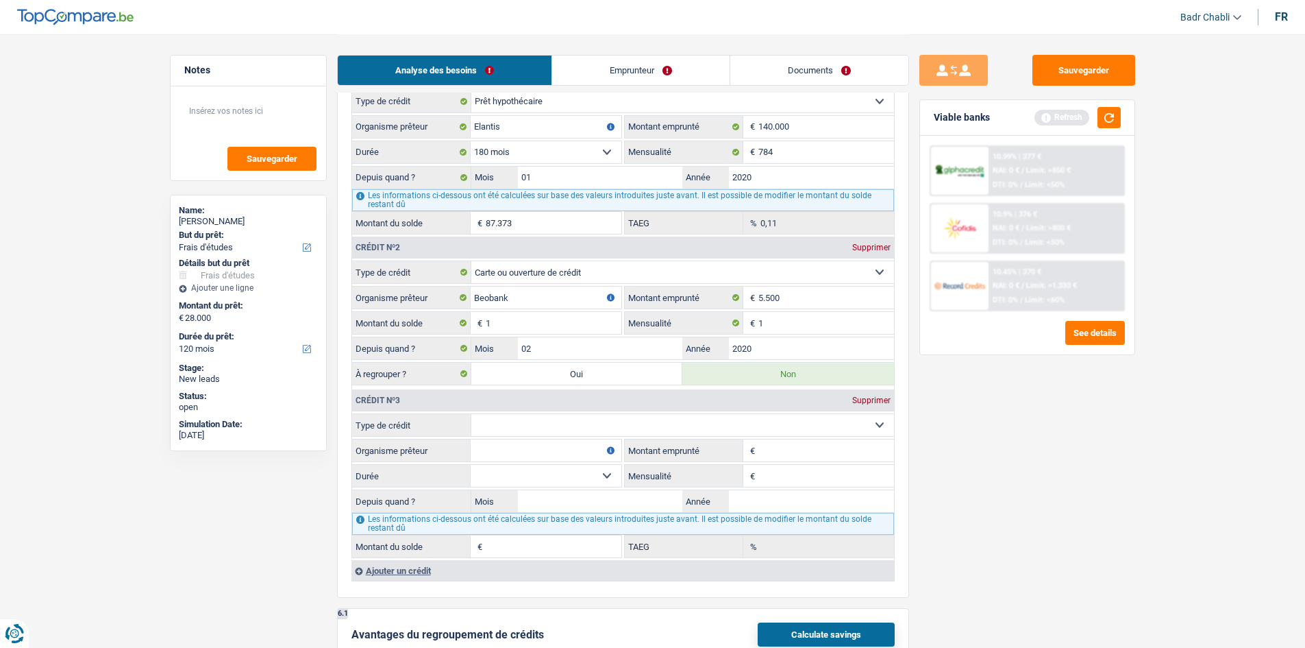
scroll to position [1192, 0]
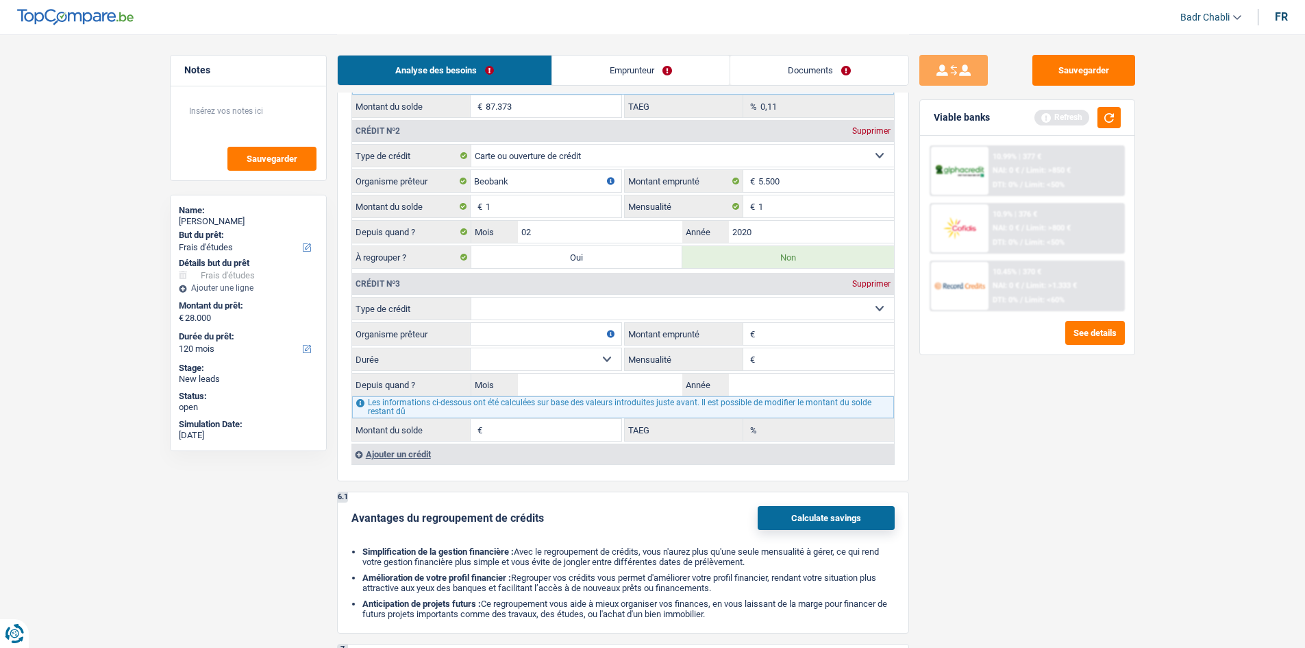
click at [627, 306] on select "Carte ou ouverture de crédit Prêt hypothécaire Vente à tempérament Prêt à tempé…" at bounding box center [682, 308] width 423 height 22
click at [883, 283] on div "Supprimer" at bounding box center [871, 284] width 45 height 8
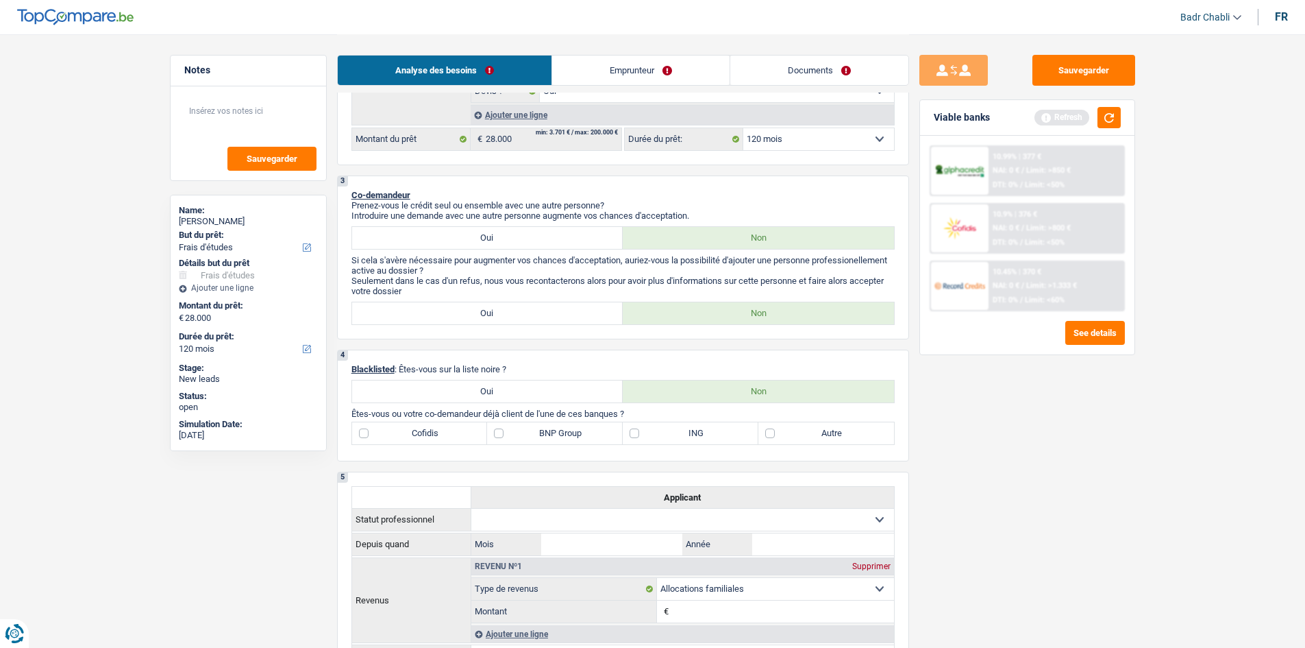
scroll to position [438, 0]
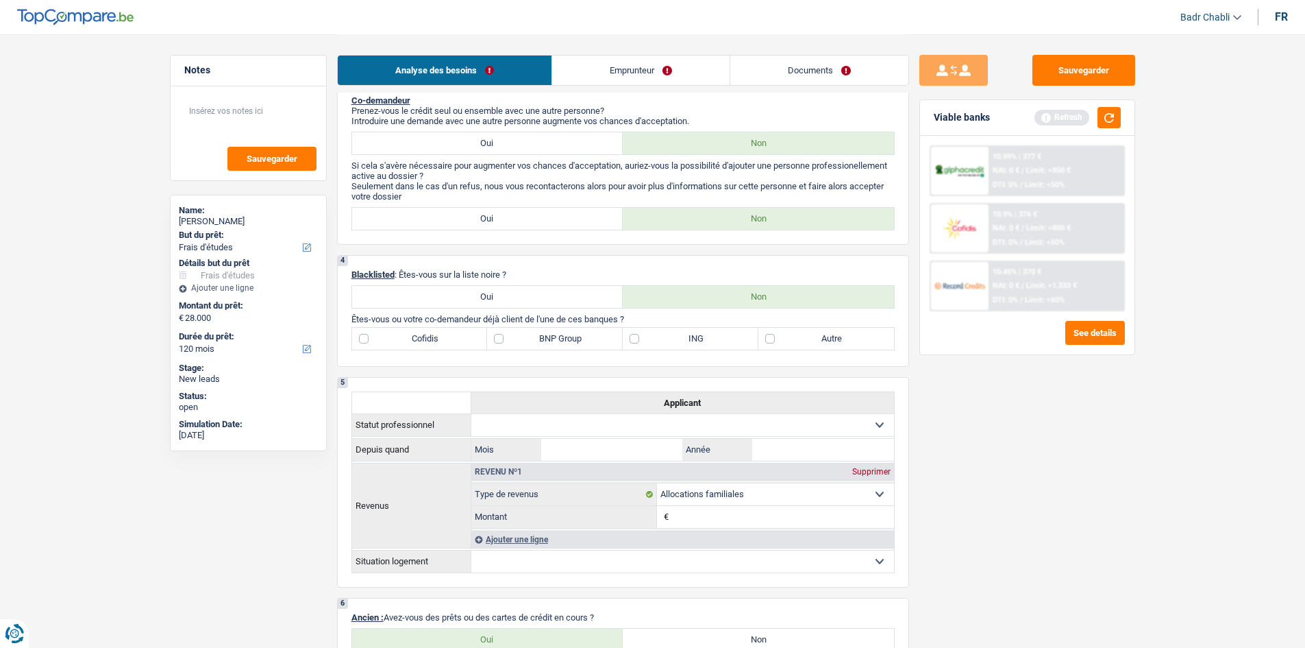
click at [548, 342] on label "BNP Group" at bounding box center [555, 339] width 136 height 22
click at [548, 342] on input "BNP Group" at bounding box center [555, 339] width 136 height 22
checkbox input "true"
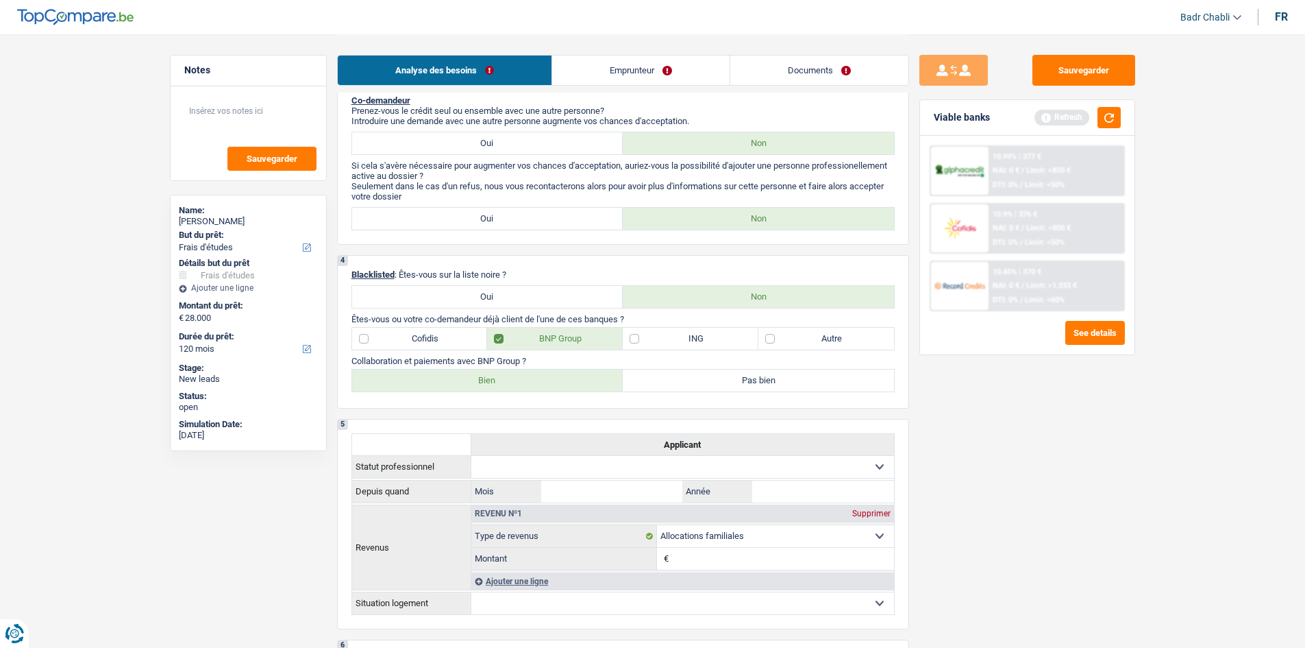
click at [487, 383] on label "Bien" at bounding box center [487, 380] width 271 height 22
click at [487, 383] on input "Bien" at bounding box center [487, 380] width 271 height 22
radio input "true"
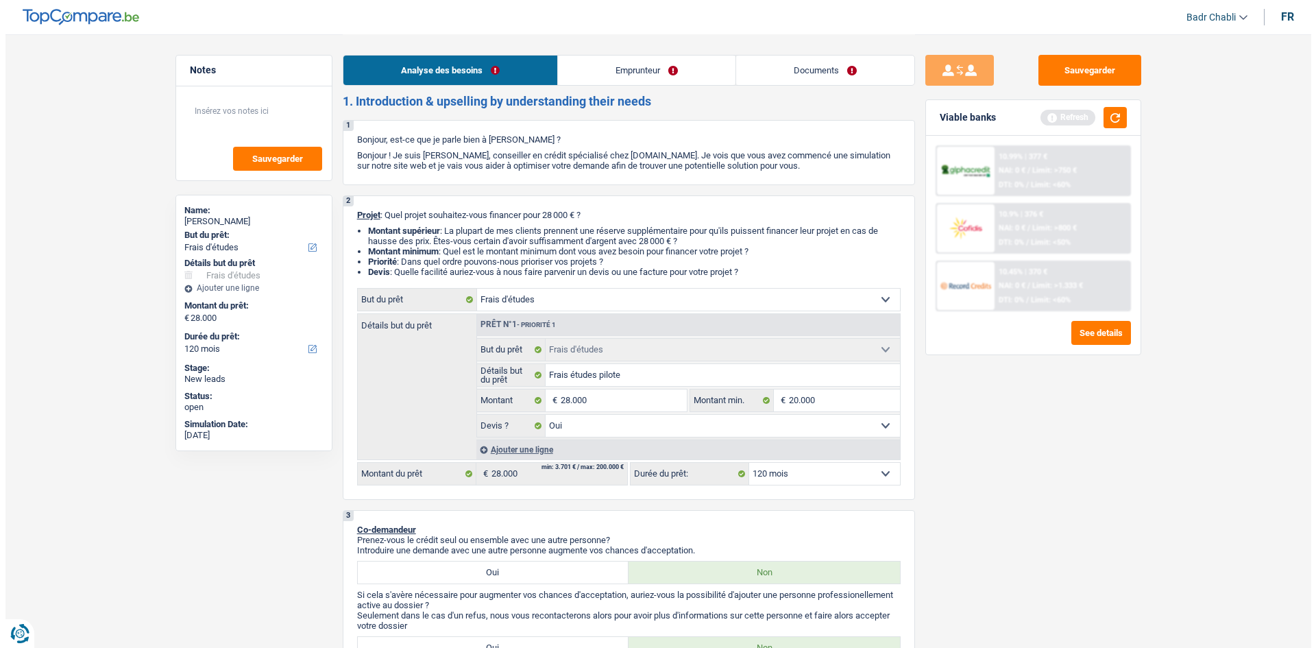
scroll to position [0, 0]
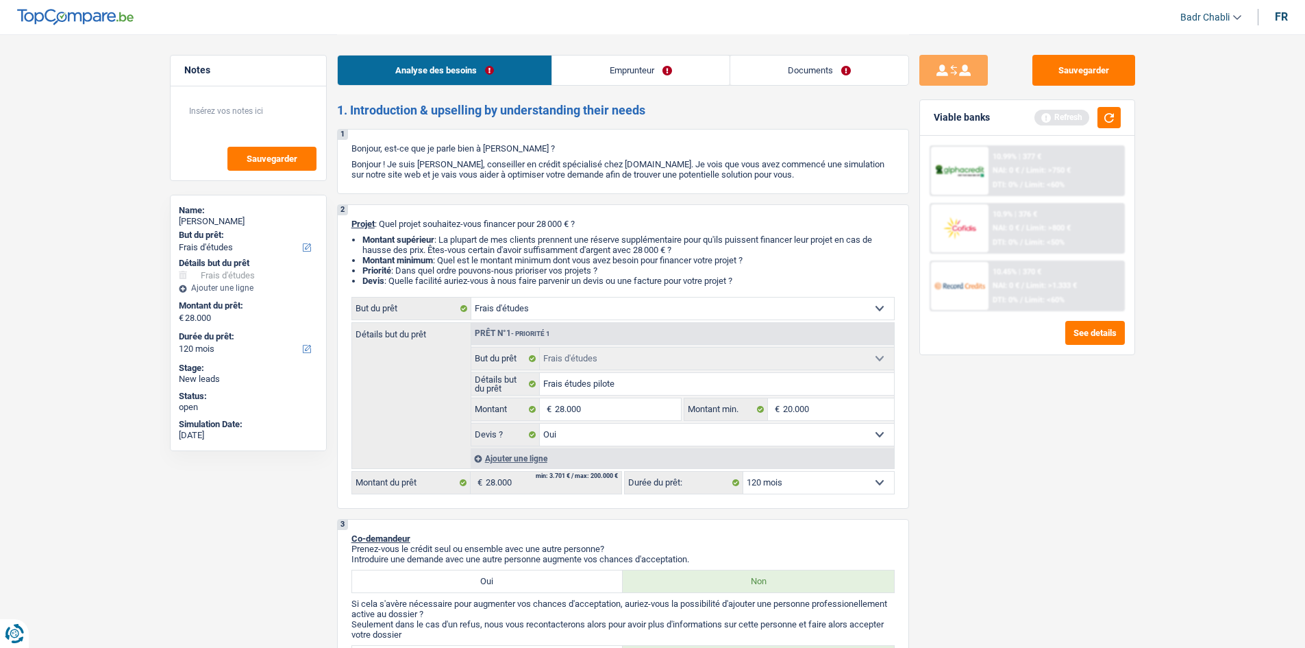
click at [608, 80] on link "Emprunteur" at bounding box center [640, 70] width 177 height 29
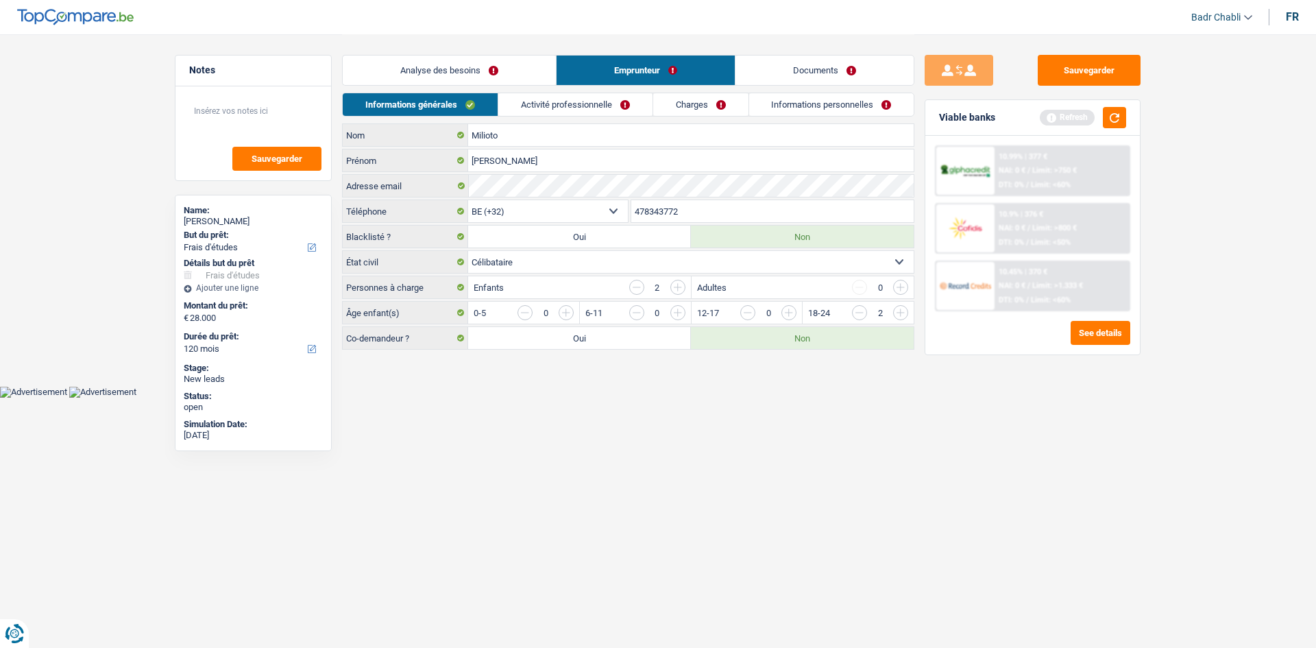
click at [587, 111] on link "Activité professionnelle" at bounding box center [575, 104] width 154 height 23
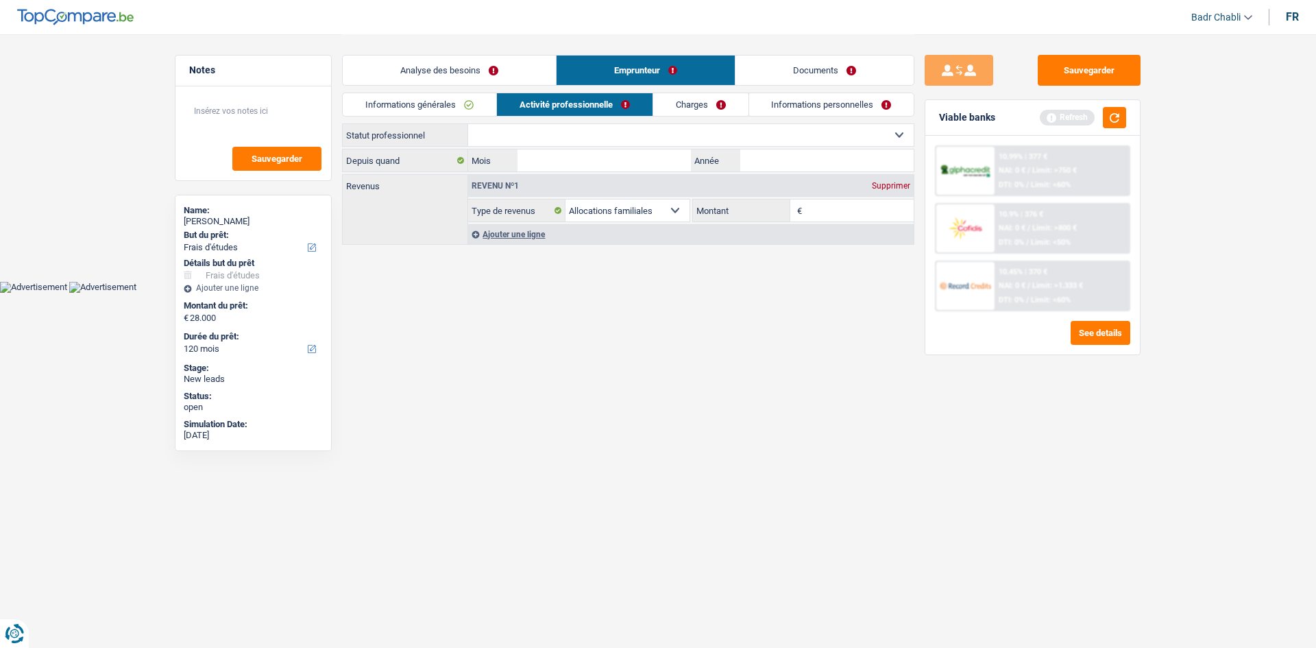
click at [576, 138] on select "Ouvrier Employé privé Employé public Invalide Indépendant Pensionné Chômeur Mut…" at bounding box center [690, 135] width 445 height 22
select select "retired"
click at [468, 124] on select "Ouvrier Employé privé Employé public Invalide Indépendant Pensionné Chômeur Mut…" at bounding box center [690, 135] width 445 height 22
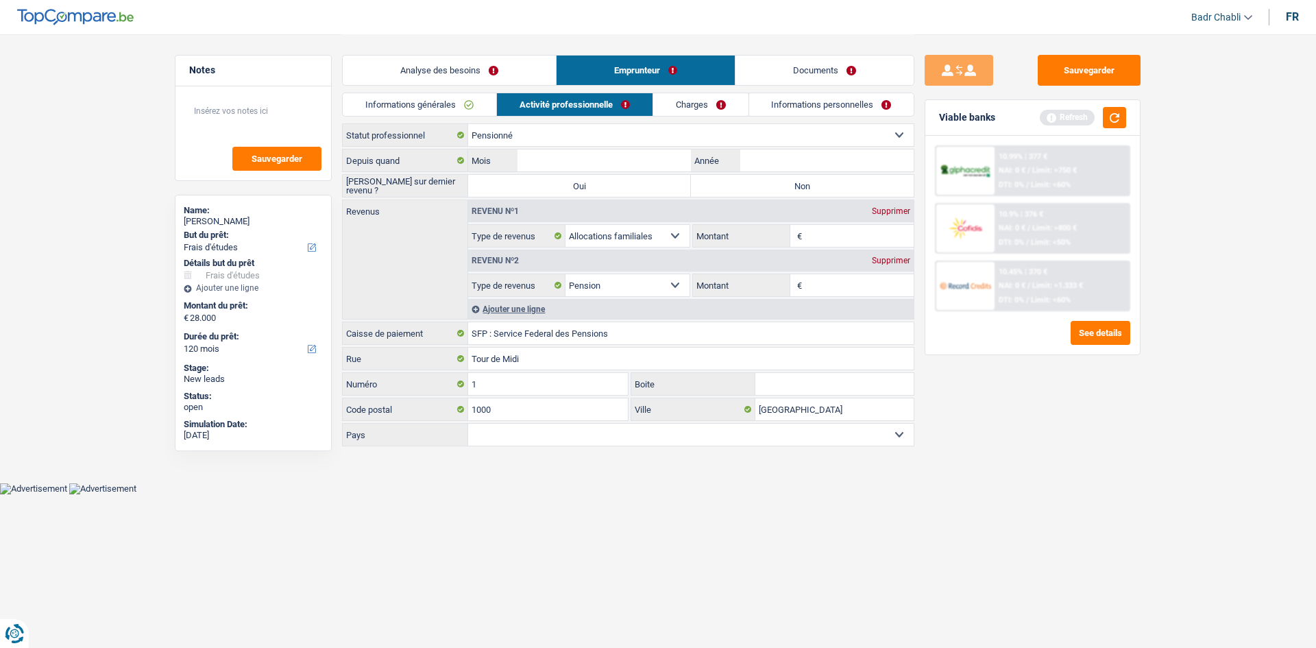
click at [765, 181] on label "Non" at bounding box center [802, 186] width 223 height 22
click at [765, 181] on input "Non" at bounding box center [802, 186] width 223 height 22
click at [604, 162] on input "Mois" at bounding box center [603, 160] width 173 height 22
click at [831, 285] on input "Montant" at bounding box center [859, 285] width 109 height 22
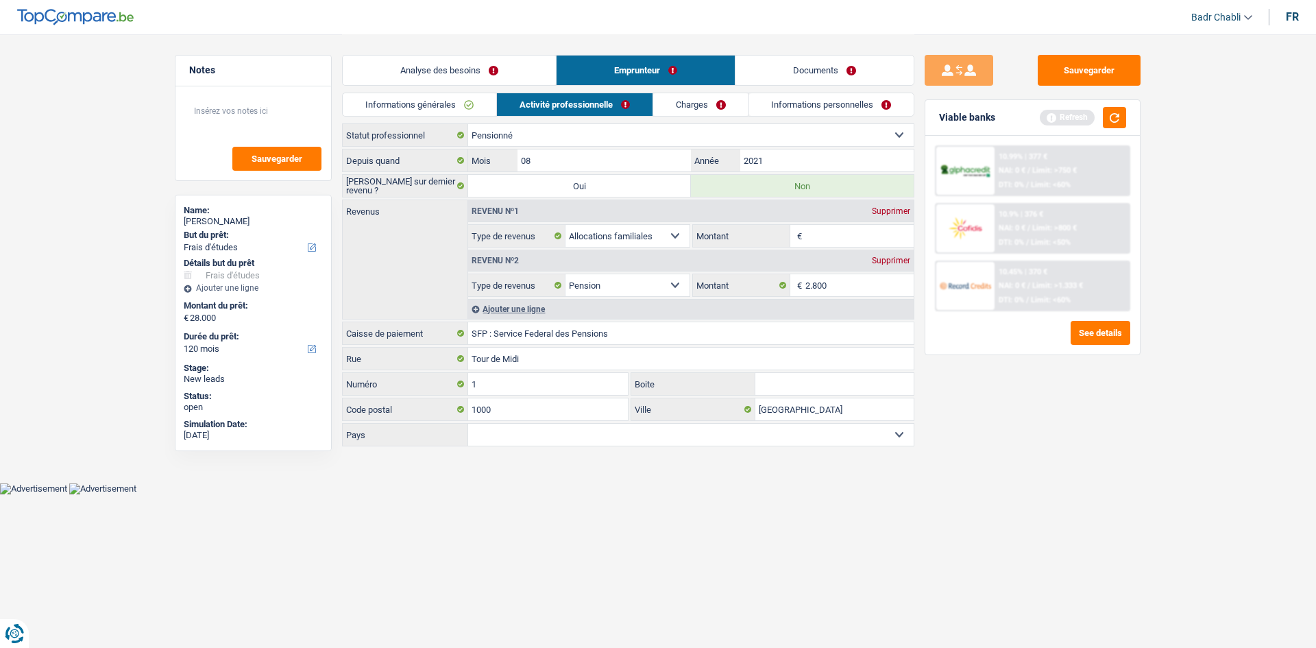
click at [839, 238] on input "Montant" at bounding box center [859, 236] width 109 height 22
click at [517, 306] on div "Ajouter une ligne" at bounding box center [690, 309] width 445 height 20
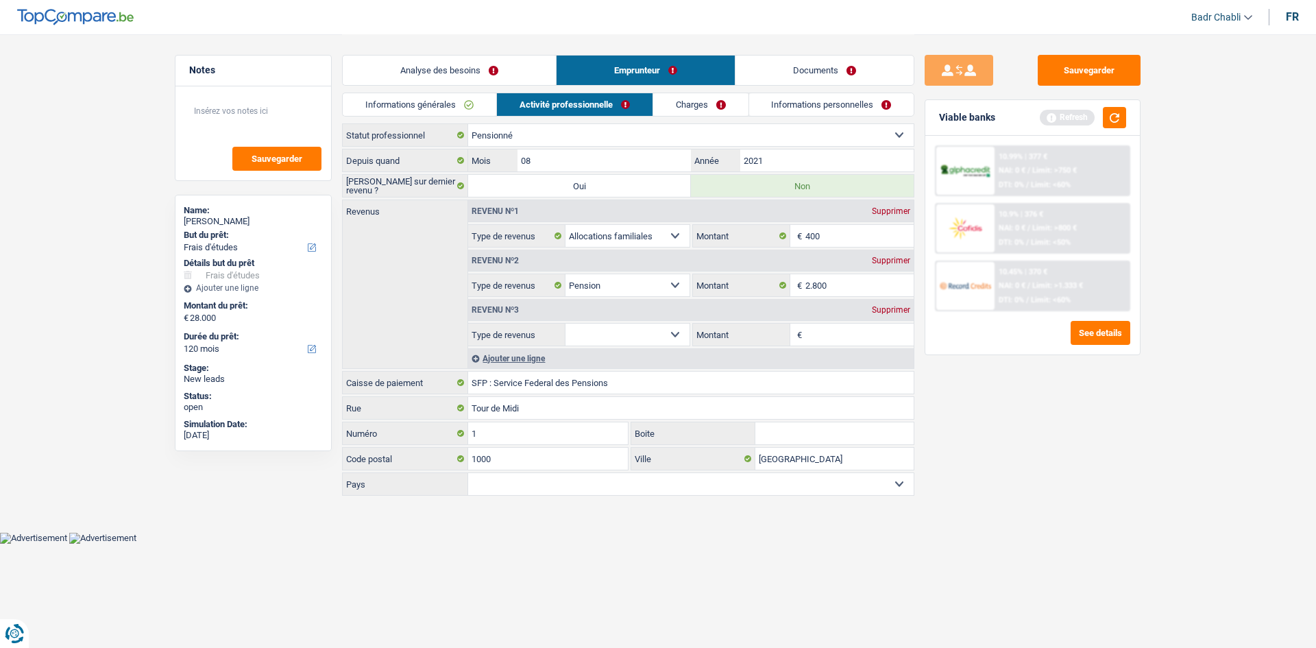
click at [645, 336] on select "Allocation d'handicap Allocations chômage Allocations familiales Chèques repas …" at bounding box center [627, 334] width 124 height 22
click at [565, 323] on select "Allocation d'handicap Allocations chômage Allocations familiales Chèques repas …" at bounding box center [627, 334] width 124 height 22
click at [837, 327] on input "Montant" at bounding box center [859, 334] width 109 height 22
click at [894, 311] on div "Supprimer" at bounding box center [890, 310] width 45 height 8
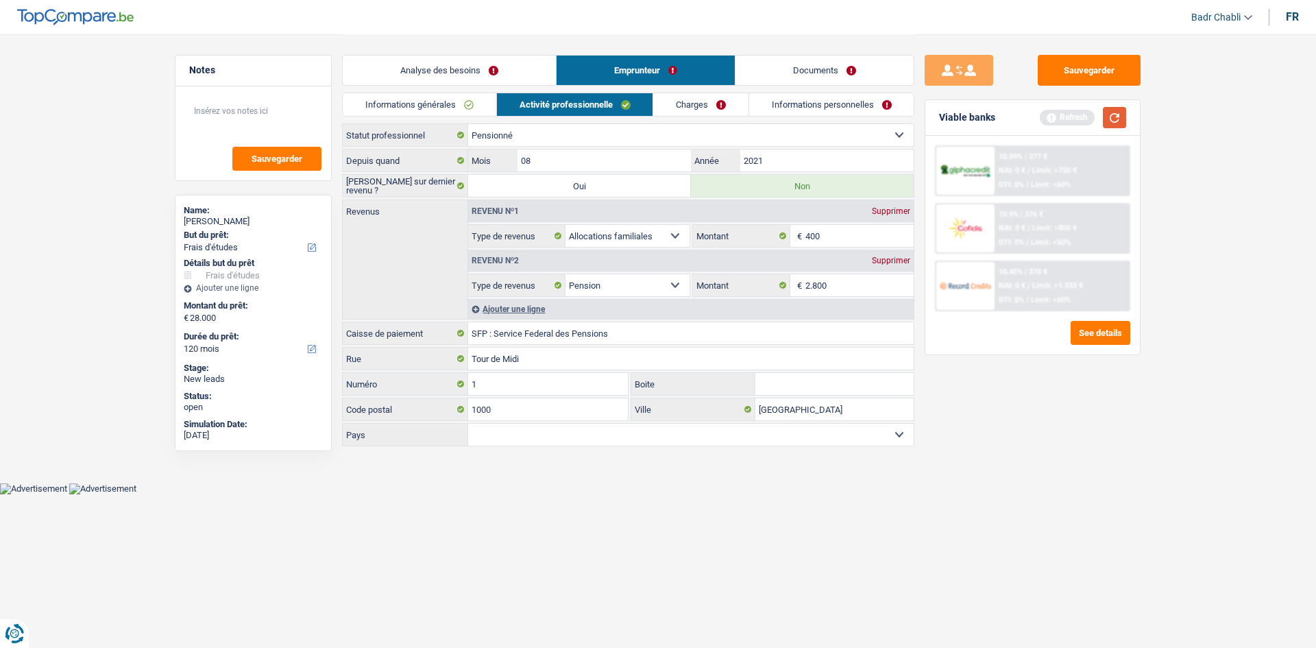
click at [1120, 116] on button "button" at bounding box center [1114, 117] width 23 height 21
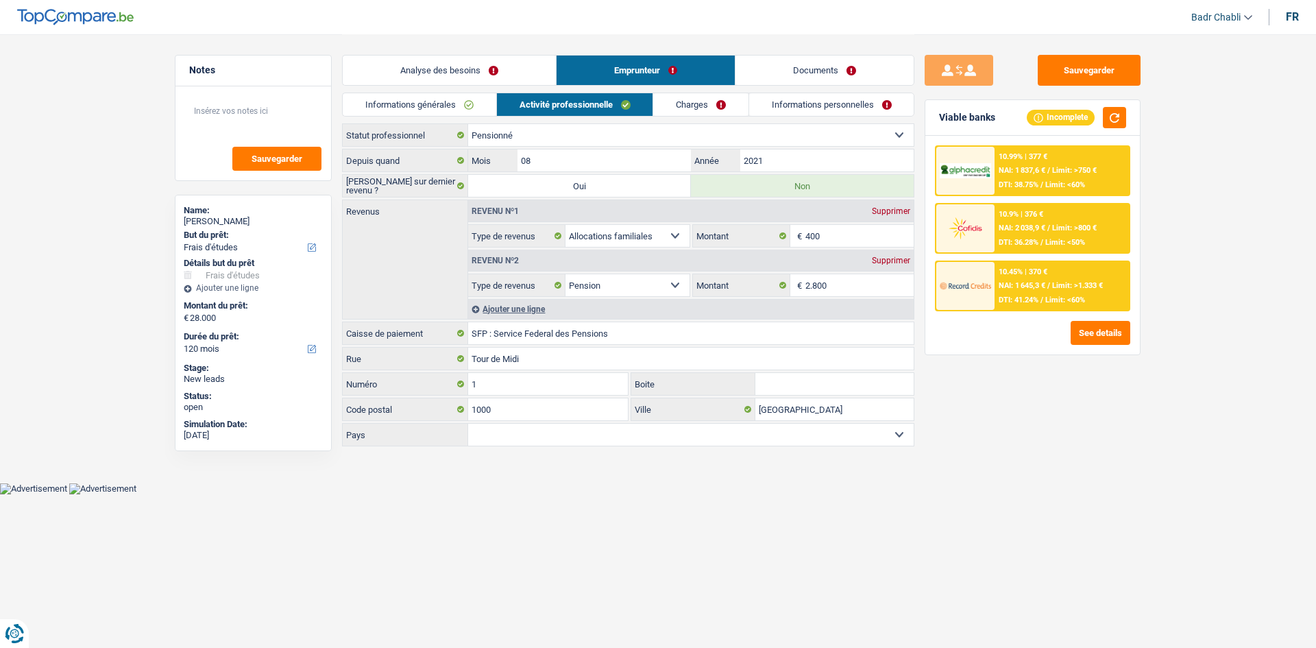
click at [695, 110] on link "Charges" at bounding box center [700, 104] width 95 height 23
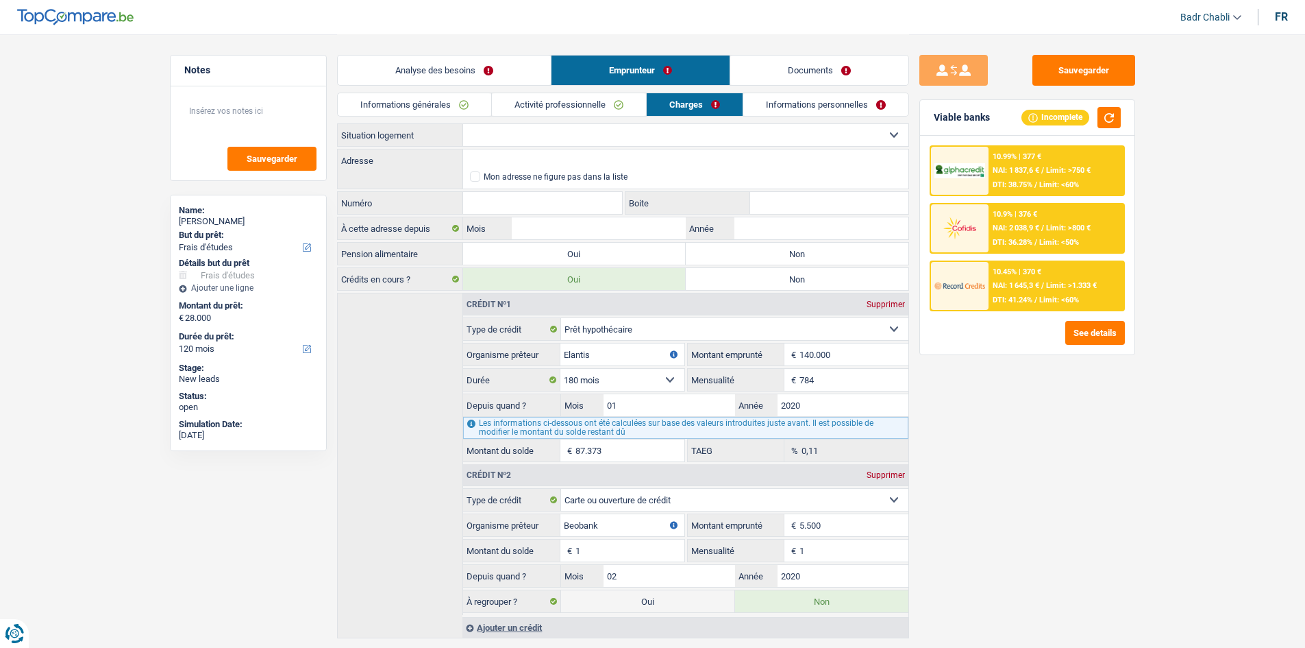
click at [539, 130] on select "Locataire Propriétaire avec prêt hypothécaire Propriétaire sans prêt hypothécai…" at bounding box center [685, 135] width 445 height 22
click at [463, 124] on select "Locataire Propriétaire avec prêt hypothécaire Propriétaire sans prêt hypothécai…" at bounding box center [685, 135] width 445 height 22
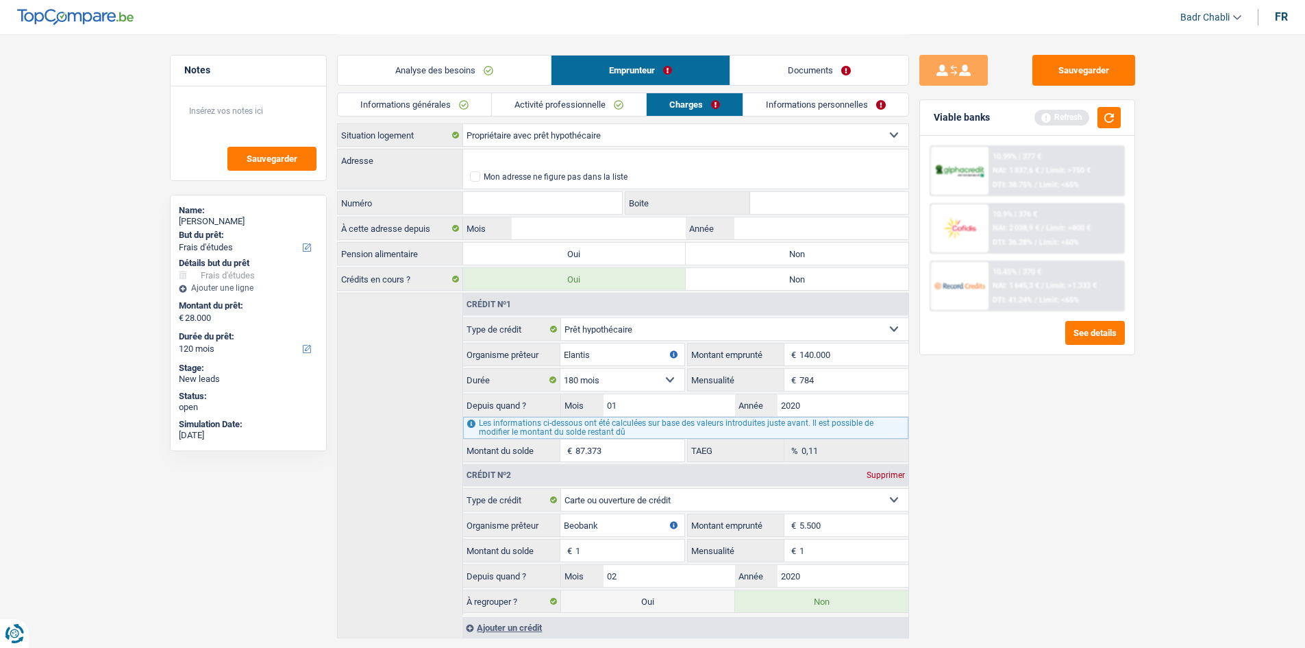
click at [787, 249] on label "Non" at bounding box center [797, 254] width 223 height 22
click at [787, 249] on input "Non" at bounding box center [797, 254] width 223 height 22
click at [521, 161] on input "Adresse" at bounding box center [685, 160] width 445 height 22
click at [1111, 518] on div "Sauvegarder Viable banks Refresh 10.99% | 377 € NAI: 1 837,6 € / Limit: >750 € …" at bounding box center [1027, 340] width 236 height 571
click at [582, 158] on input "Adresse" at bounding box center [685, 160] width 445 height 22
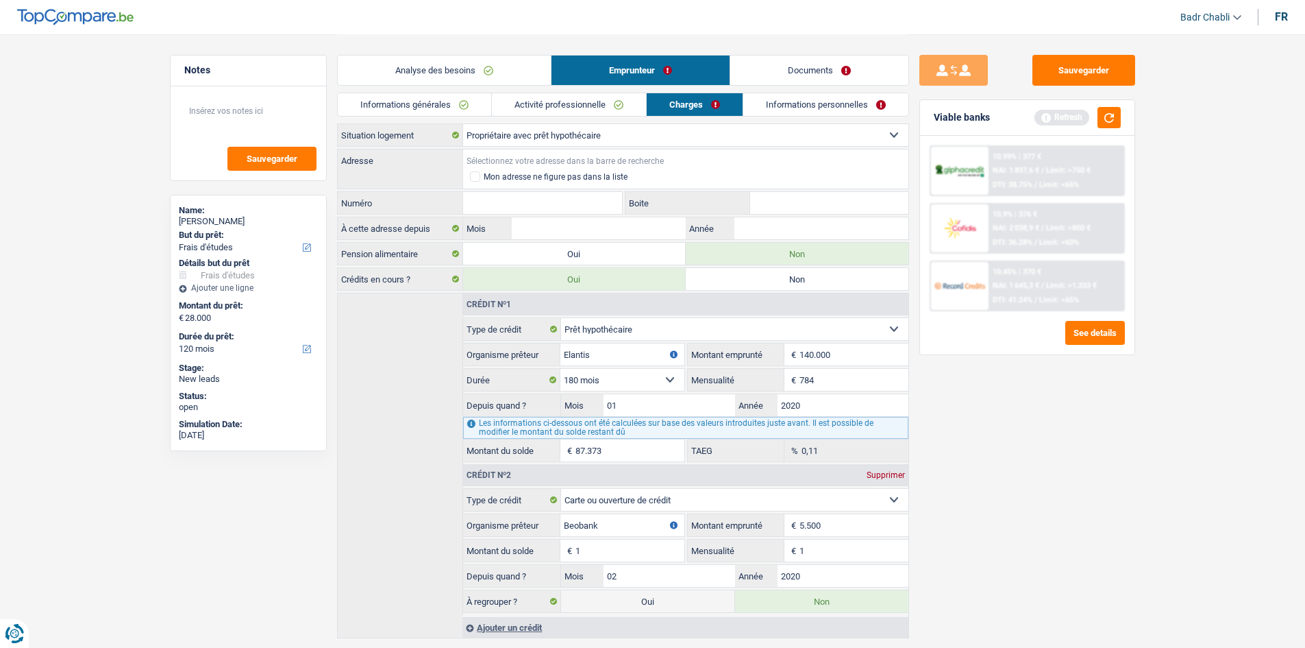
click at [577, 161] on input "Adresse" at bounding box center [685, 160] width 445 height 22
click at [808, 106] on link "Informations personnelles" at bounding box center [825, 104] width 165 height 23
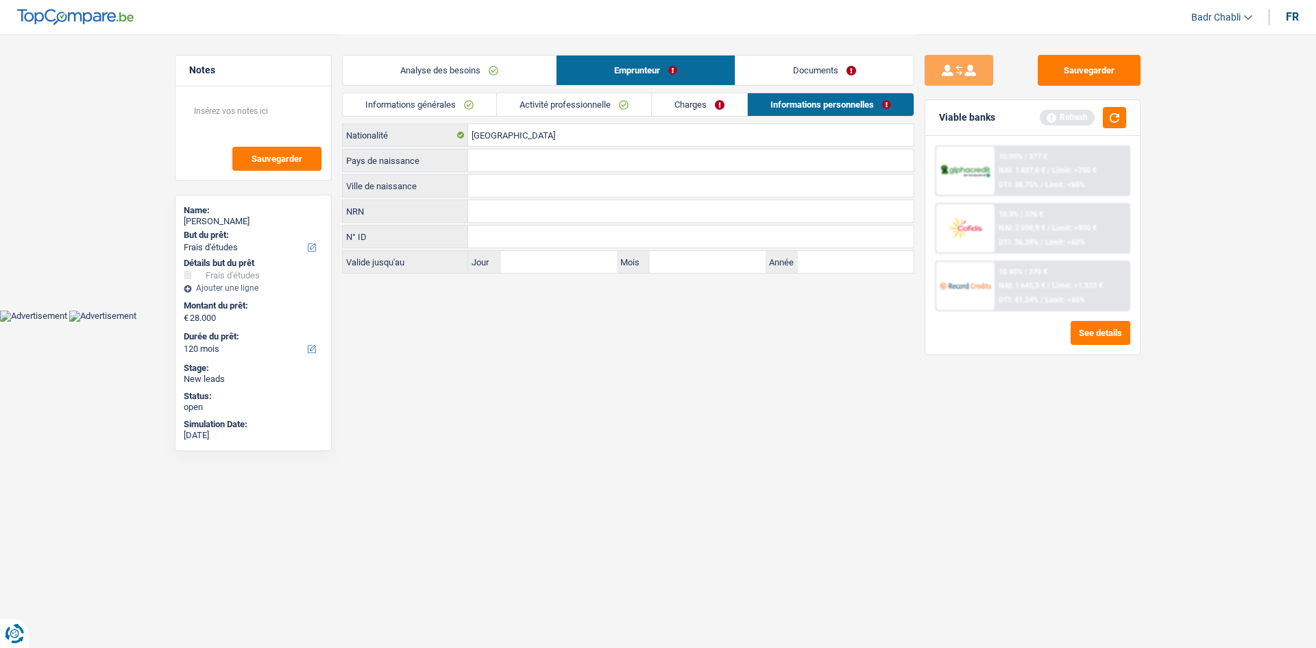
click at [666, 109] on link "Charges" at bounding box center [699, 104] width 95 height 23
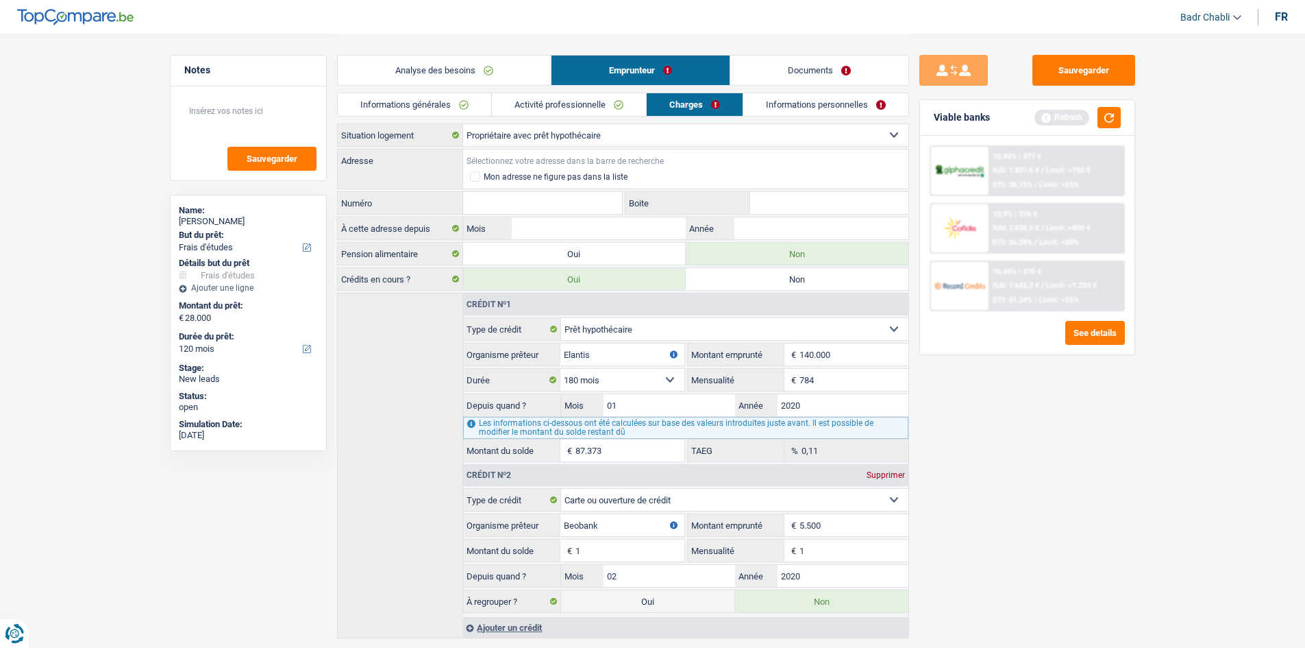
click at [588, 161] on input "Adresse" at bounding box center [685, 160] width 445 height 22
click at [549, 205] on input "Numéro" at bounding box center [543, 203] width 160 height 22
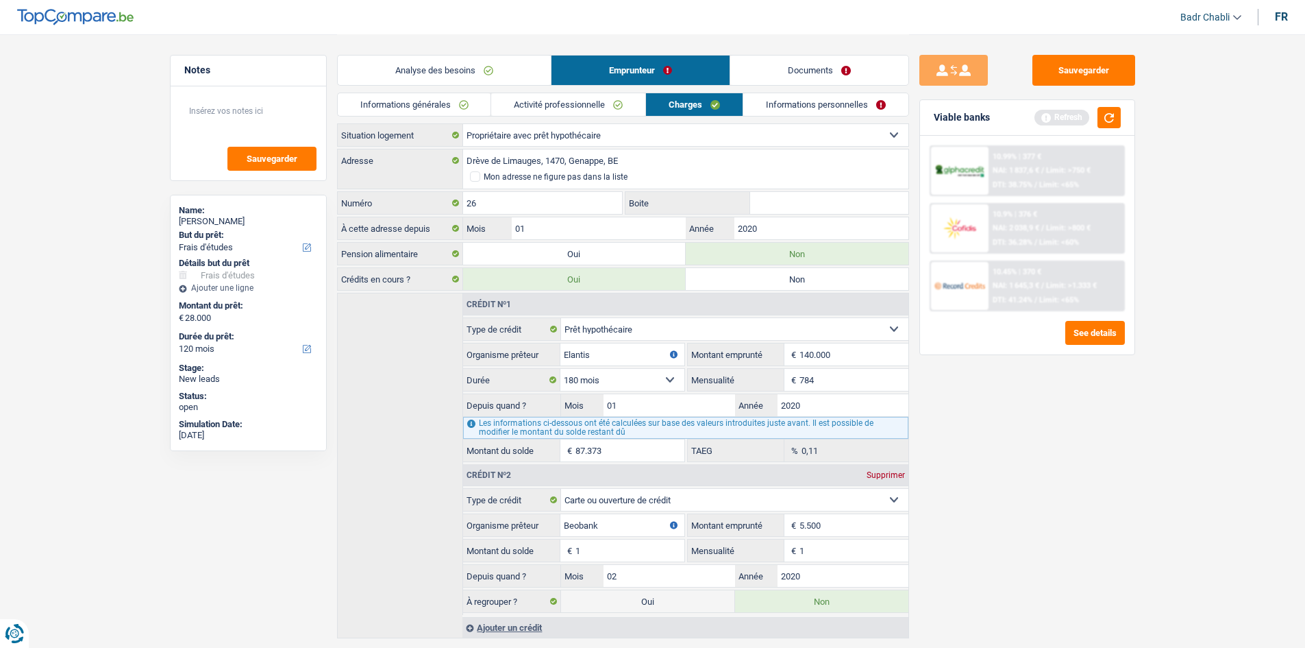
click at [798, 101] on link "Informations personnelles" at bounding box center [825, 104] width 165 height 23
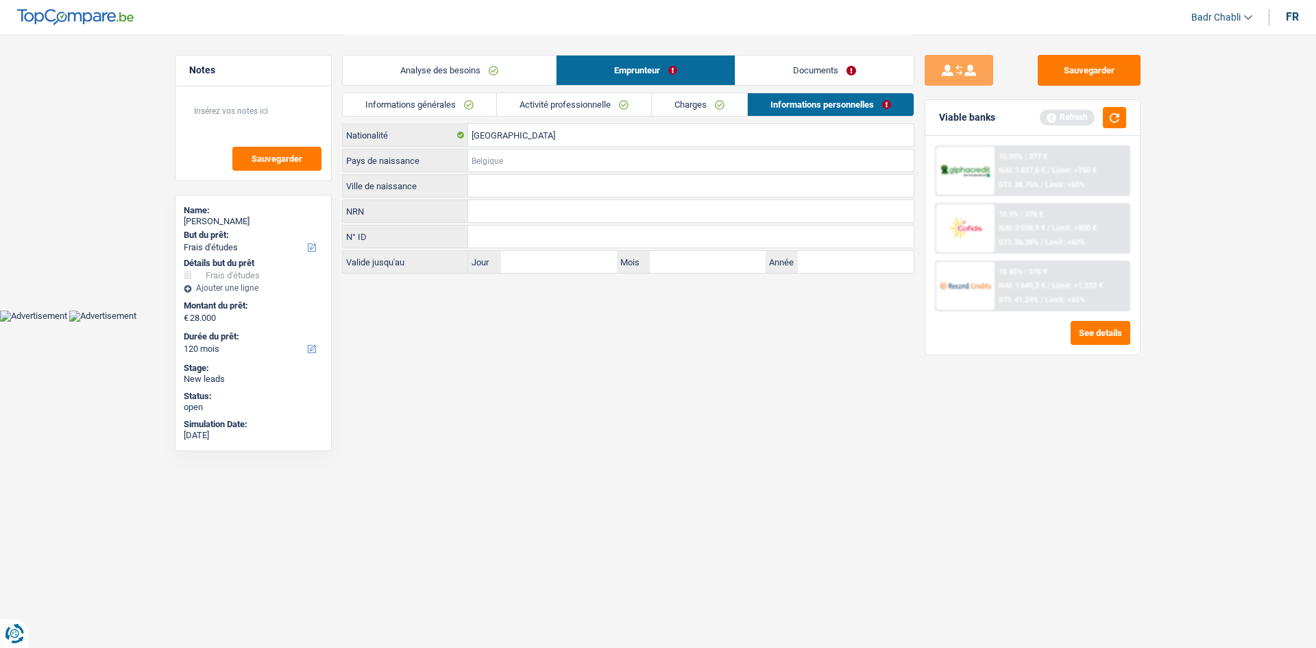
click at [491, 167] on input "Pays de naissance" at bounding box center [690, 160] width 445 height 22
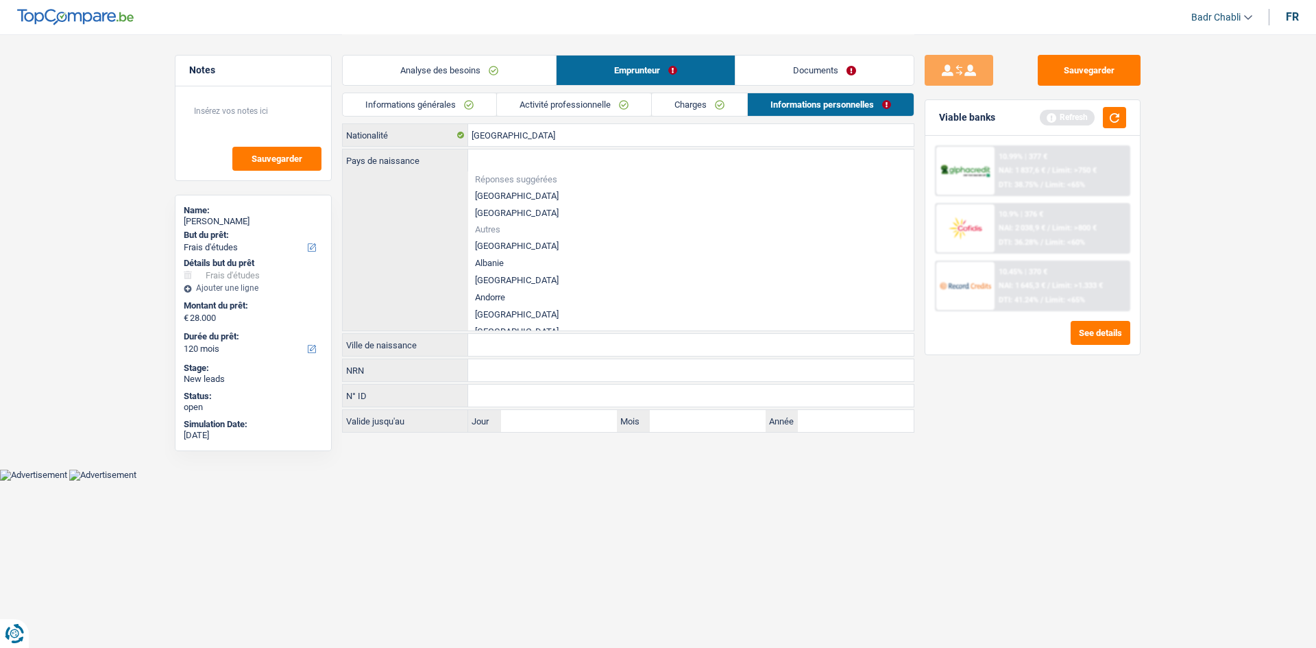
click at [504, 190] on li "[GEOGRAPHIC_DATA]" at bounding box center [690, 195] width 445 height 17
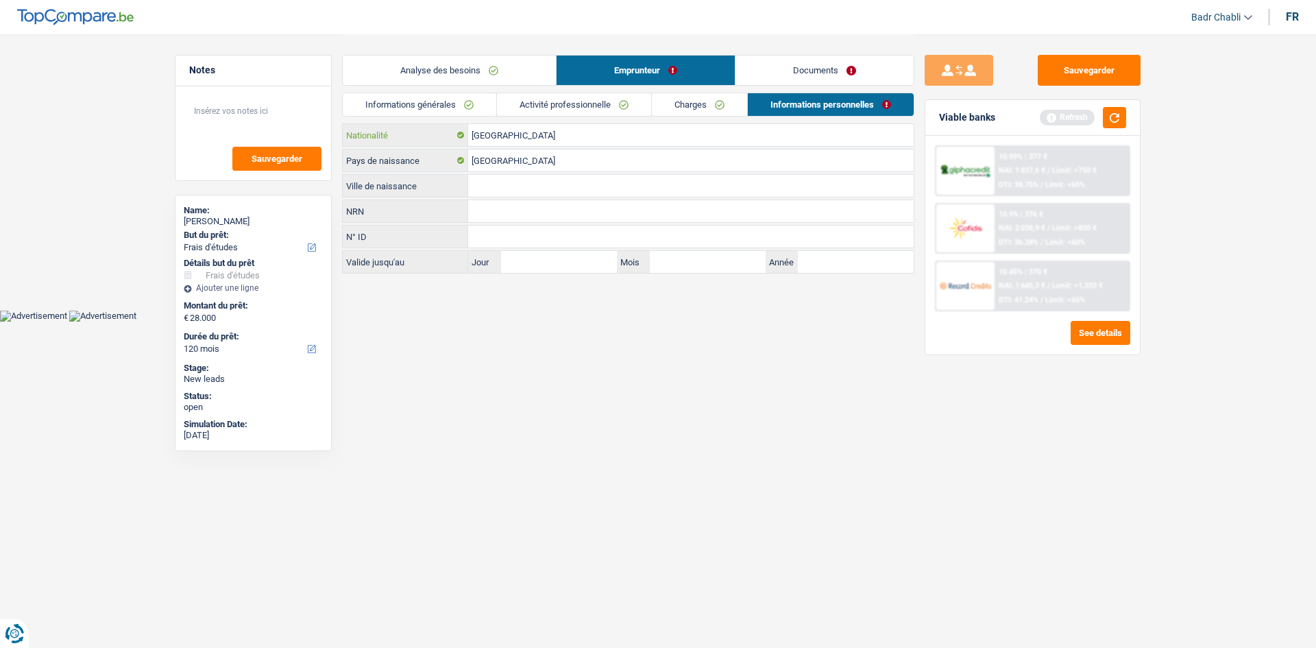
click at [513, 142] on input "[GEOGRAPHIC_DATA]" at bounding box center [690, 135] width 445 height 22
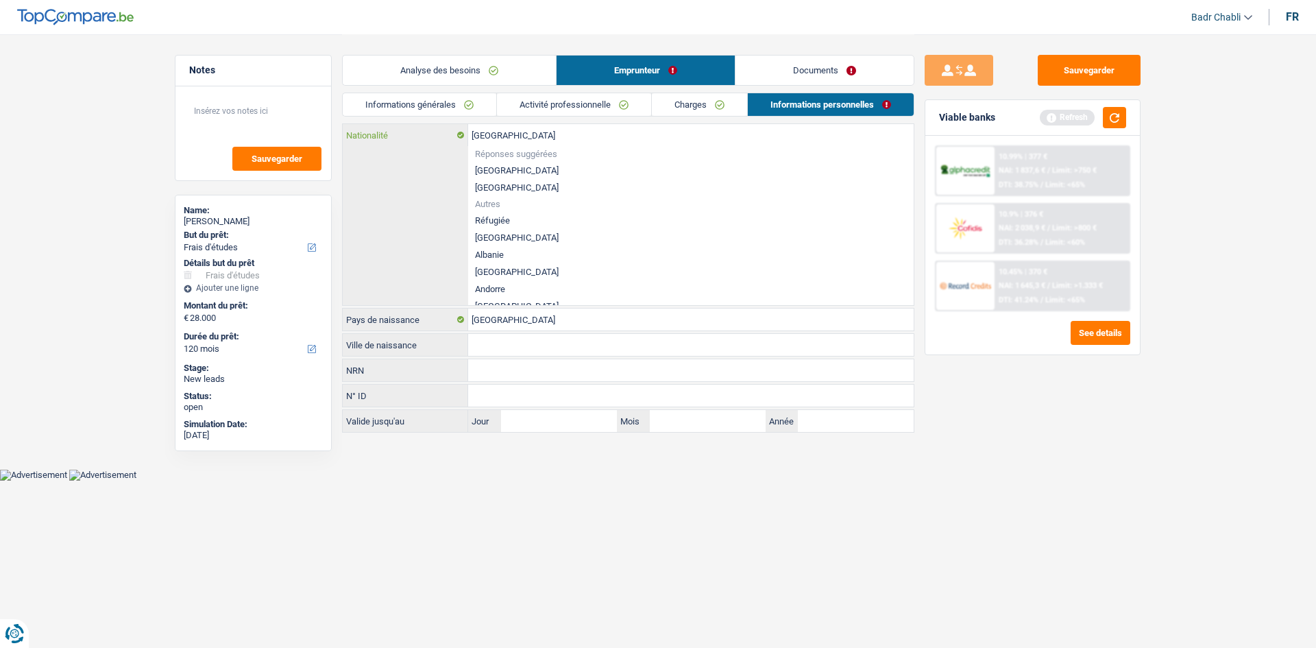
click at [513, 142] on input "[GEOGRAPHIC_DATA]" at bounding box center [690, 135] width 445 height 22
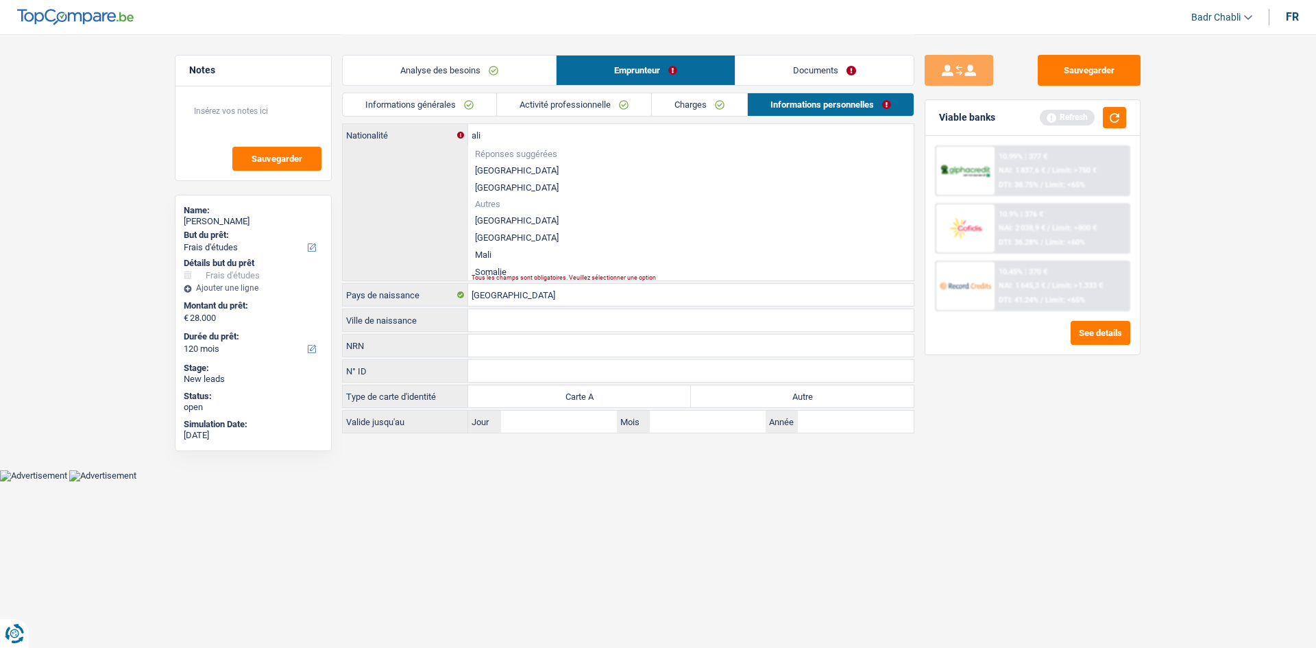
click at [484, 235] on li "Italie" at bounding box center [690, 237] width 445 height 17
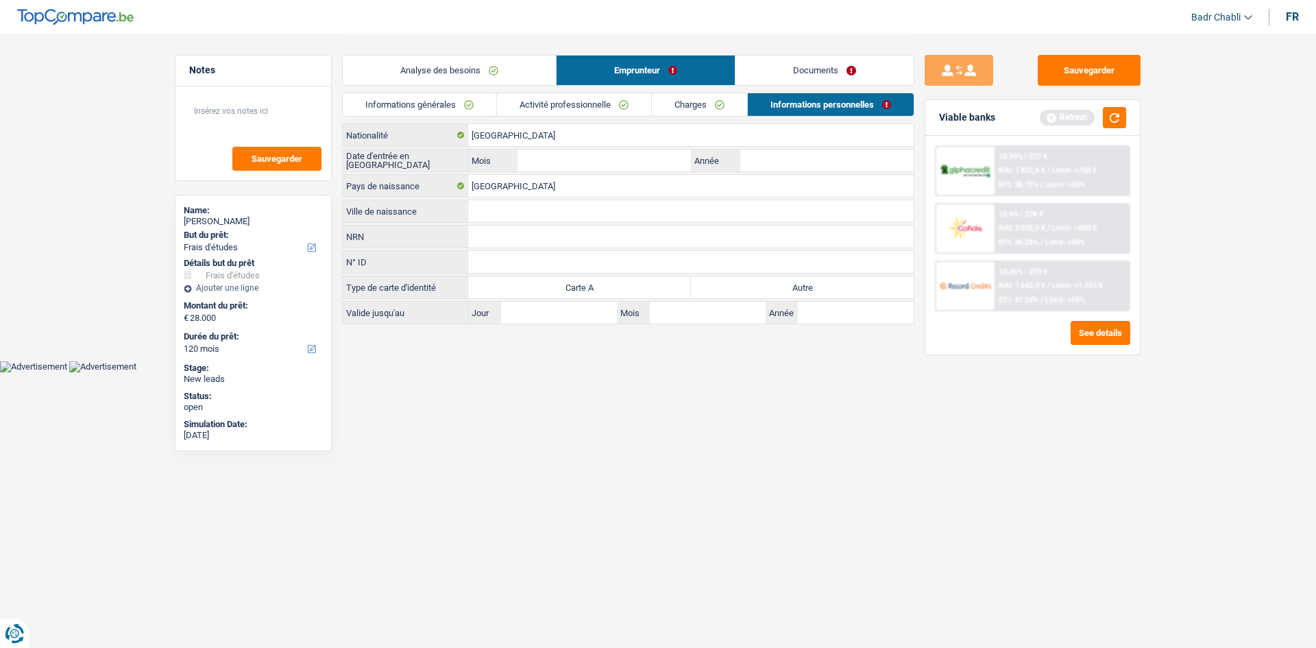
click at [487, 217] on input "Ville de naissance" at bounding box center [690, 211] width 445 height 22
click at [802, 286] on label "Autre" at bounding box center [802, 287] width 223 height 22
click at [802, 286] on input "Autre" at bounding box center [802, 287] width 223 height 22
click at [504, 210] on input "Ville de naissance" at bounding box center [690, 211] width 445 height 22
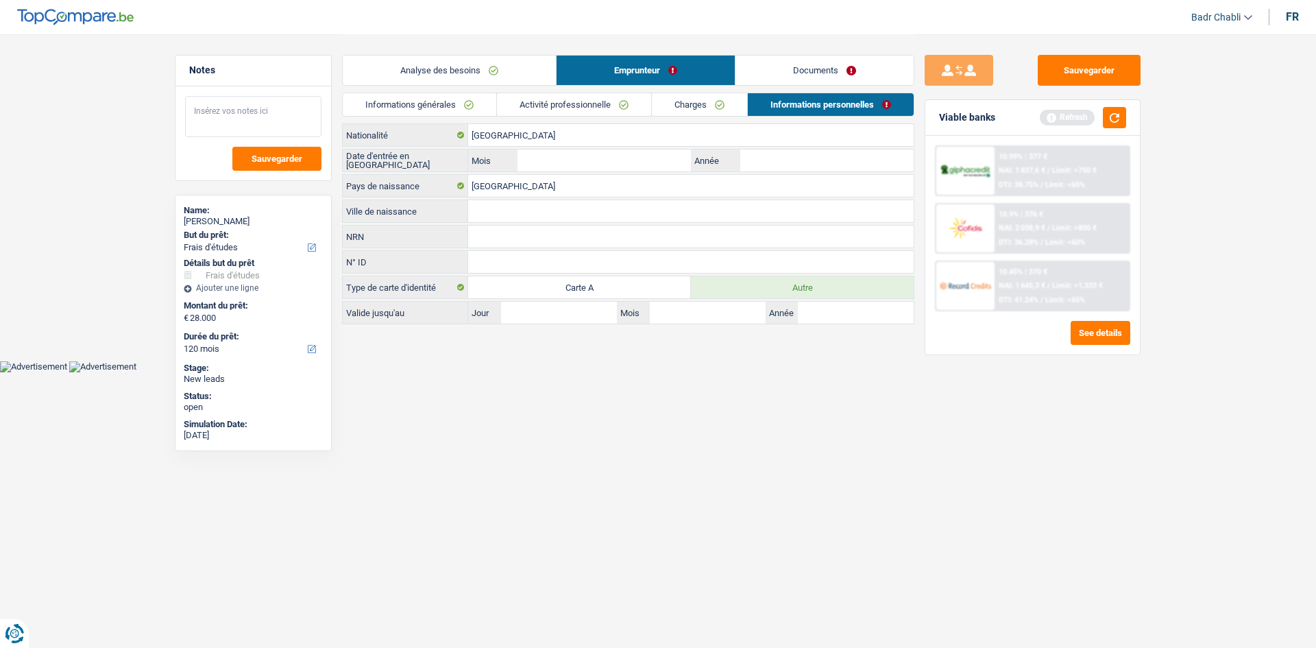
click at [238, 109] on textarea at bounding box center [253, 116] width 136 height 41
click at [635, 158] on input "Mois" at bounding box center [603, 160] width 173 height 22
click at [480, 66] on link "Analyse des besoins" at bounding box center [449, 70] width 213 height 29
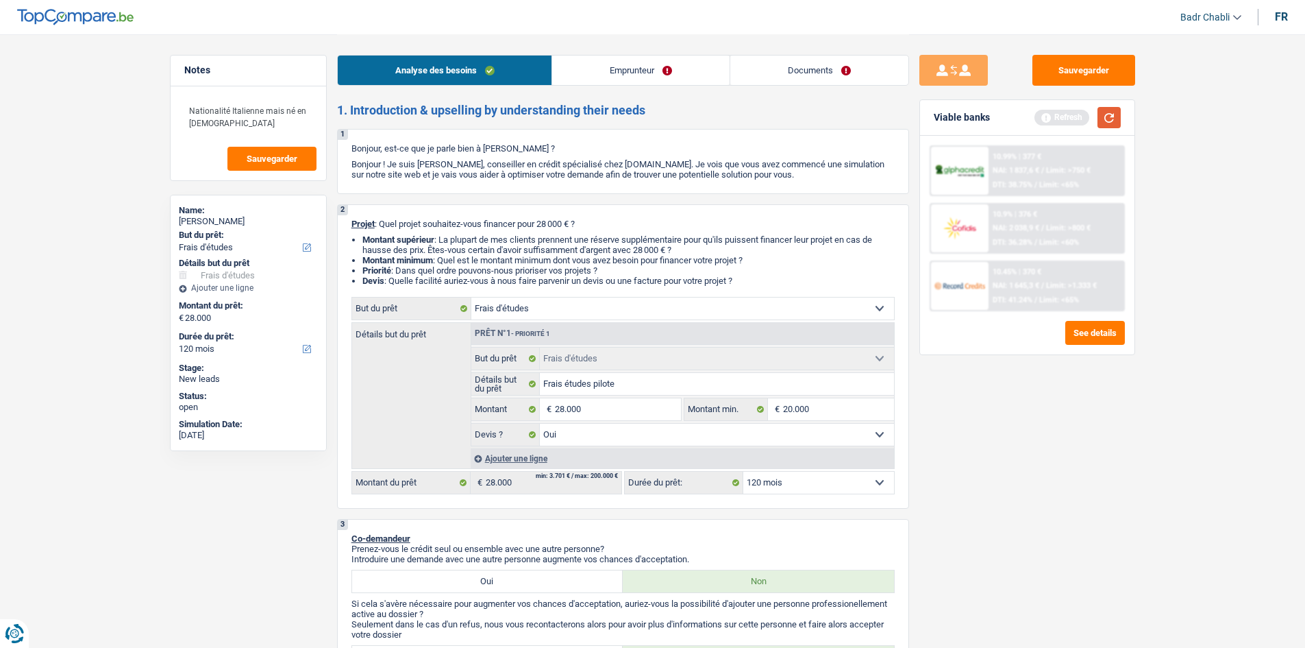
click at [1110, 122] on button "button" at bounding box center [1109, 117] width 23 height 21
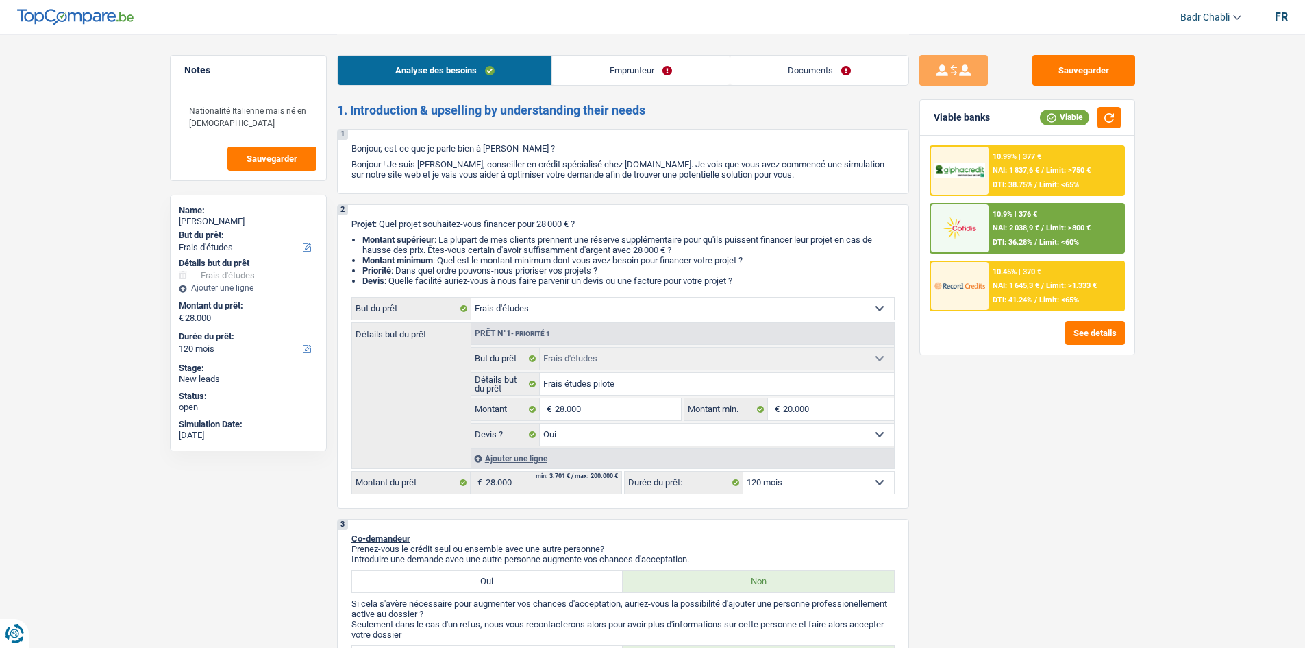
click at [1018, 430] on div "Sauvegarder Viable banks Viable 10.99% | 377 € NAI: 1 837,6 € / Limit: >750 € D…" at bounding box center [1027, 340] width 236 height 571
click at [254, 120] on textarea "Nationalité Italienne mais né en Belgique" at bounding box center [248, 116] width 136 height 41
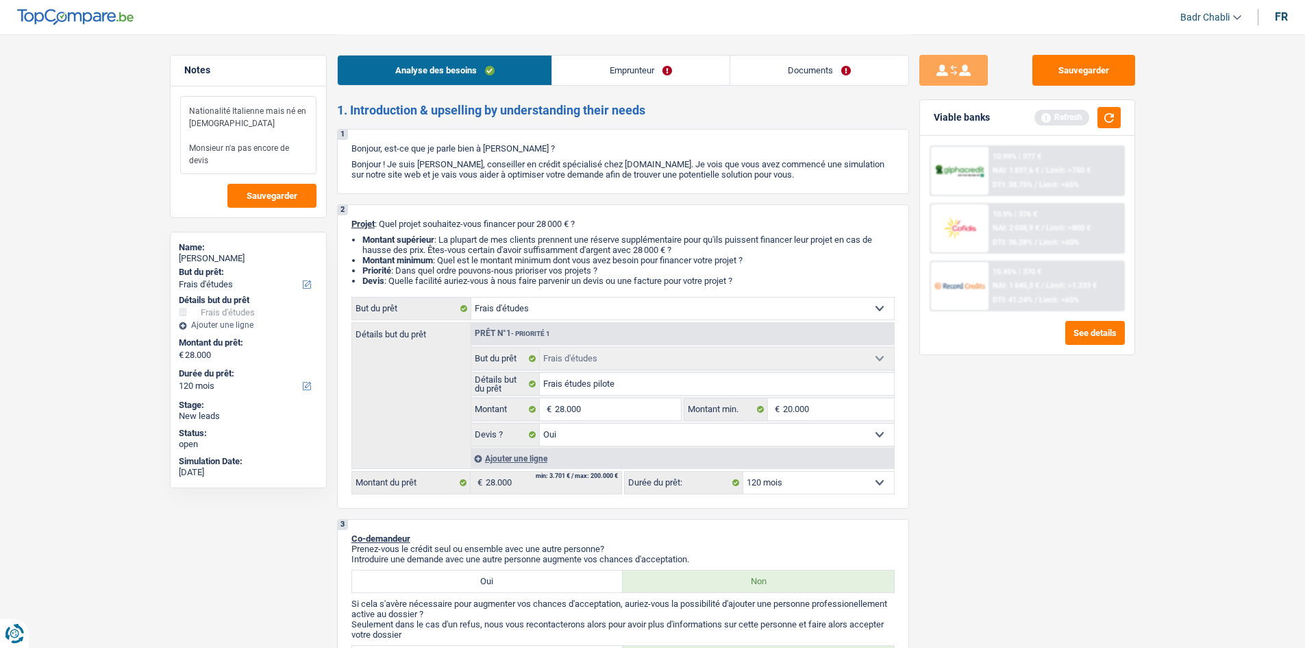
click at [232, 160] on textarea "Nationalité Italienne mais né en Belgique Monsieur n'a pas encore de devis" at bounding box center [248, 135] width 136 height 78
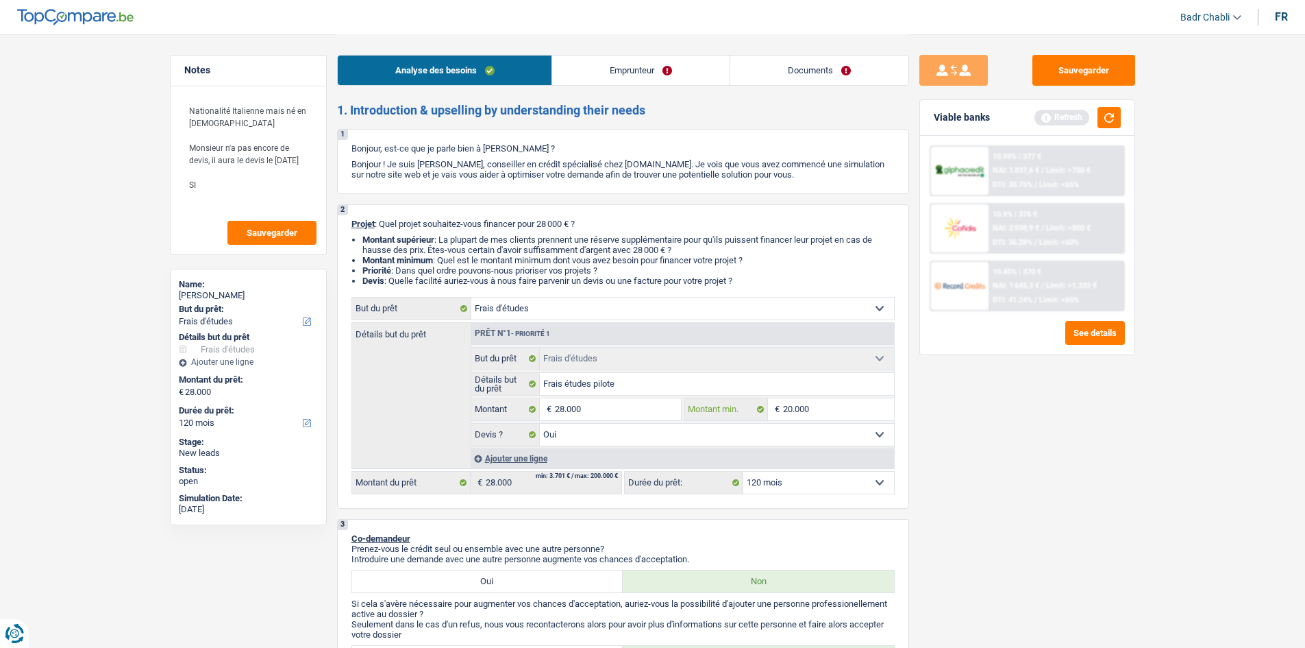
click at [831, 413] on input "20.000" at bounding box center [838, 409] width 111 height 22
click at [239, 197] on textarea "Nationalité Italienne mais né en Belgique Monsieur n'a pas encore de devis, il …" at bounding box center [248, 153] width 136 height 115
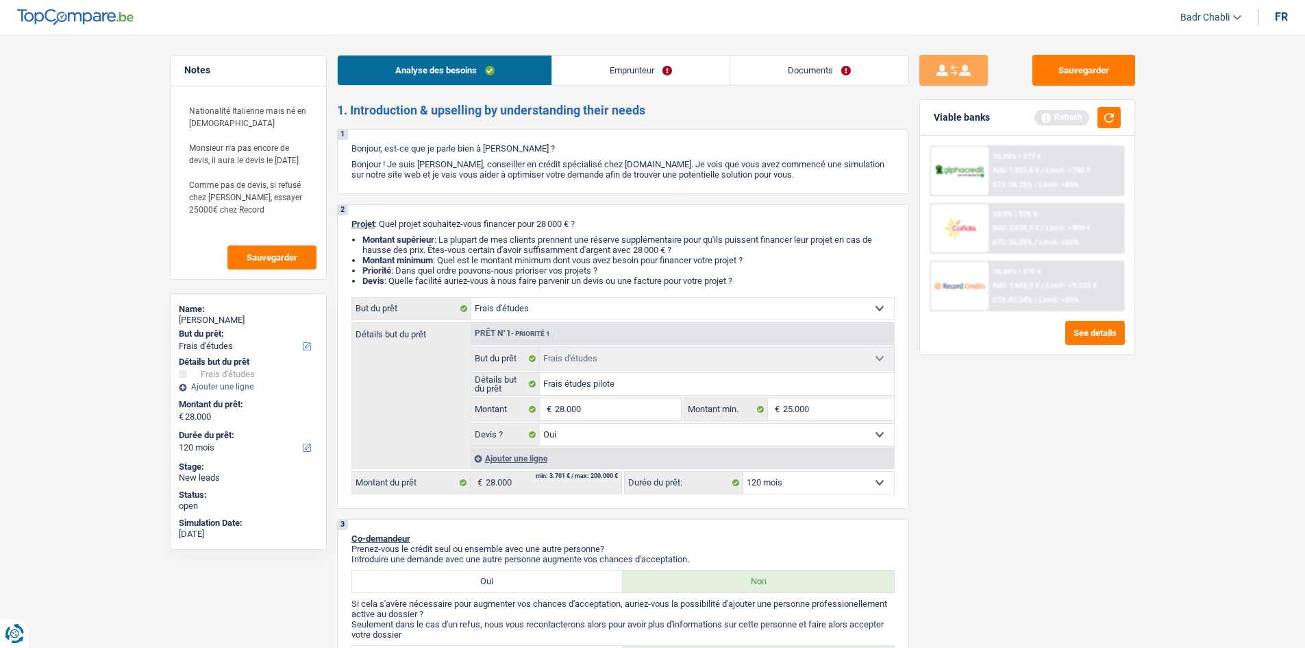
click at [807, 70] on link "Documents" at bounding box center [819, 70] width 178 height 29
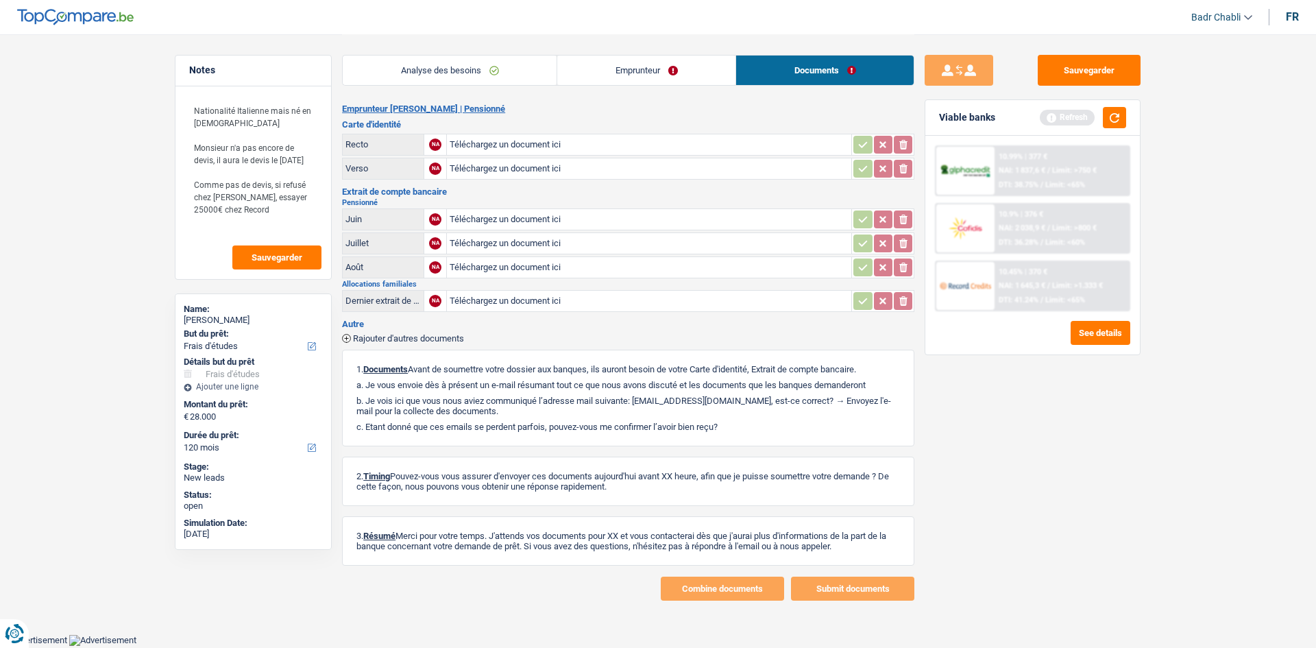
click at [600, 75] on link "Emprunteur" at bounding box center [646, 70] width 178 height 29
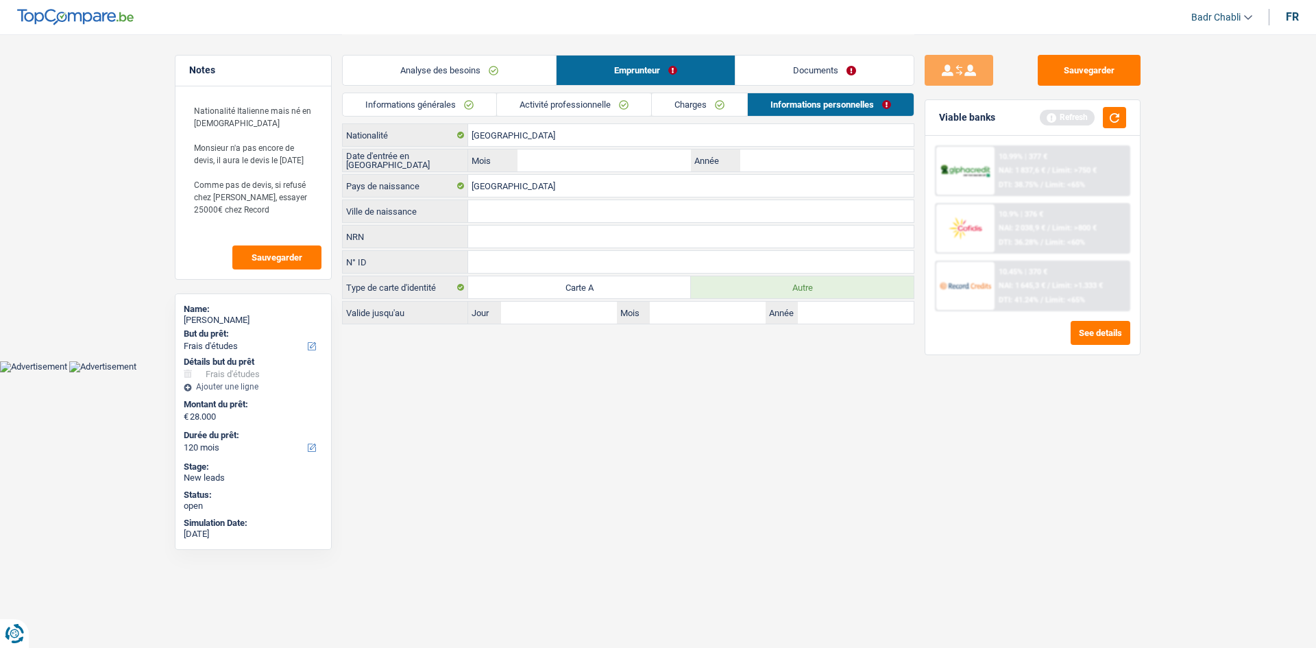
click at [438, 64] on link "Analyse des besoins" at bounding box center [449, 70] width 213 height 29
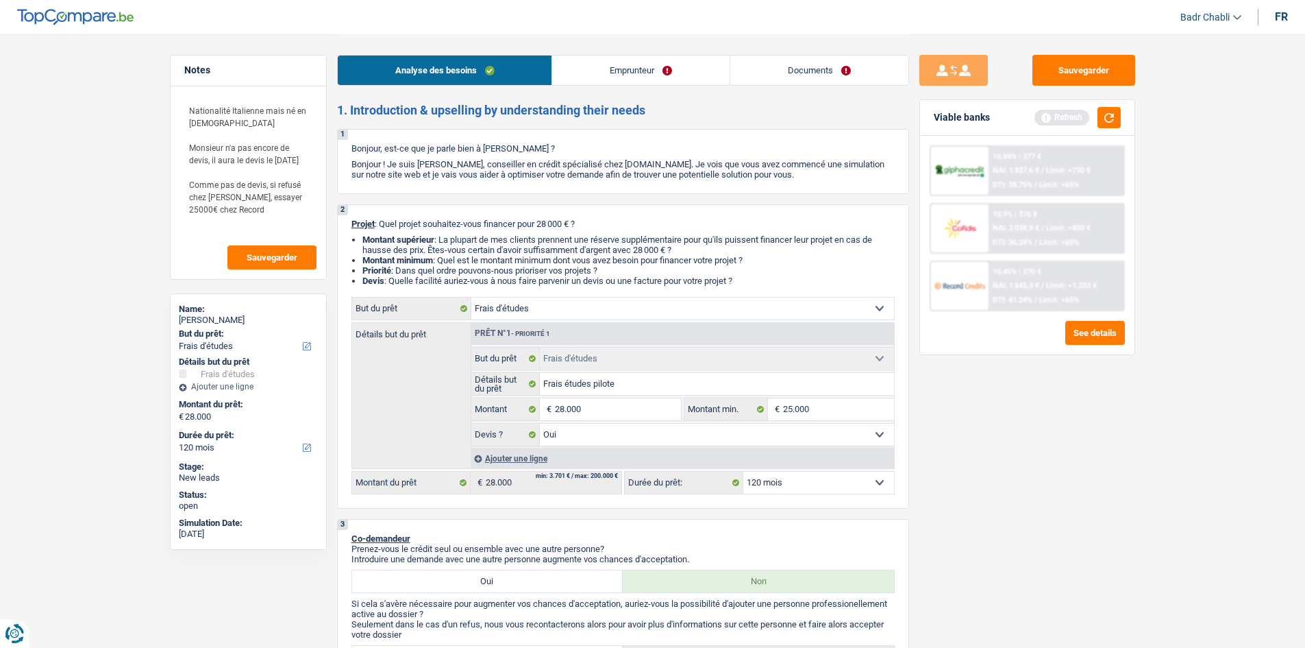
click at [639, 73] on link "Emprunteur" at bounding box center [640, 70] width 177 height 29
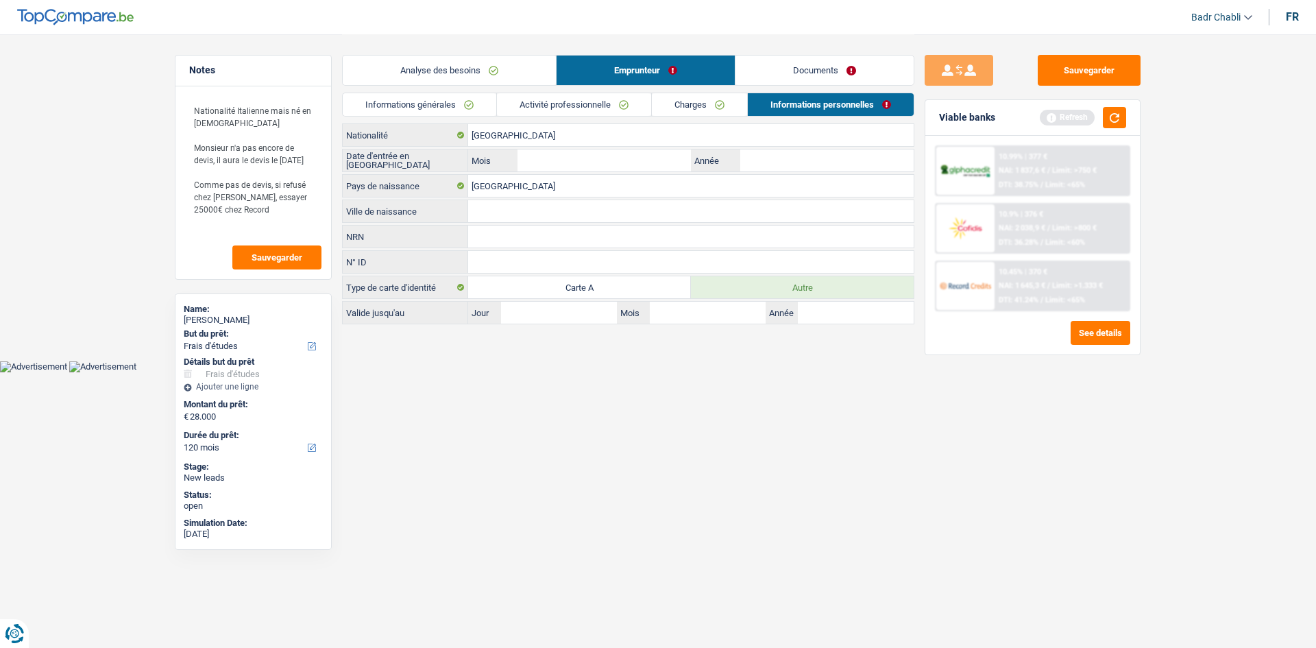
click at [568, 102] on link "Activité professionnelle" at bounding box center [574, 104] width 154 height 23
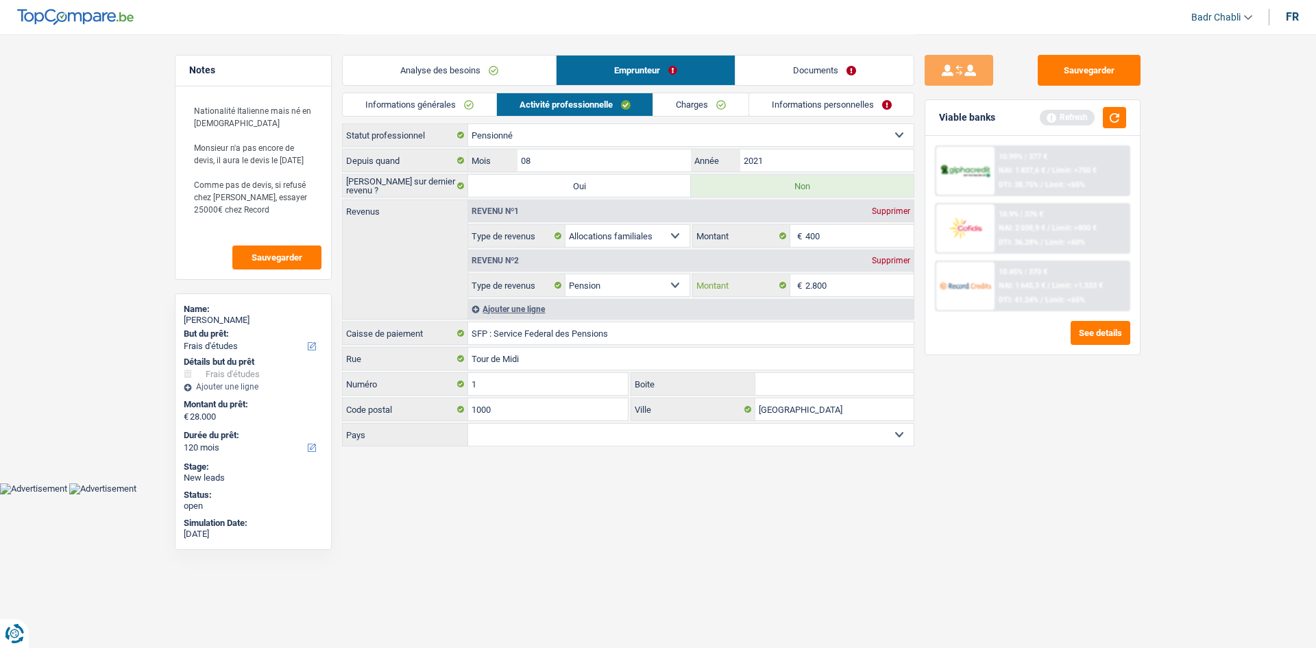
click at [848, 282] on input "2.800" at bounding box center [859, 285] width 109 height 22
click at [519, 309] on div "Ajouter une ligne" at bounding box center [690, 309] width 445 height 20
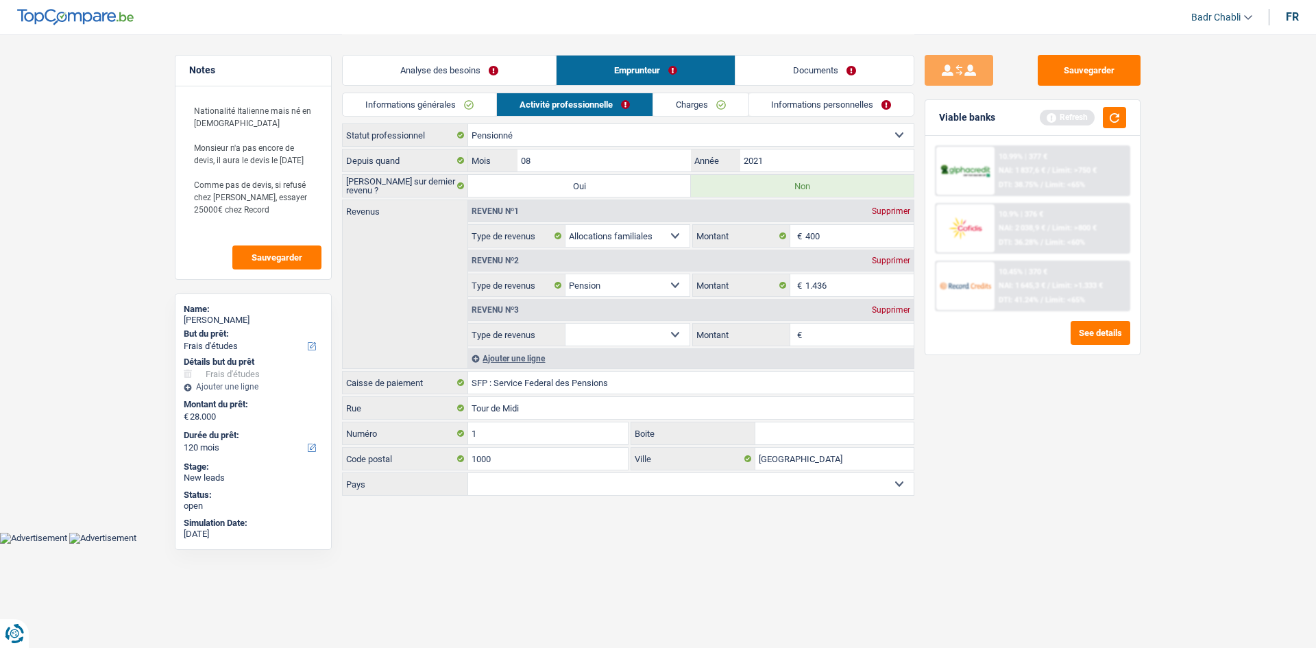
click at [673, 337] on select "Allocation d'handicap Allocations chômage Allocations familiales Chèques repas …" at bounding box center [627, 334] width 124 height 22
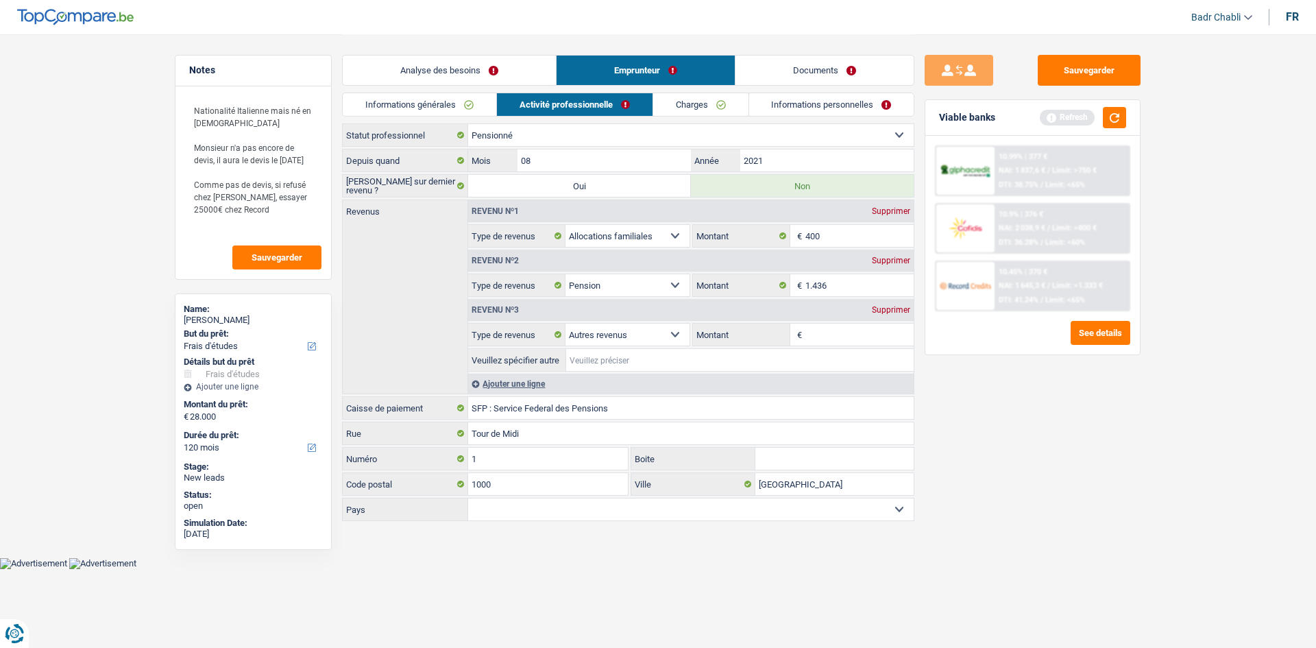
click at [670, 357] on input "Veuillez spécifier autre" at bounding box center [739, 360] width 347 height 22
click at [696, 334] on label "Montant" at bounding box center [741, 334] width 97 height 22
click at [0, 0] on input "Montant" at bounding box center [0, 0] width 0 height 0
click at [685, 332] on select "Allocation d'handicap Allocations chômage Allocations familiales Chèques repas …" at bounding box center [627, 334] width 124 height 22
click at [565, 323] on select "Allocation d'handicap Allocations chômage Allocations familiales Chèques repas …" at bounding box center [627, 334] width 124 height 22
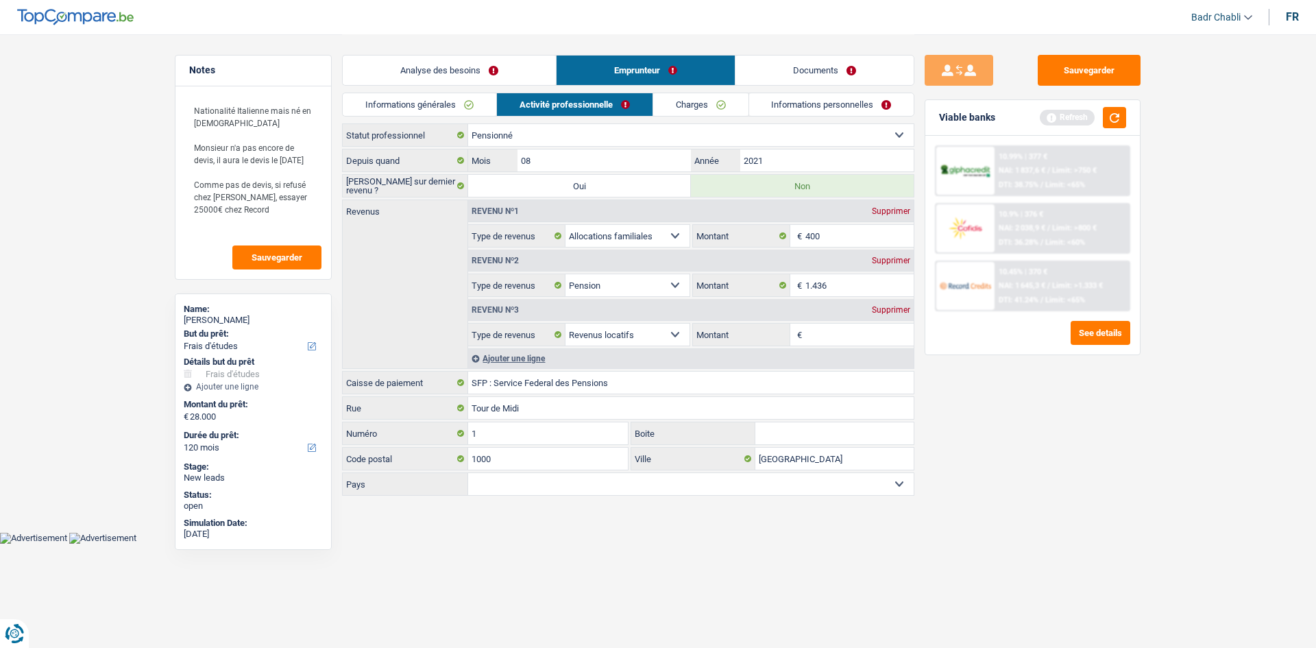
click at [827, 333] on input "Montant" at bounding box center [859, 334] width 109 height 22
click at [897, 208] on div "Supprimer" at bounding box center [890, 211] width 45 height 8
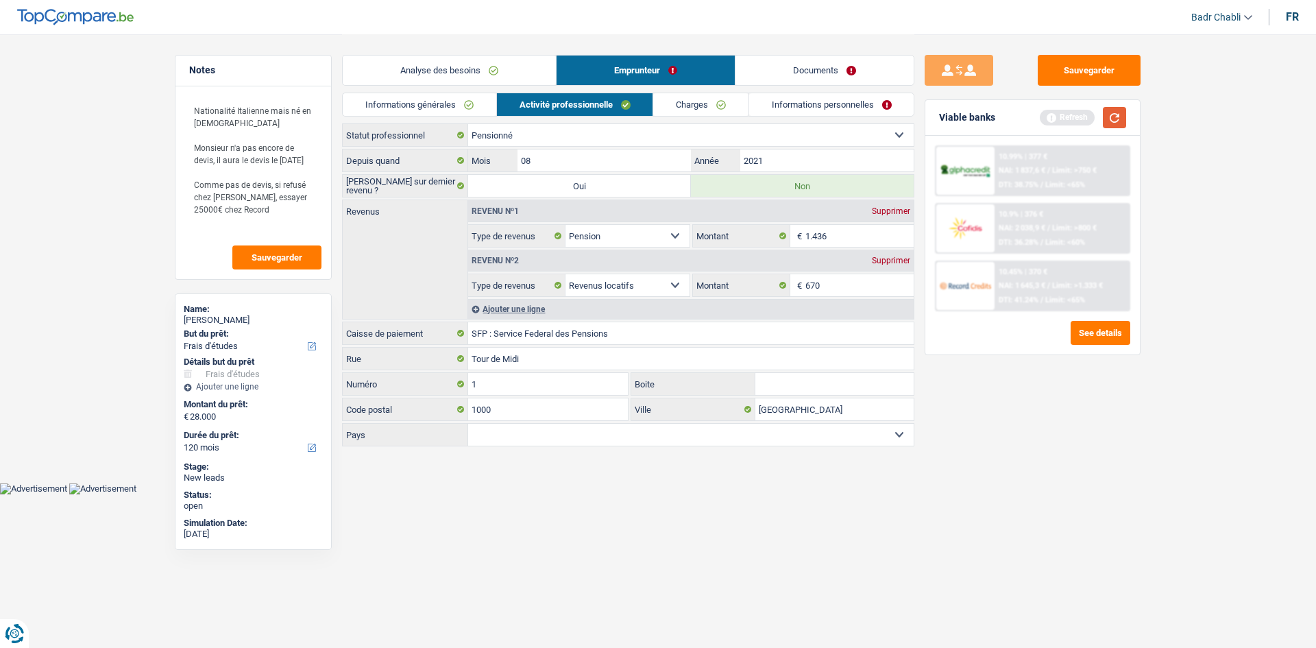
click at [1114, 112] on button "button" at bounding box center [1114, 117] width 23 height 21
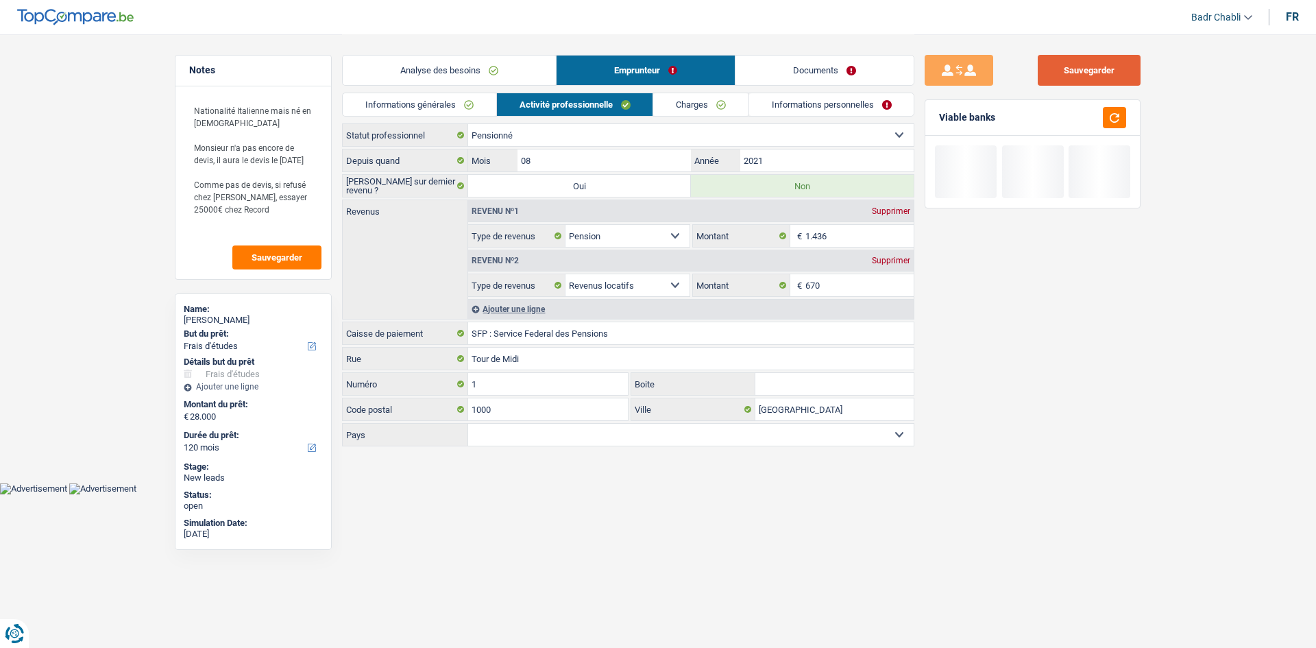
click at [1094, 73] on button "Sauvegarder" at bounding box center [1088, 70] width 103 height 31
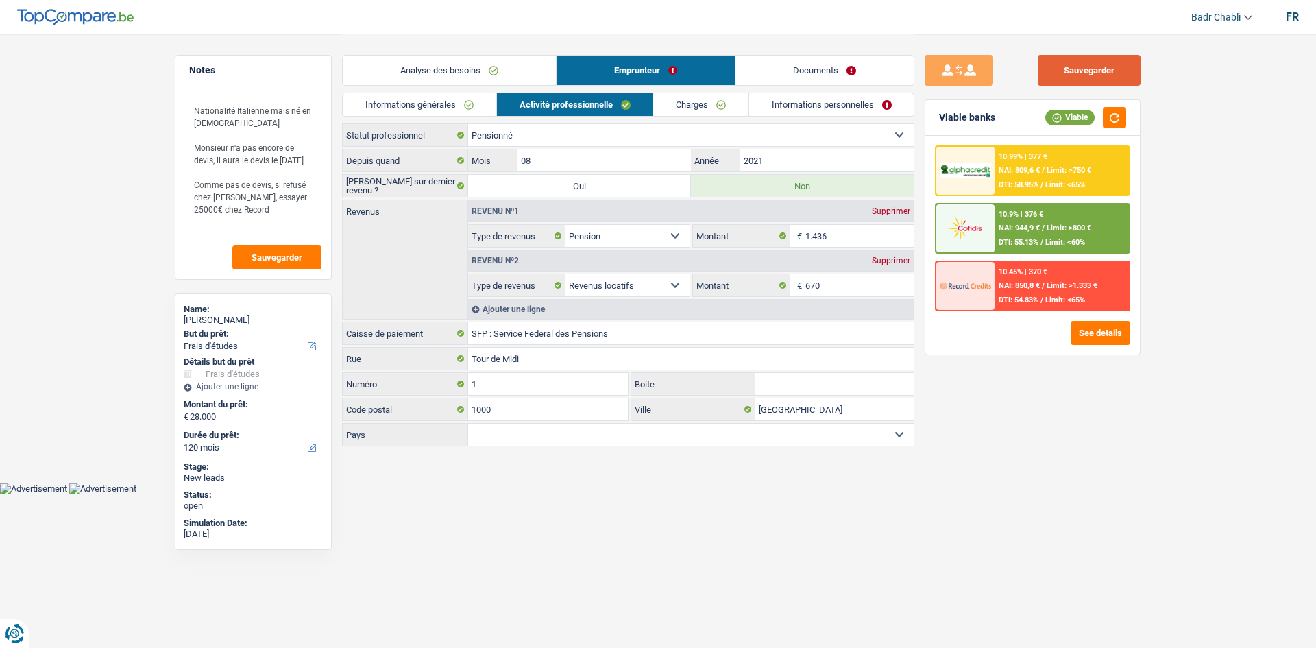
click at [1120, 72] on button "Sauvegarder" at bounding box center [1088, 70] width 103 height 31
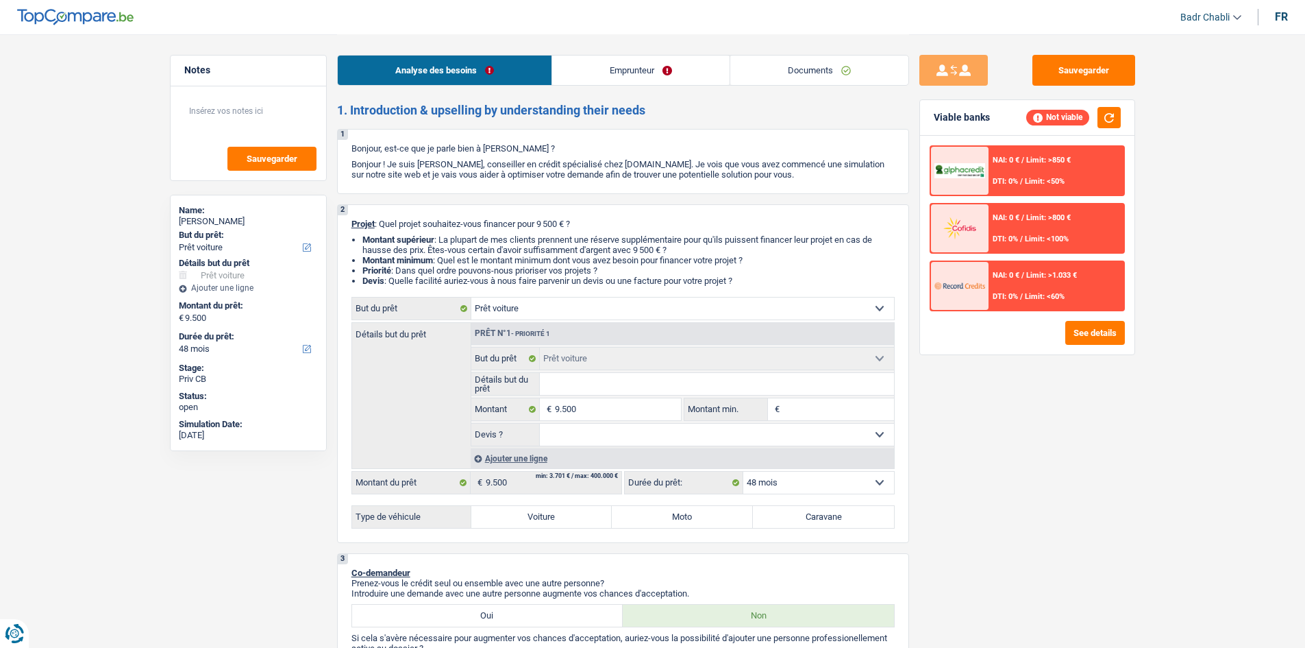
select select "car"
select select "48"
select select "car"
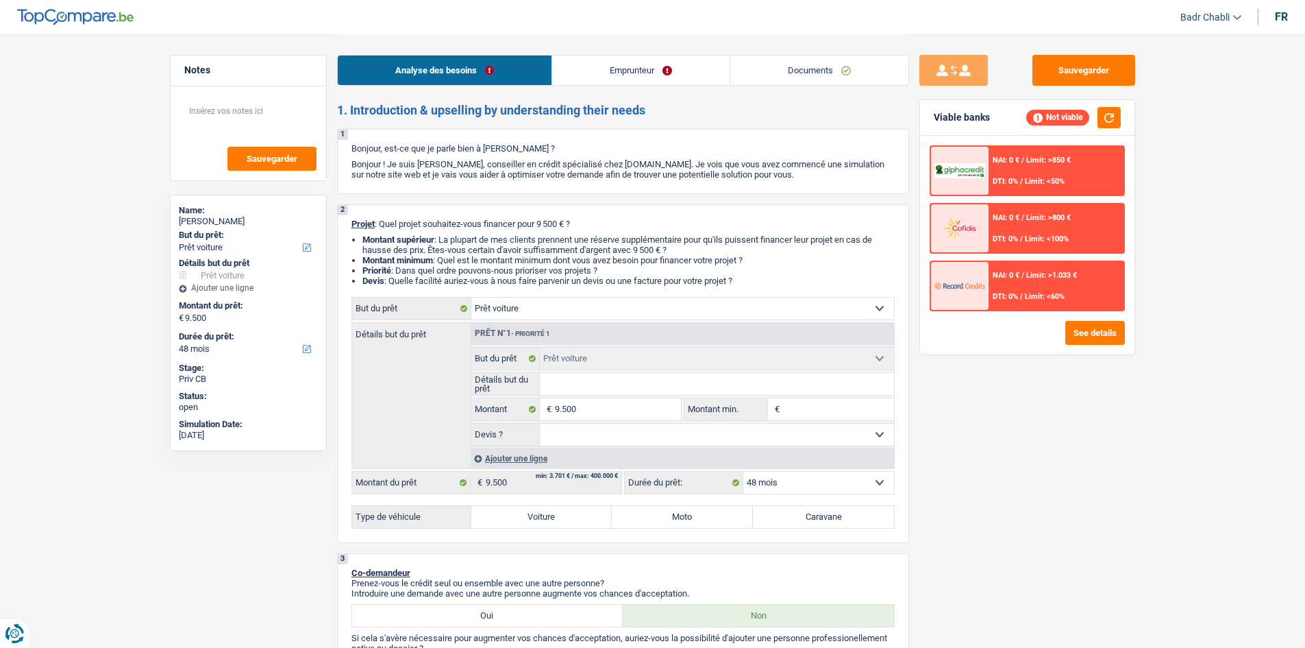
select select "48"
select select "car"
select select "48"
click at [824, 70] on link "Documents" at bounding box center [819, 70] width 178 height 29
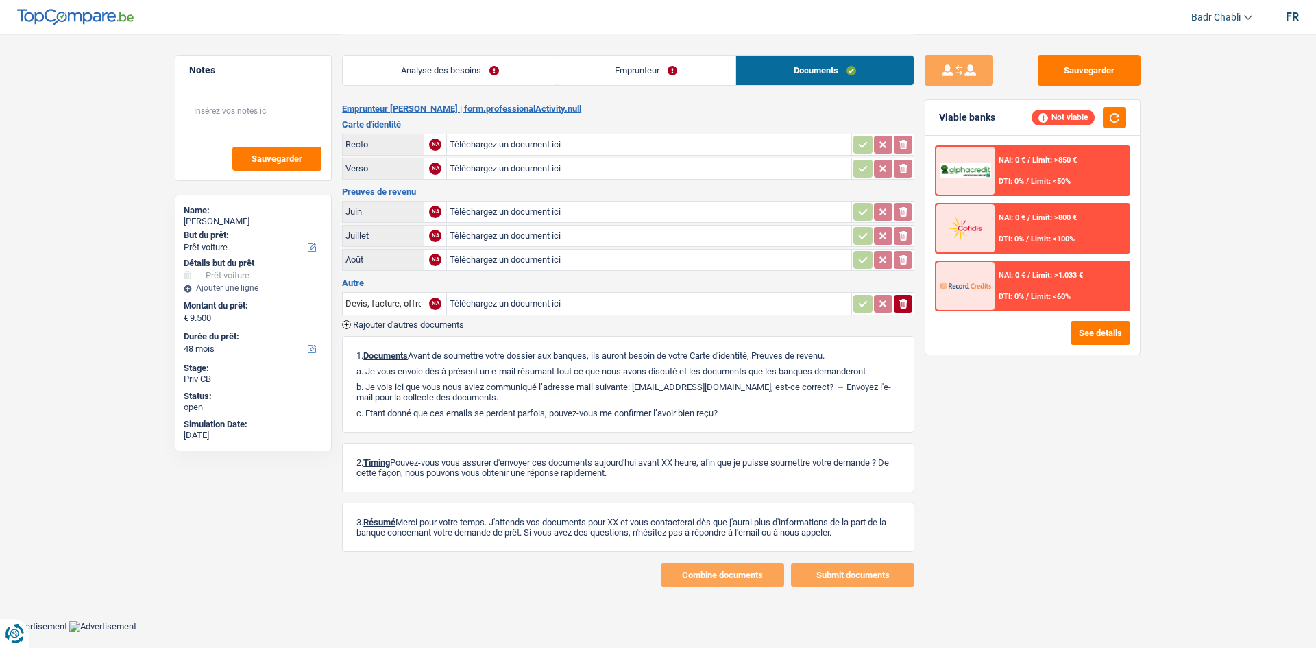
click at [497, 73] on link "Analyse des besoins" at bounding box center [450, 70] width 214 height 29
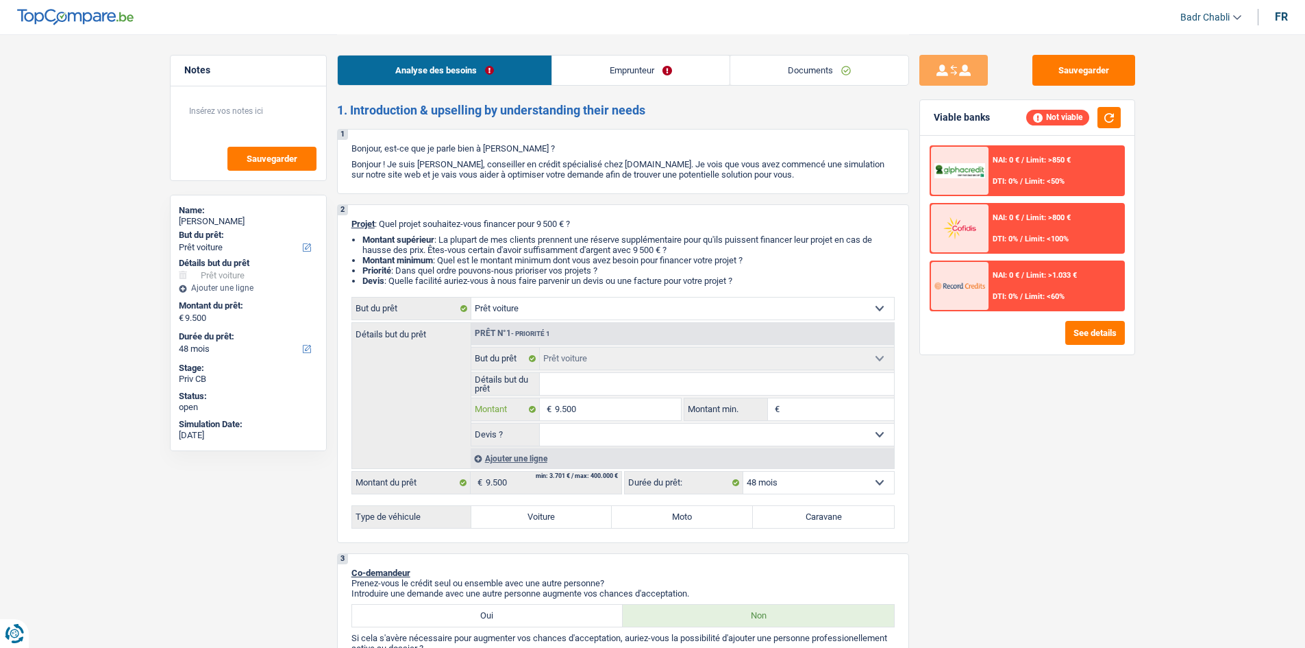
click at [640, 406] on input "9.500" at bounding box center [617, 409] width 125 height 22
click at [849, 404] on input "Montant min." at bounding box center [838, 409] width 111 height 22
paste input "9.500"
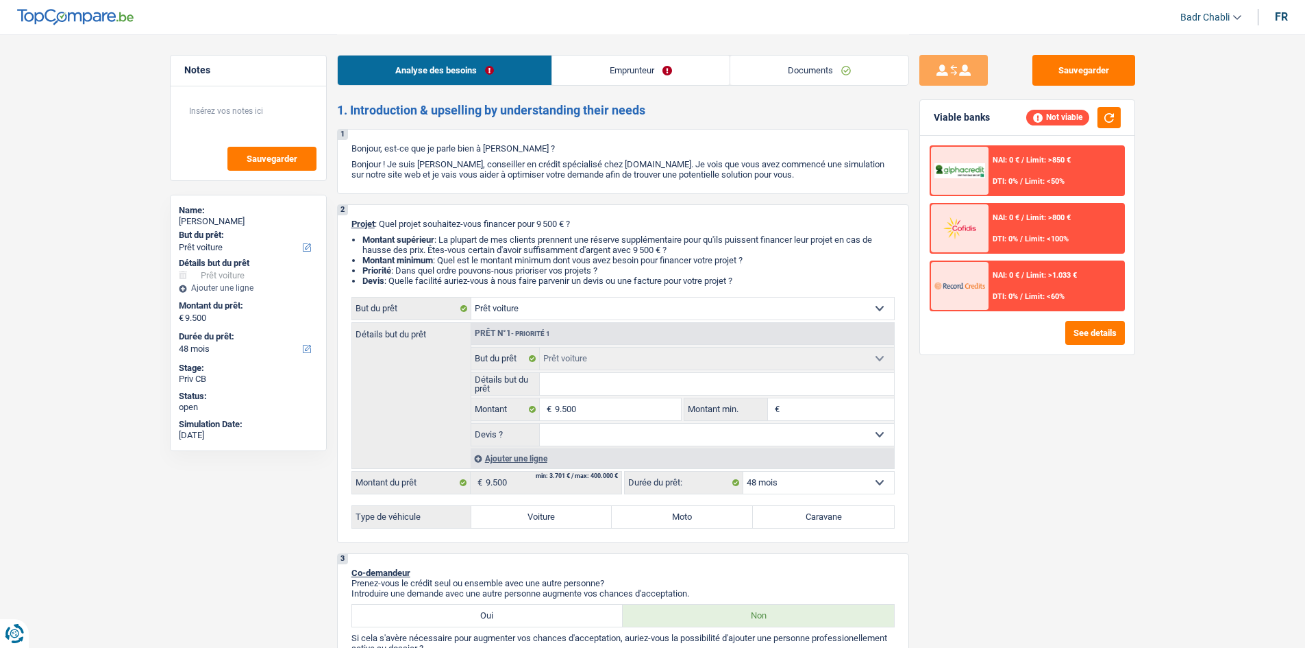
type input "9.500"
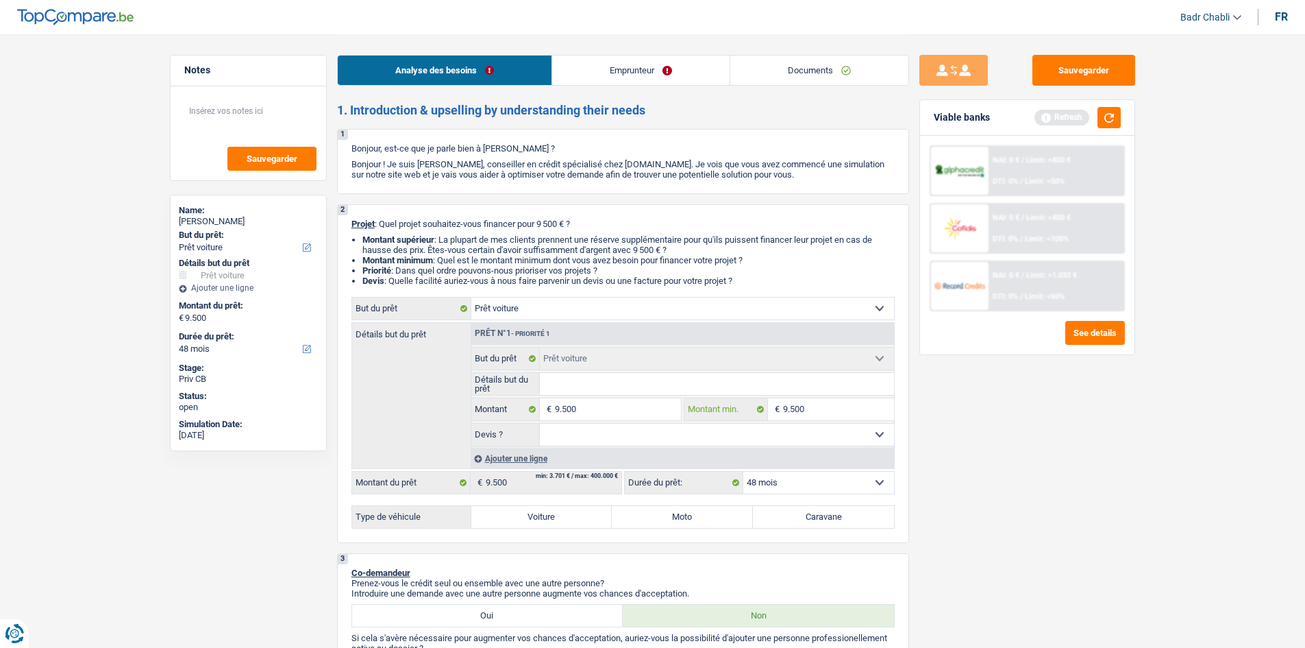
type input "9.500"
click at [598, 434] on select "Oui Non Non répondu Sélectionner une option" at bounding box center [717, 434] width 354 height 22
select select "yes"
click at [540, 423] on select "Oui Non Non répondu Sélectionner une option" at bounding box center [717, 434] width 354 height 22
select select "yes"
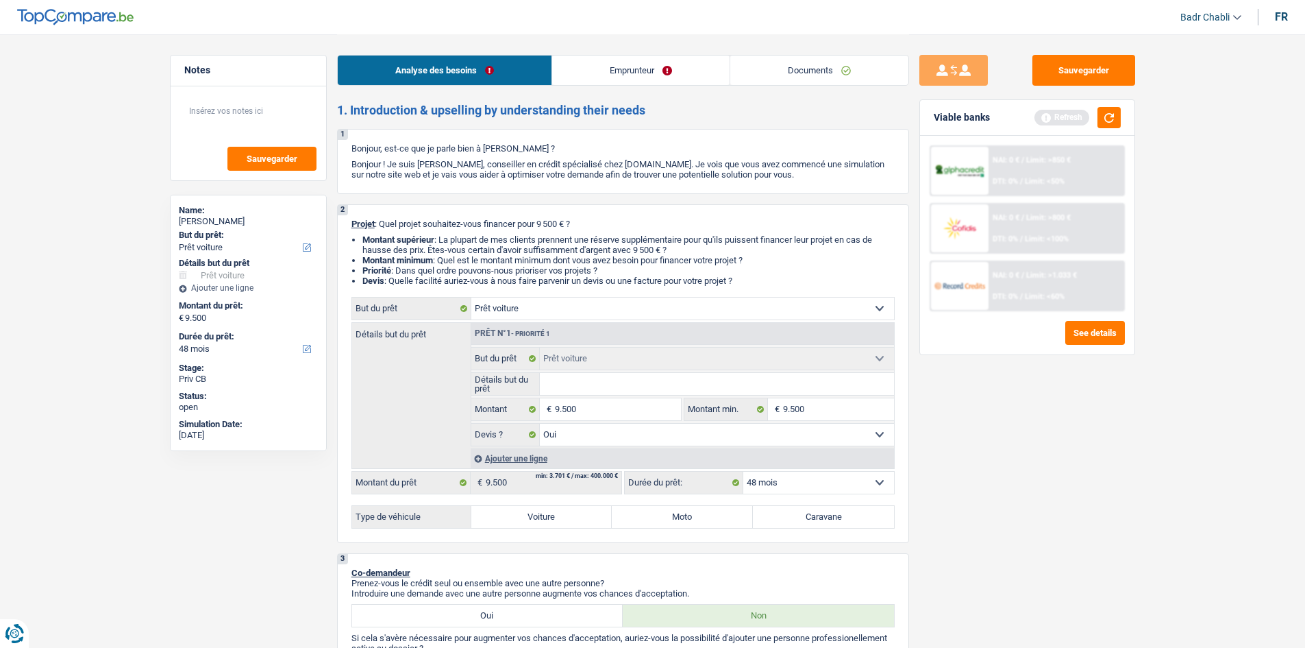
click at [539, 517] on label "Voiture" at bounding box center [541, 517] width 141 height 22
click at [539, 517] on input "Voiture" at bounding box center [541, 517] width 141 height 22
radio input "true"
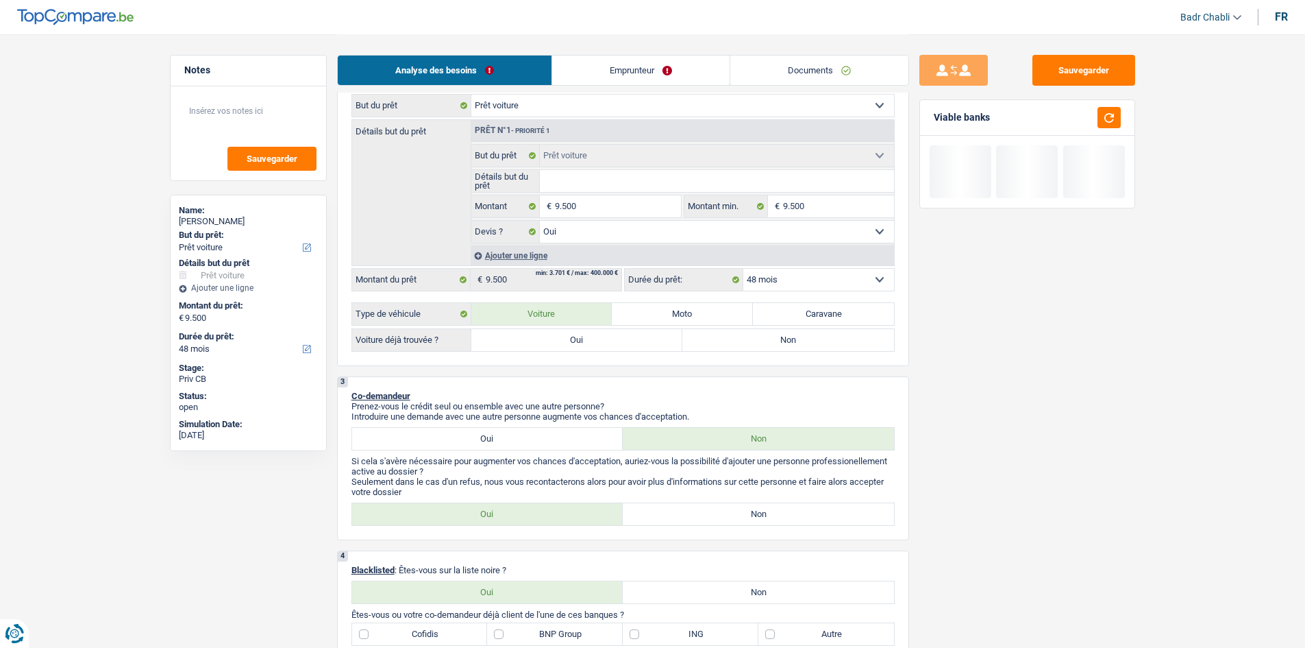
scroll to position [274, 0]
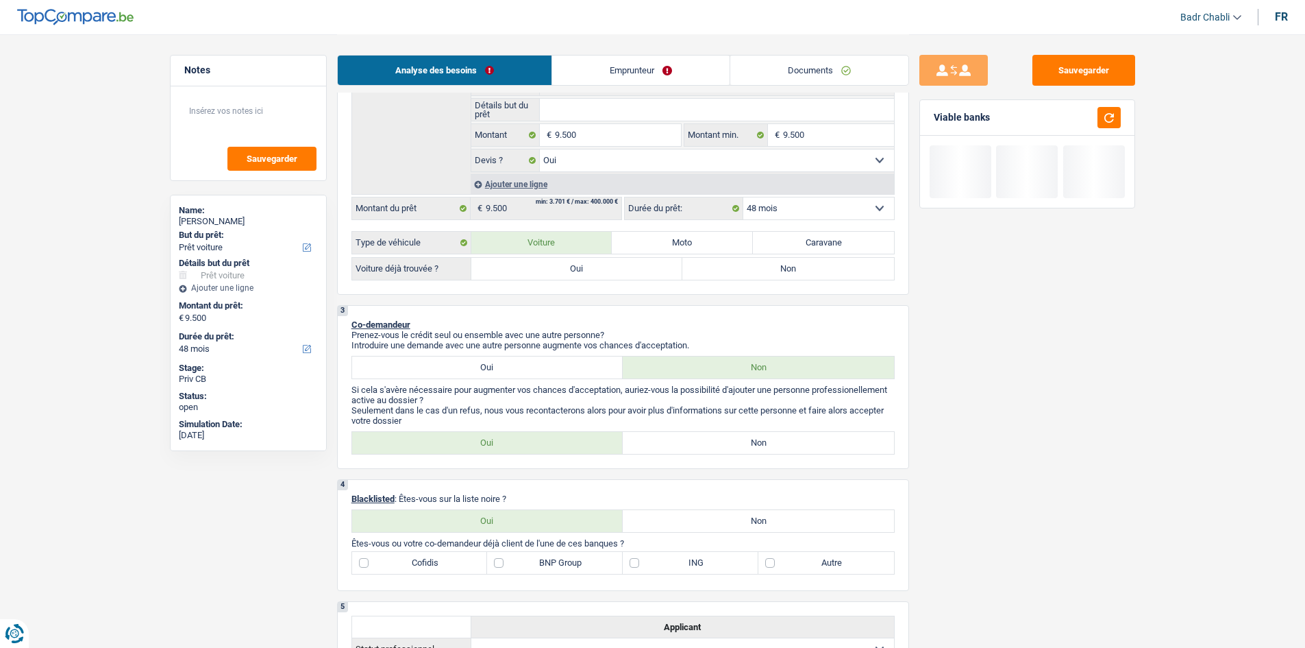
click at [589, 282] on div "2 Projet : Quel projet souhaitez-vous financer pour 9 500 € ? Montant supérieur…" at bounding box center [623, 112] width 572 height 365
click at [589, 276] on label "Oui" at bounding box center [577, 269] width 212 height 22
click at [589, 276] on input "Oui" at bounding box center [577, 269] width 212 height 22
radio input "true"
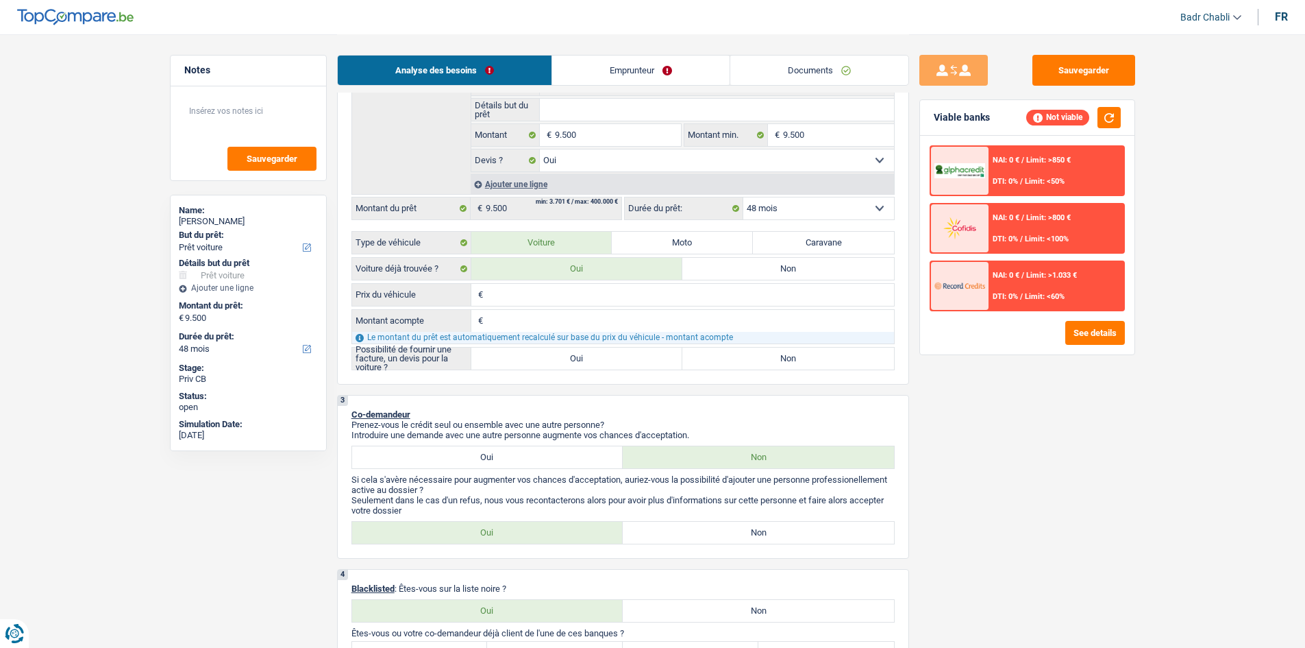
click at [561, 362] on label "Oui" at bounding box center [577, 358] width 212 height 22
click at [561, 362] on input "Oui" at bounding box center [577, 358] width 212 height 22
radio input "true"
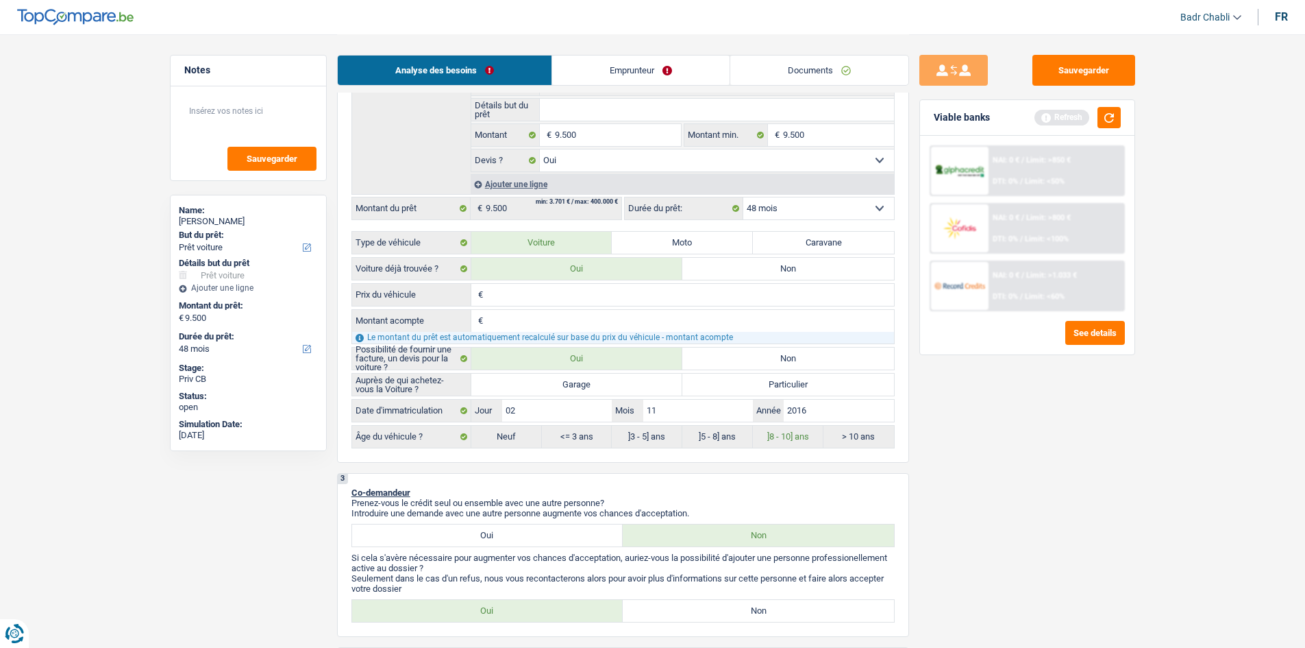
click at [572, 384] on label "Garage" at bounding box center [577, 384] width 212 height 22
click at [572, 384] on input "Garage" at bounding box center [577, 384] width 212 height 22
radio input "true"
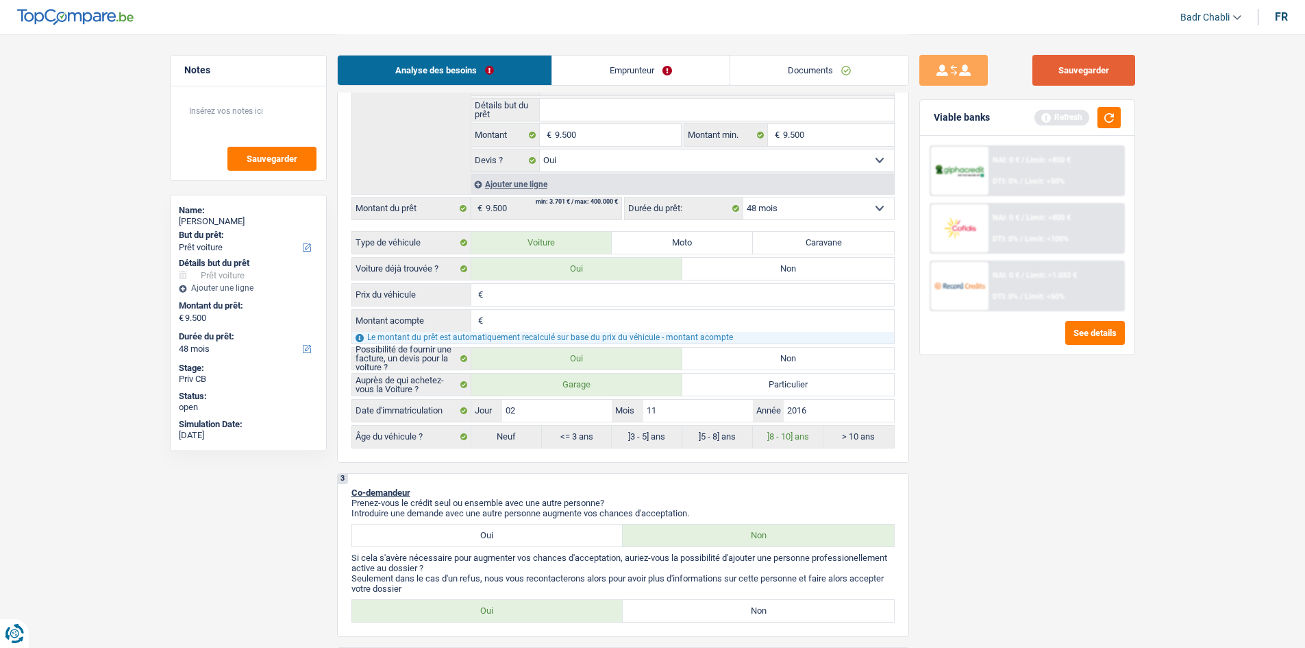
click at [1083, 80] on button "Sauvegarder" at bounding box center [1084, 70] width 103 height 31
